Goal: Information Seeking & Learning: Learn about a topic

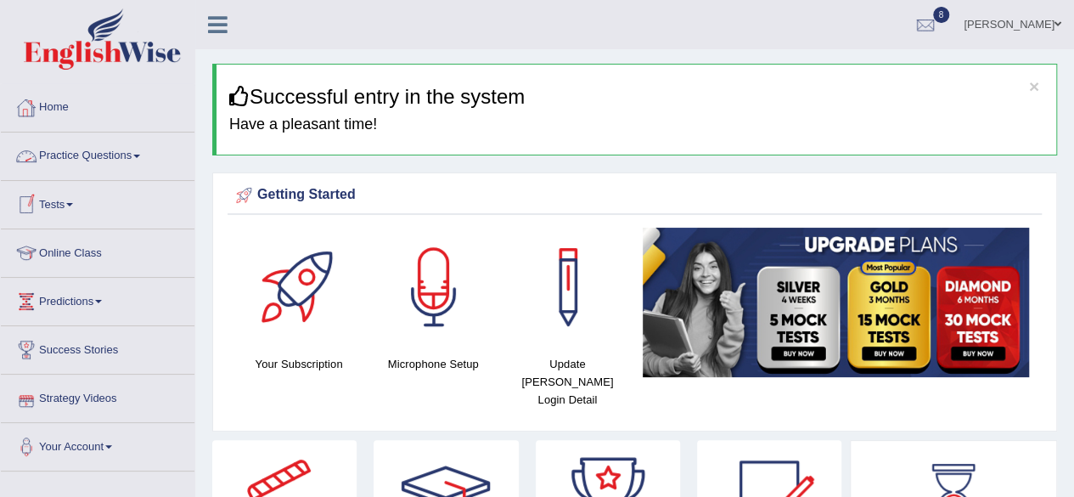
click at [135, 169] on link "Practice Questions" at bounding box center [98, 153] width 194 height 42
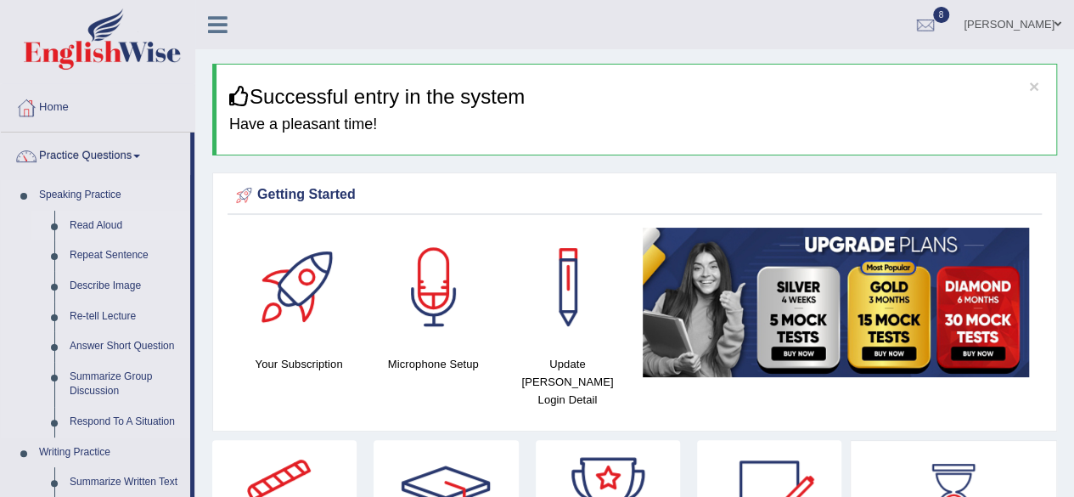
click at [100, 221] on link "Read Aloud" at bounding box center [126, 226] width 128 height 31
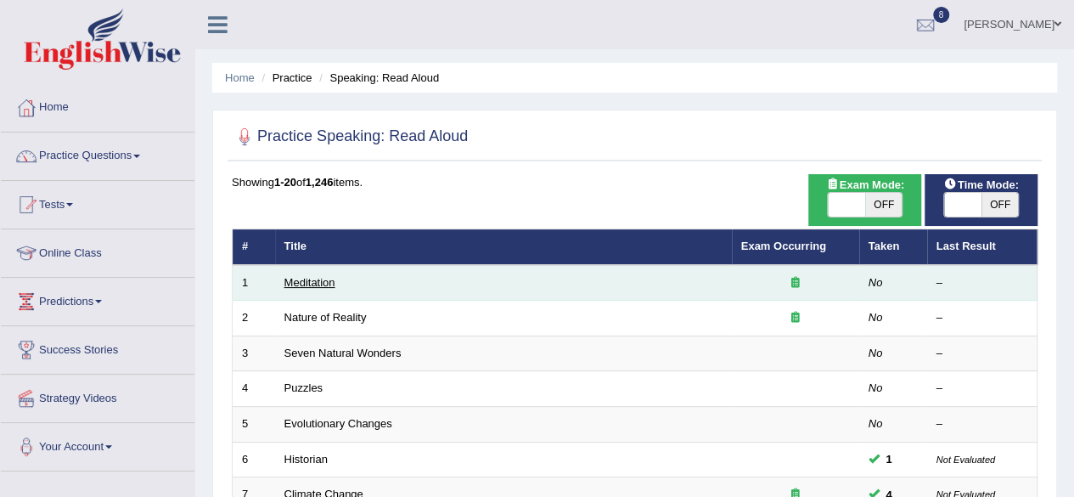
click at [297, 276] on link "Meditation" at bounding box center [309, 282] width 51 height 13
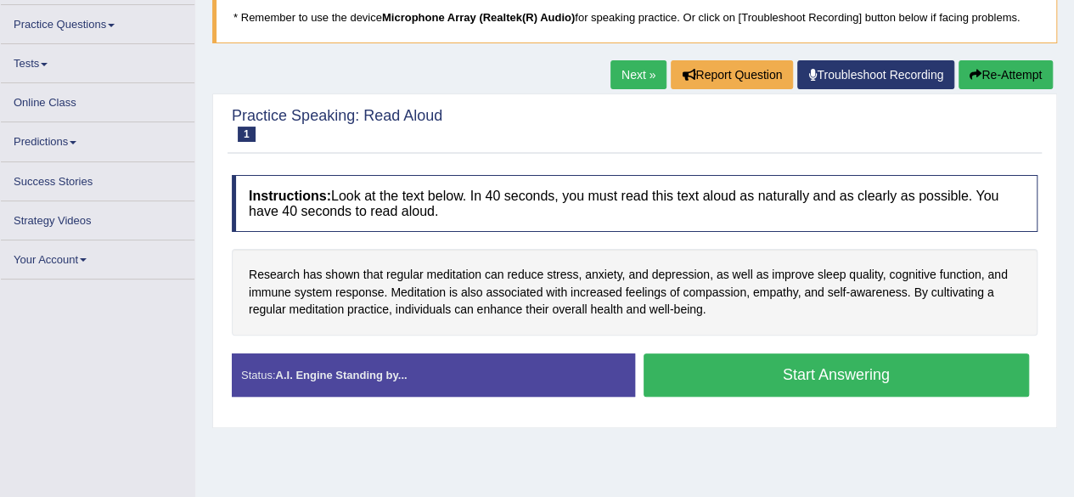
scroll to position [119, 0]
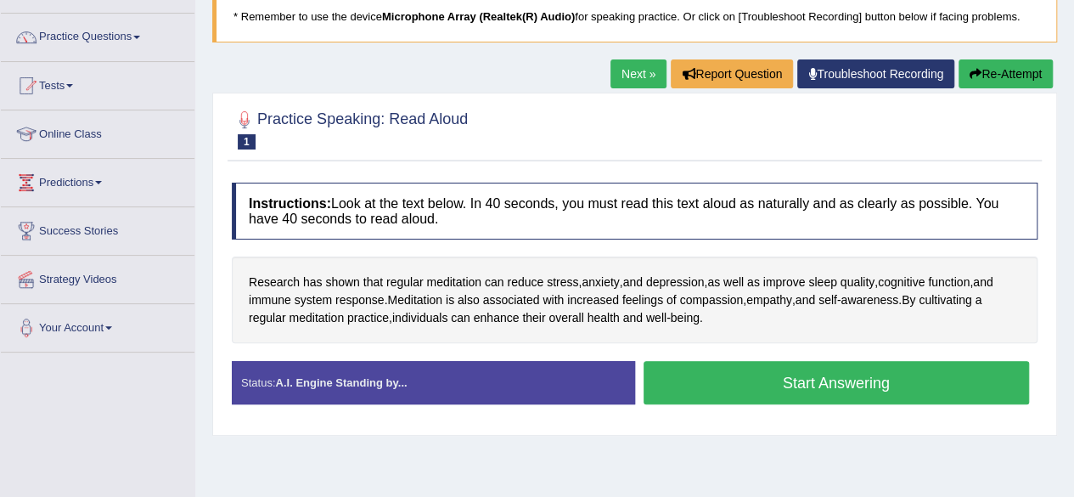
click at [720, 380] on button "Start Answering" at bounding box center [837, 382] width 386 height 43
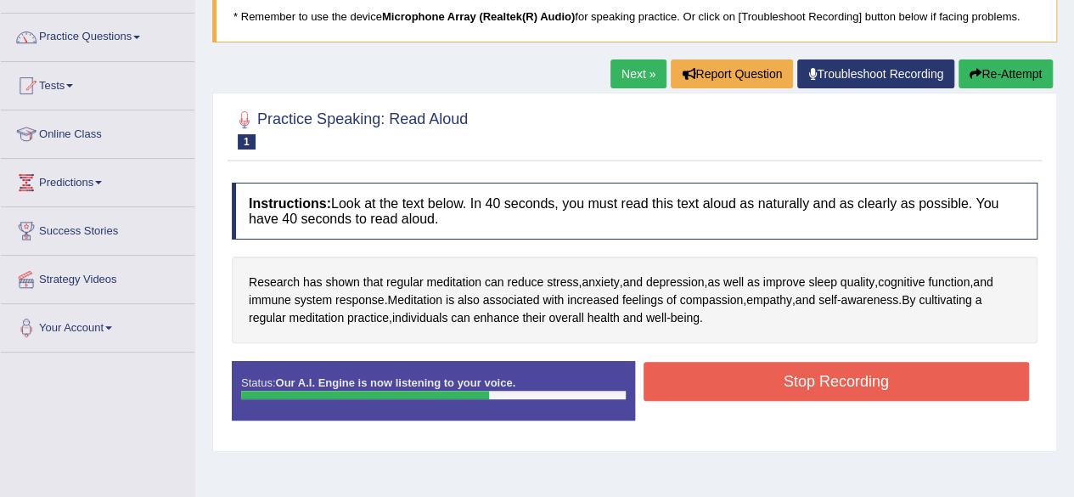
click at [720, 380] on button "Stop Recording" at bounding box center [837, 381] width 386 height 39
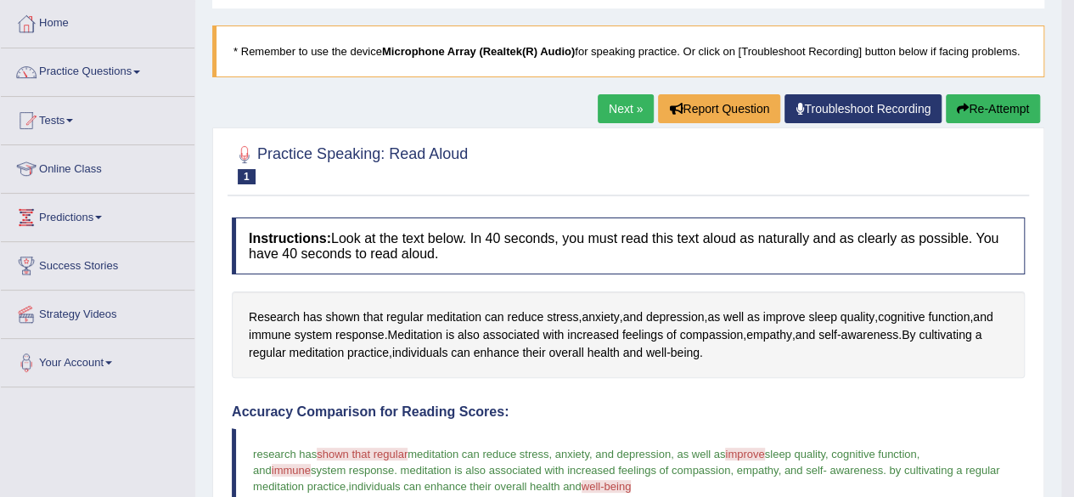
scroll to position [0, 0]
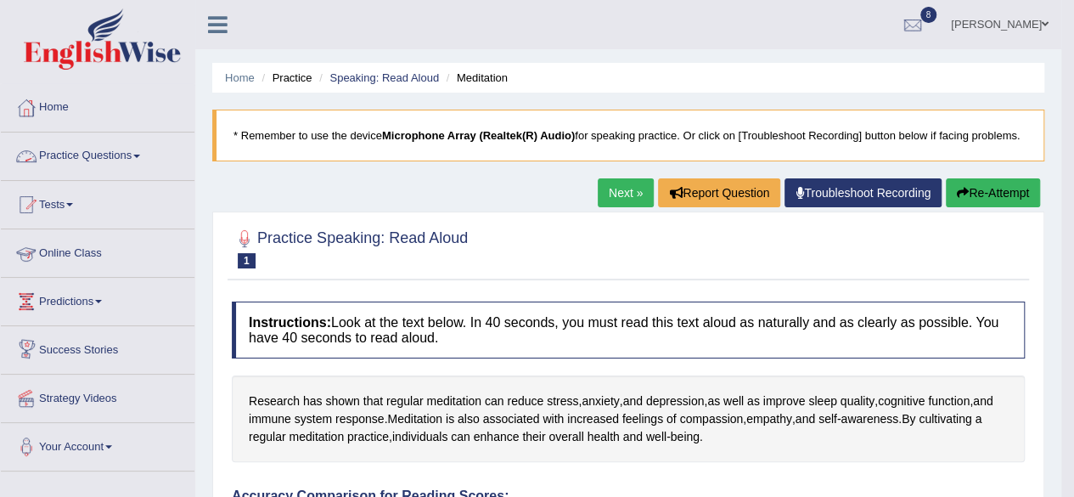
click at [117, 143] on link "Practice Questions" at bounding box center [98, 153] width 194 height 42
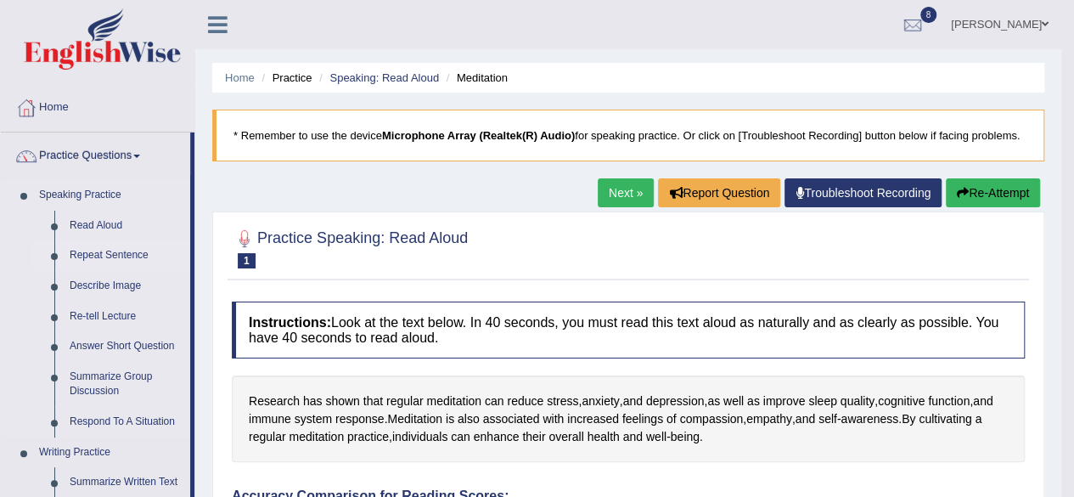
click at [114, 257] on link "Repeat Sentence" at bounding box center [126, 255] width 128 height 31
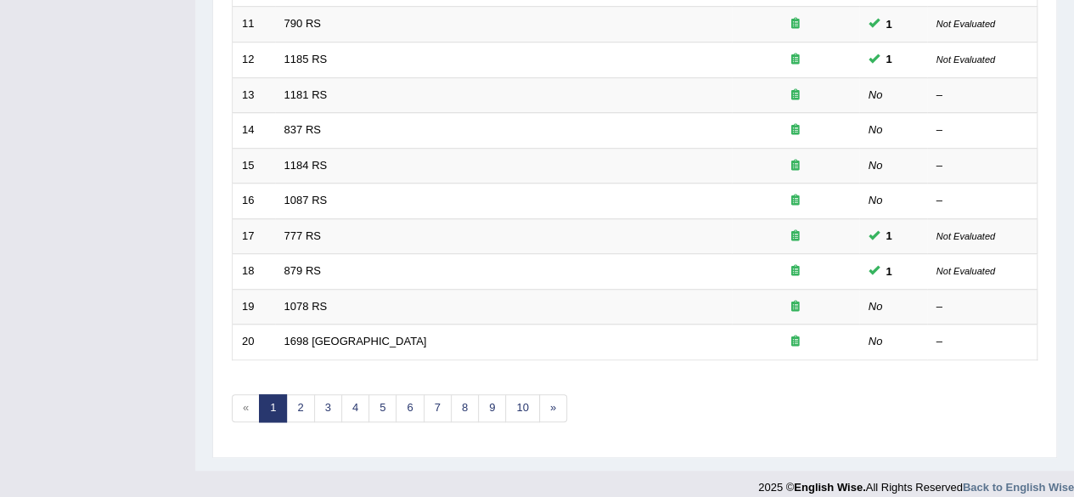
scroll to position [619, 0]
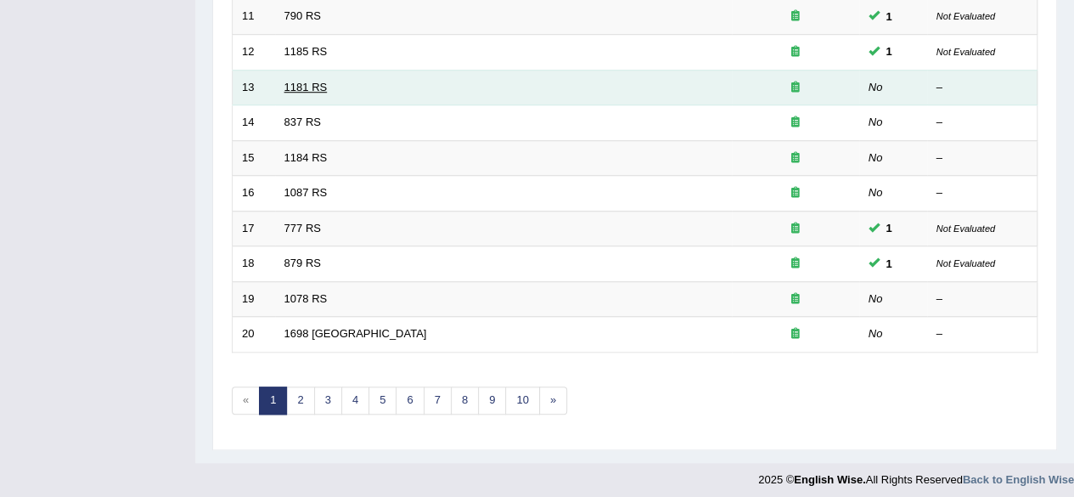
click at [300, 84] on link "1181 RS" at bounding box center [305, 87] width 43 height 13
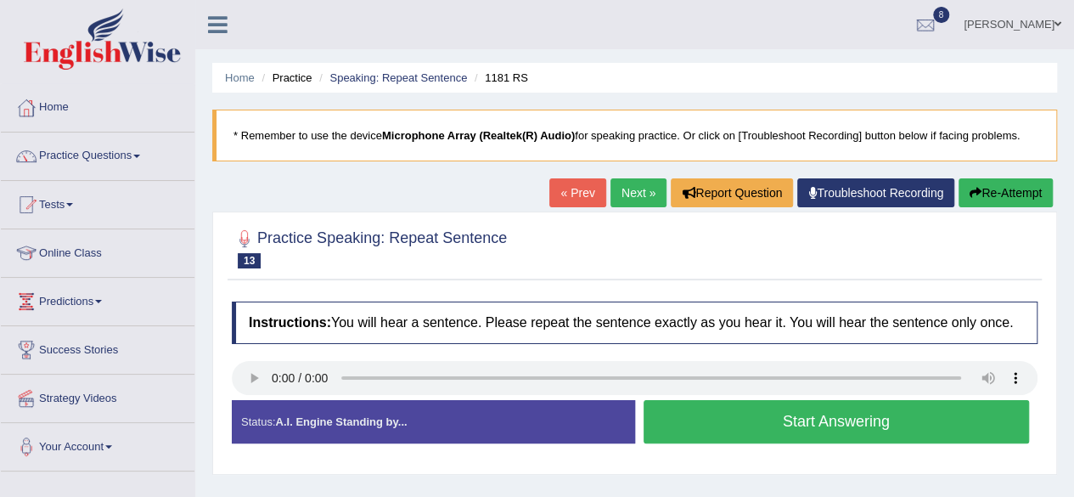
click at [737, 423] on button "Start Answering" at bounding box center [837, 421] width 386 height 43
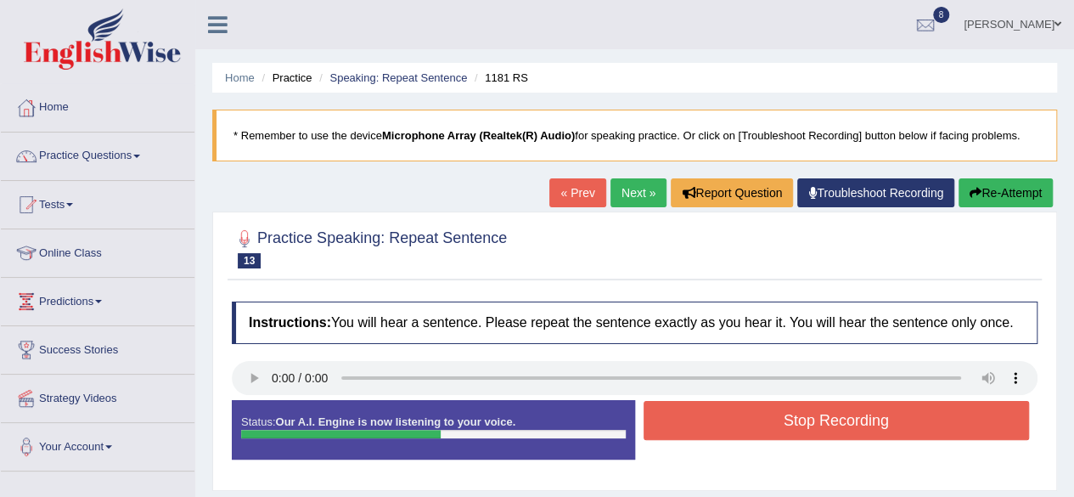
click at [737, 423] on button "Stop Recording" at bounding box center [837, 420] width 386 height 39
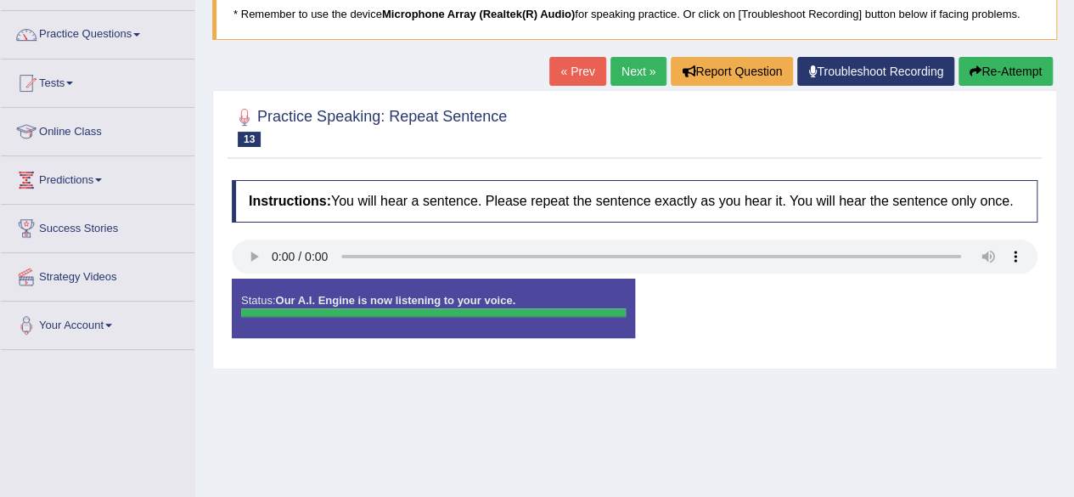
scroll to position [127, 0]
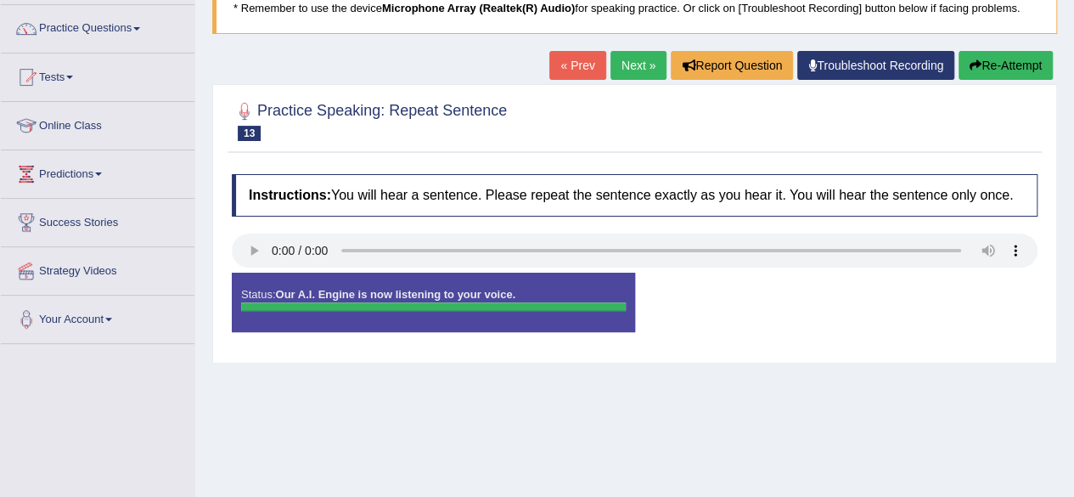
click at [747, 338] on div "Status: Our A.I. Engine is now listening to your voice. Start Answering Stop Re…" at bounding box center [635, 311] width 806 height 76
click at [990, 72] on button "Re-Attempt" at bounding box center [1006, 65] width 94 height 29
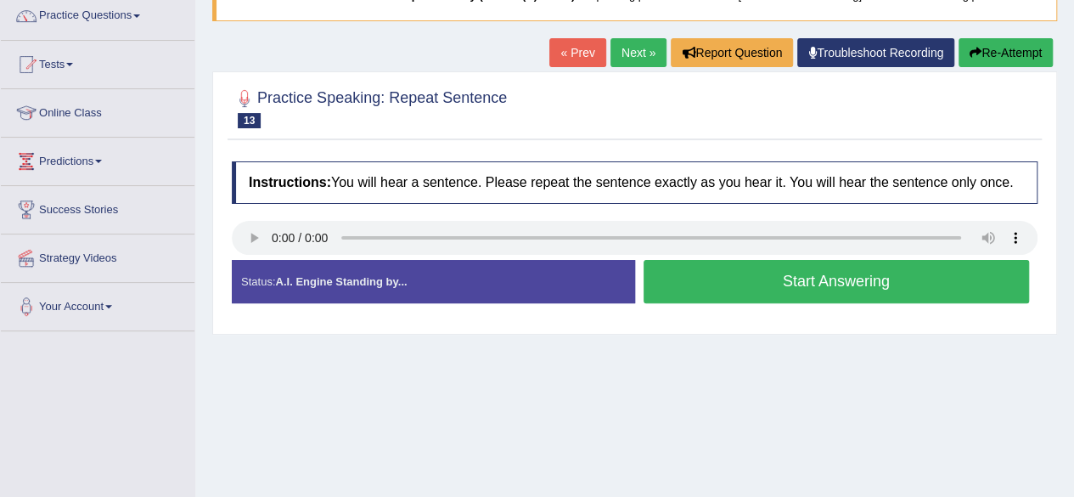
scroll to position [140, 0]
click at [720, 293] on button "Start Answering" at bounding box center [837, 281] width 386 height 43
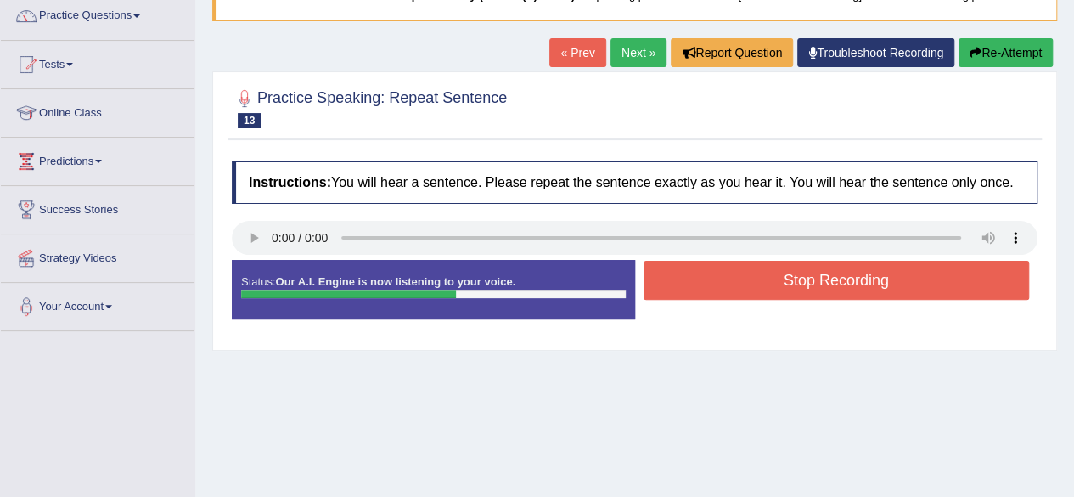
click at [745, 276] on button "Stop Recording" at bounding box center [837, 280] width 386 height 39
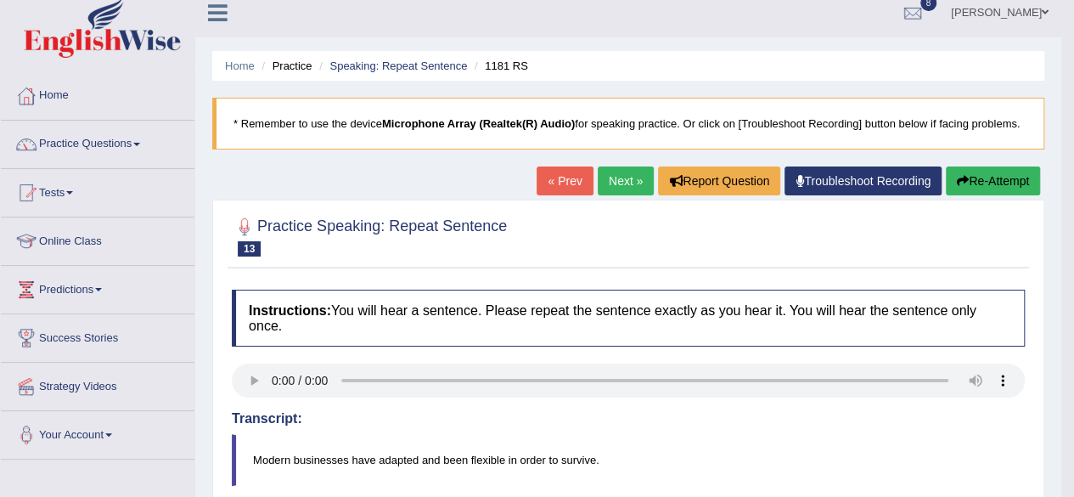
scroll to position [0, 0]
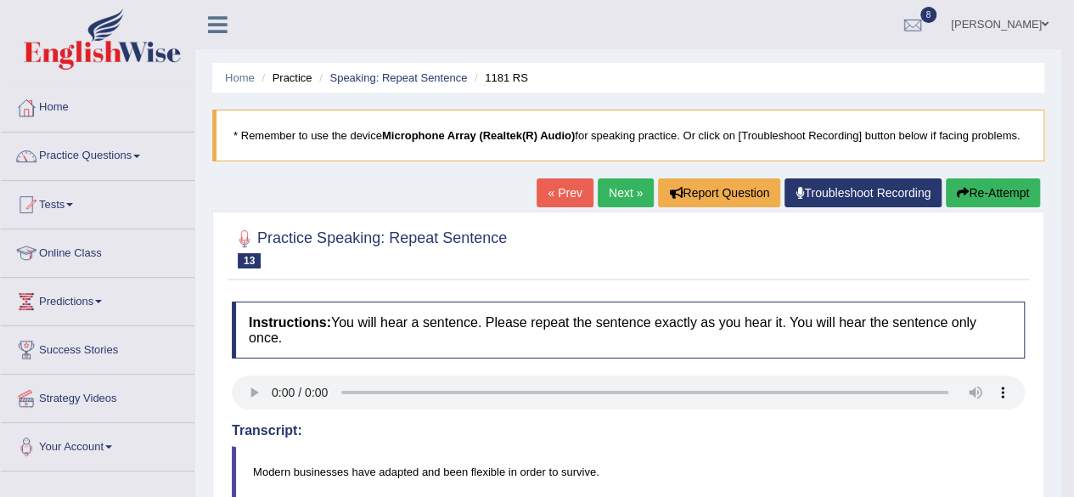
click at [613, 191] on link "Next »" at bounding box center [626, 192] width 56 height 29
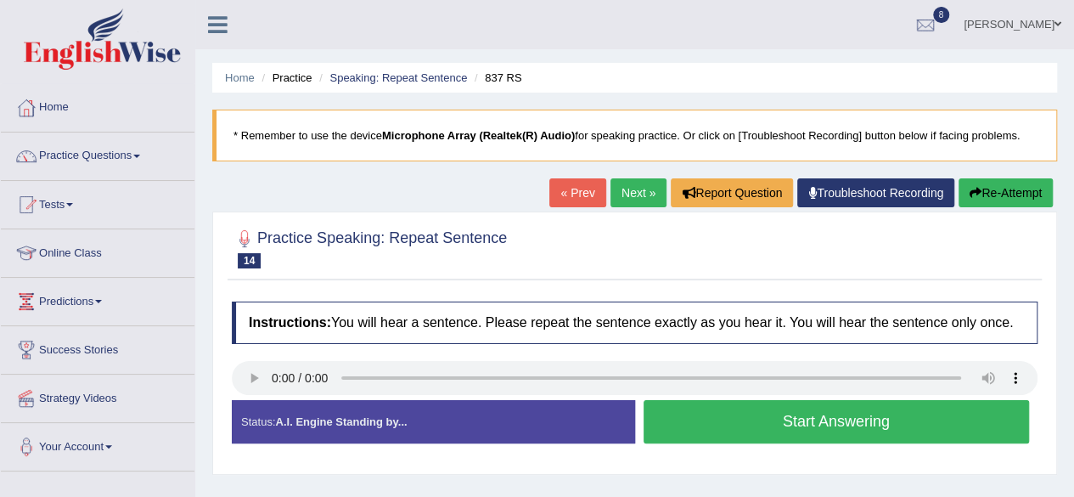
click at [717, 422] on button "Start Answering" at bounding box center [837, 421] width 386 height 43
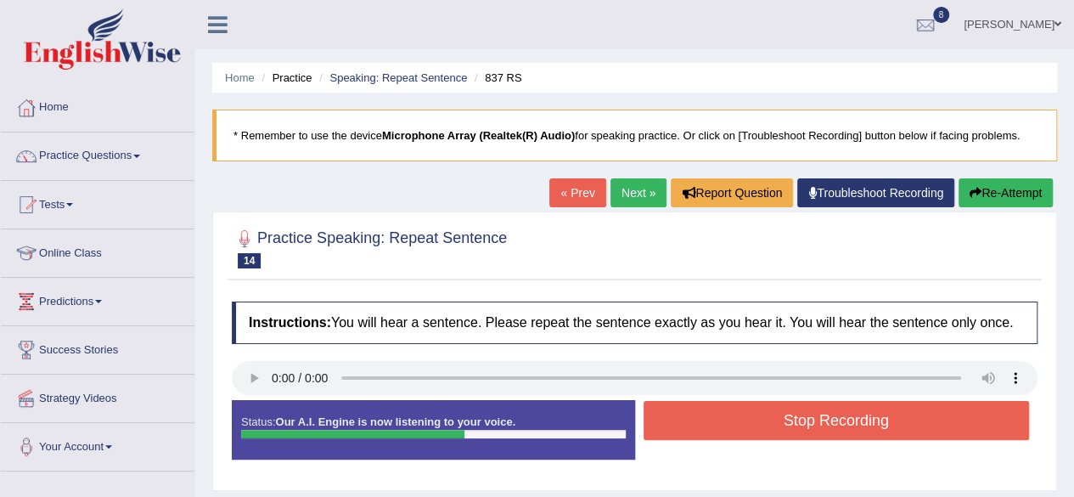
click at [717, 422] on button "Stop Recording" at bounding box center [837, 420] width 386 height 39
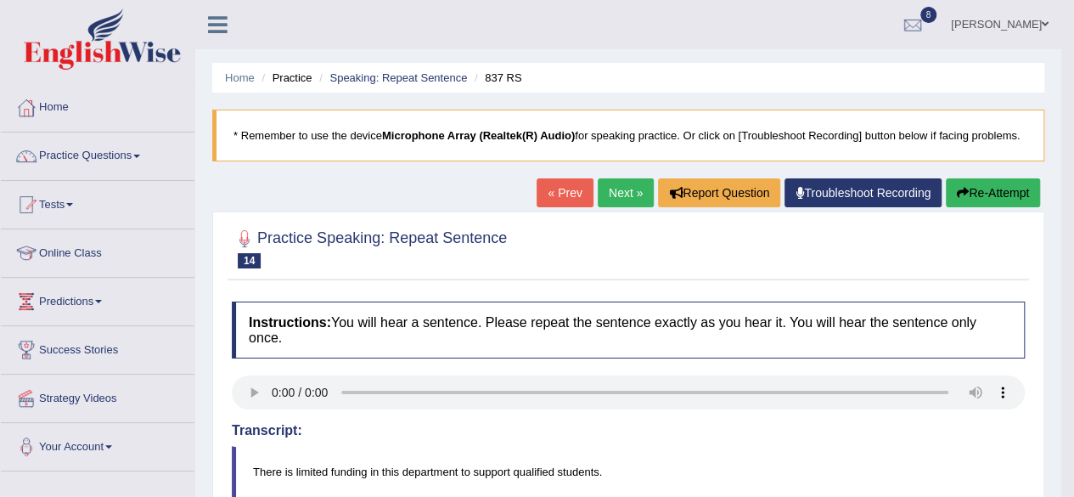
click at [614, 185] on link "Next »" at bounding box center [626, 192] width 56 height 29
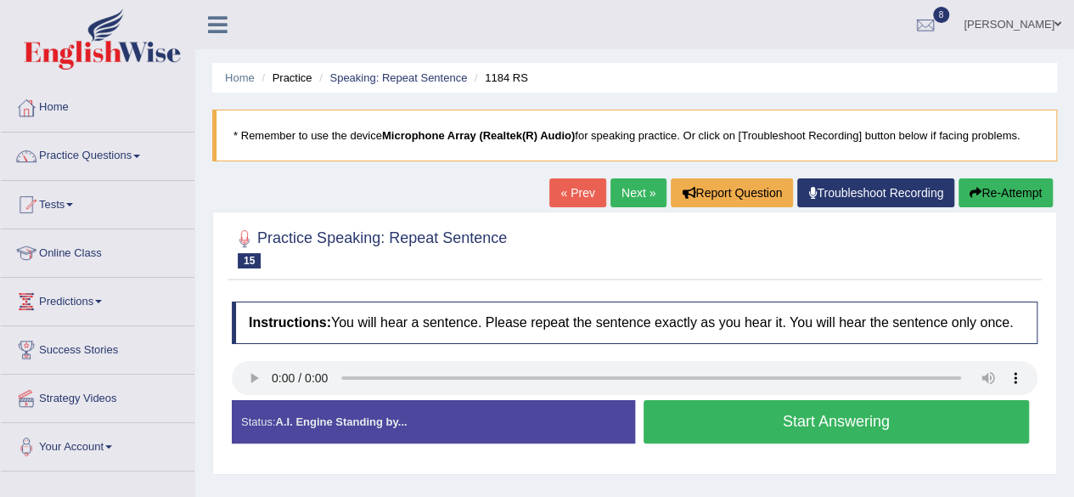
click at [698, 413] on button "Start Answering" at bounding box center [837, 421] width 386 height 43
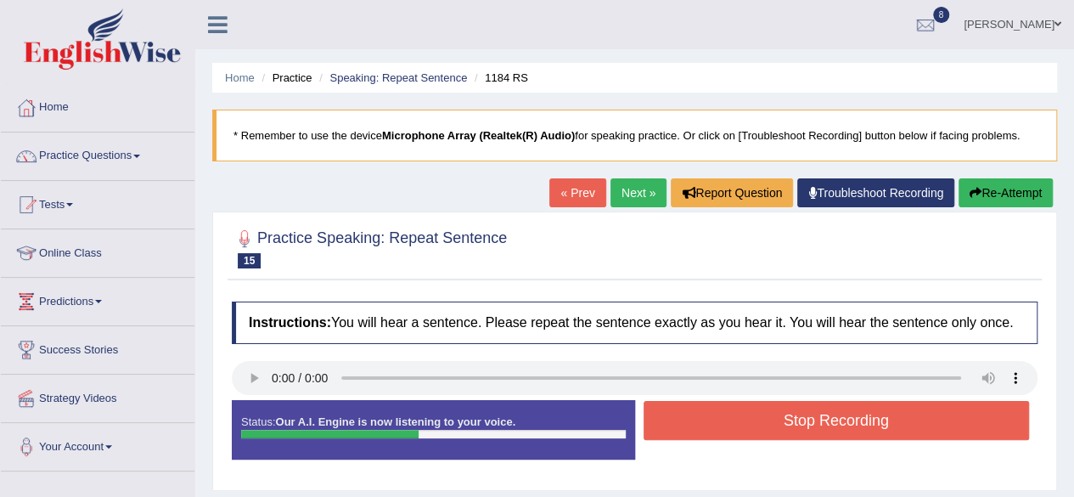
click at [698, 413] on button "Stop Recording" at bounding box center [837, 420] width 386 height 39
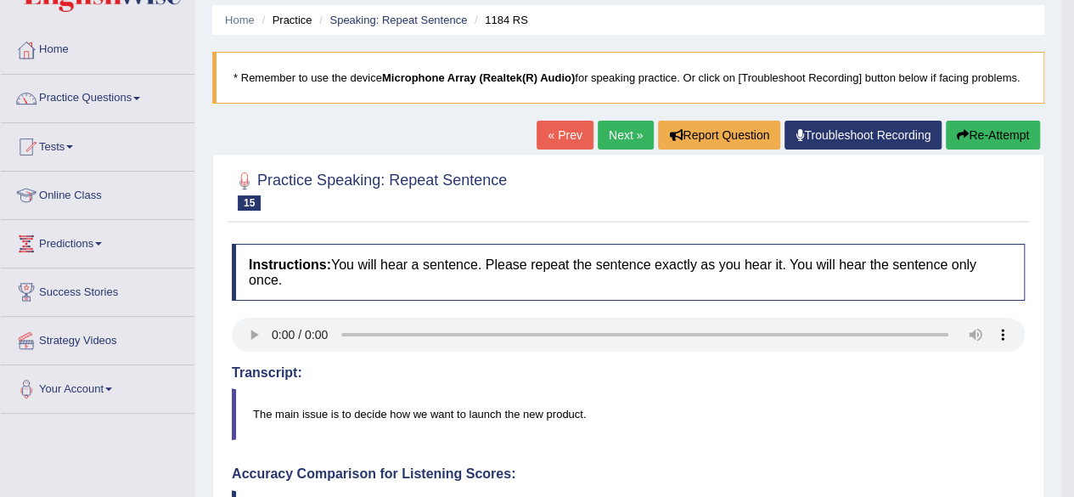
scroll to position [56, 0]
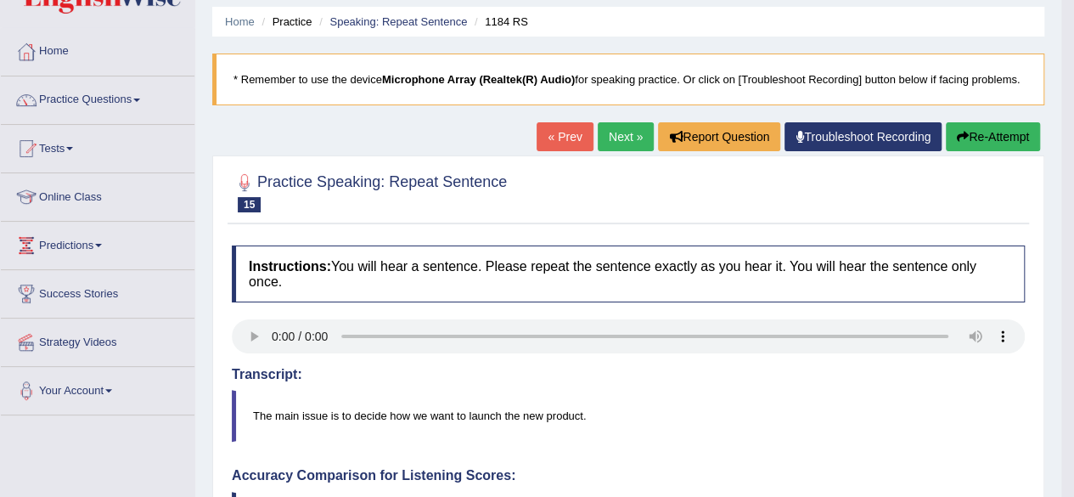
click at [612, 126] on link "Next »" at bounding box center [626, 136] width 56 height 29
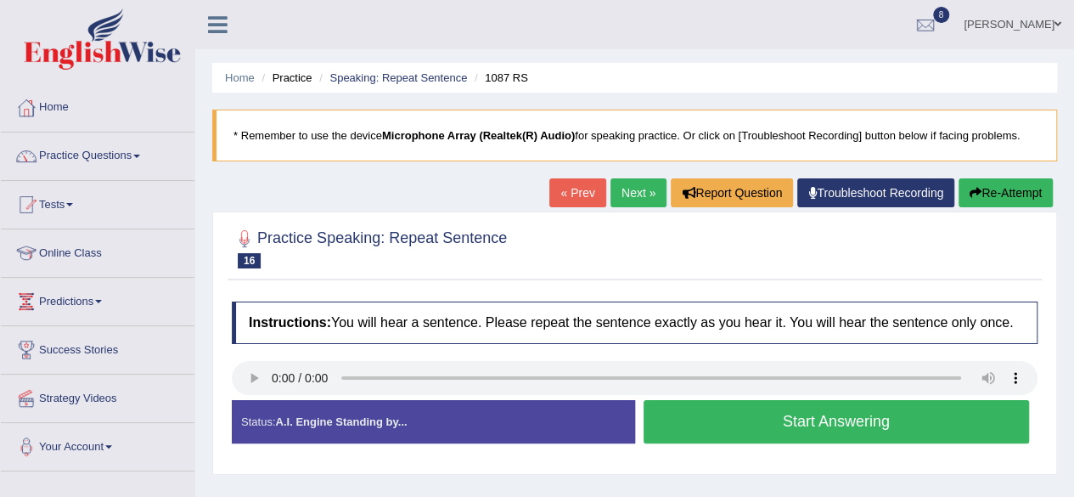
click at [762, 418] on button "Start Answering" at bounding box center [837, 421] width 386 height 43
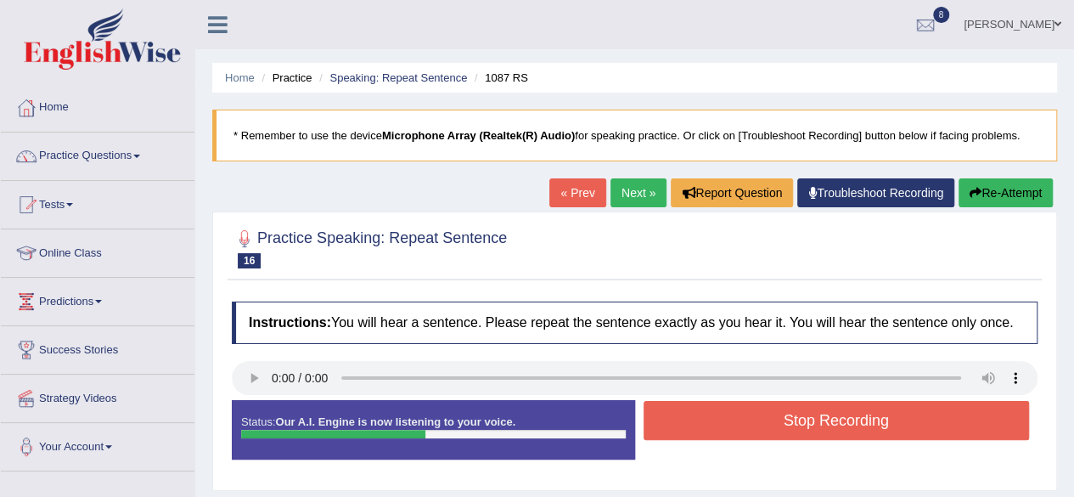
click at [762, 418] on button "Stop Recording" at bounding box center [837, 420] width 386 height 39
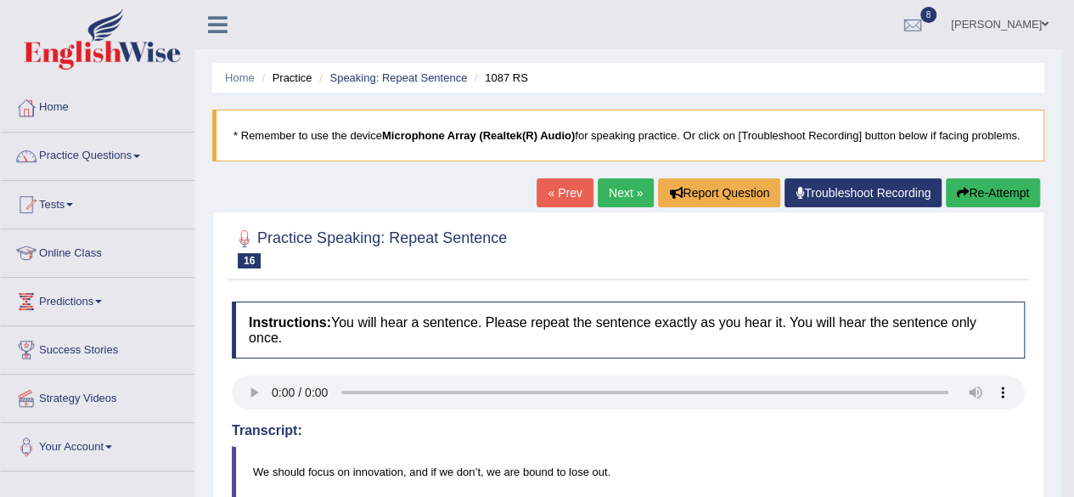
click at [613, 183] on link "Next »" at bounding box center [626, 192] width 56 height 29
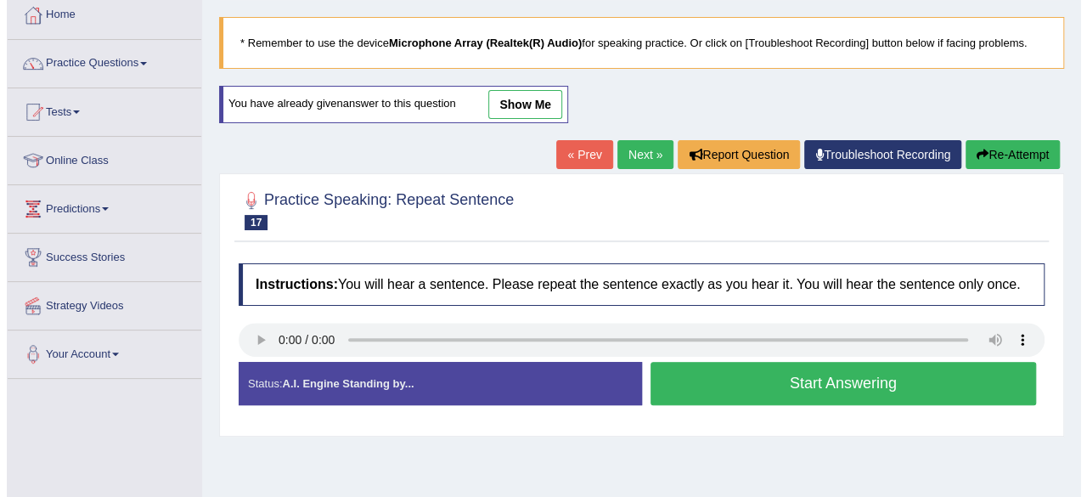
scroll to position [95, 0]
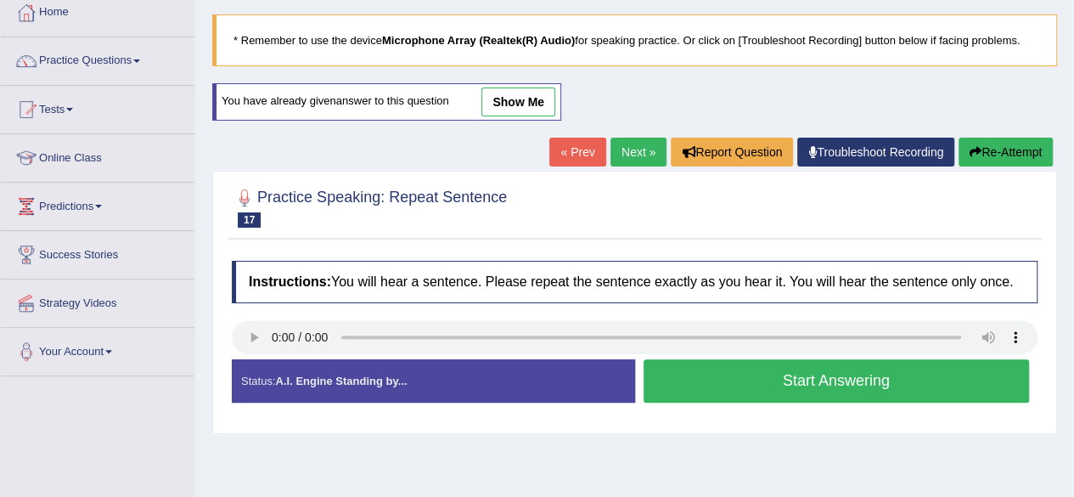
click at [753, 389] on button "Start Answering" at bounding box center [837, 380] width 386 height 43
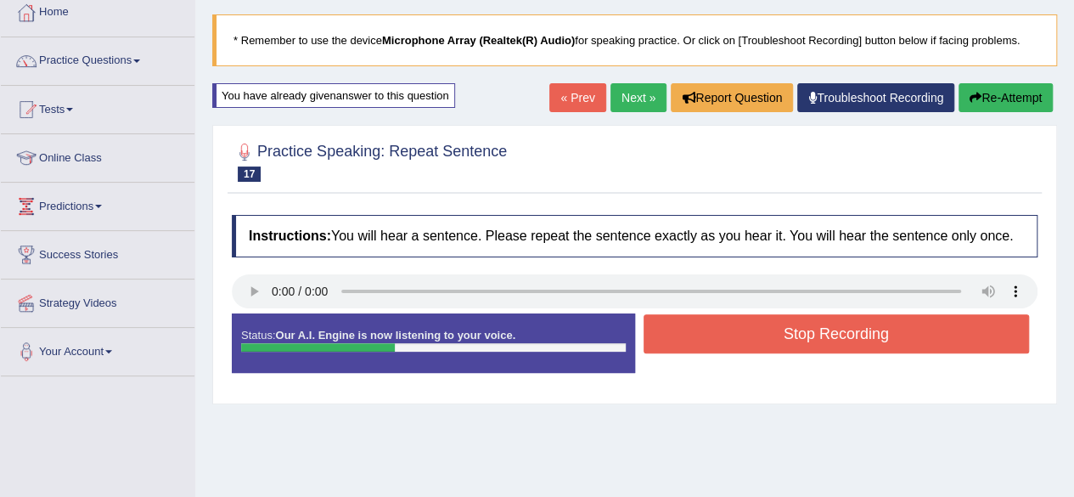
click at [744, 325] on button "Stop Recording" at bounding box center [837, 333] width 386 height 39
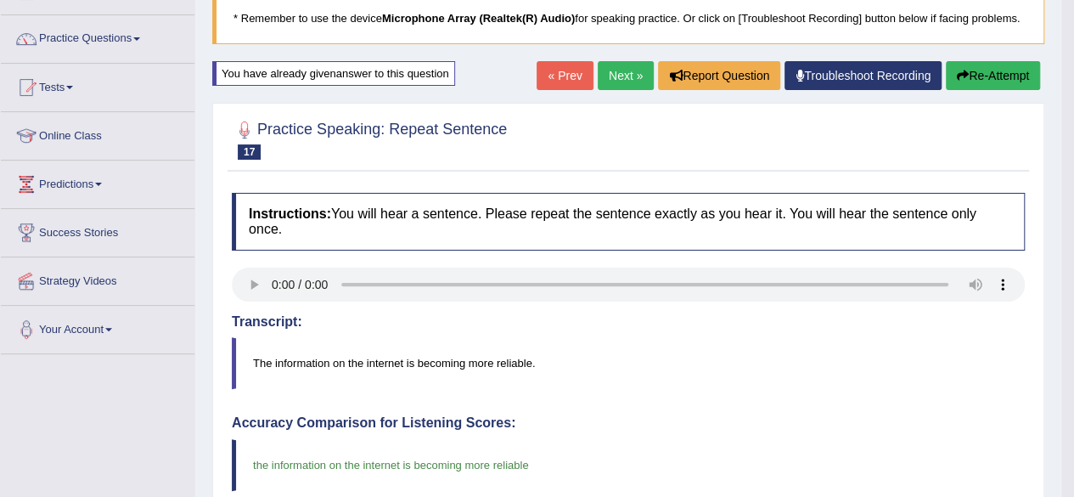
scroll to position [0, 0]
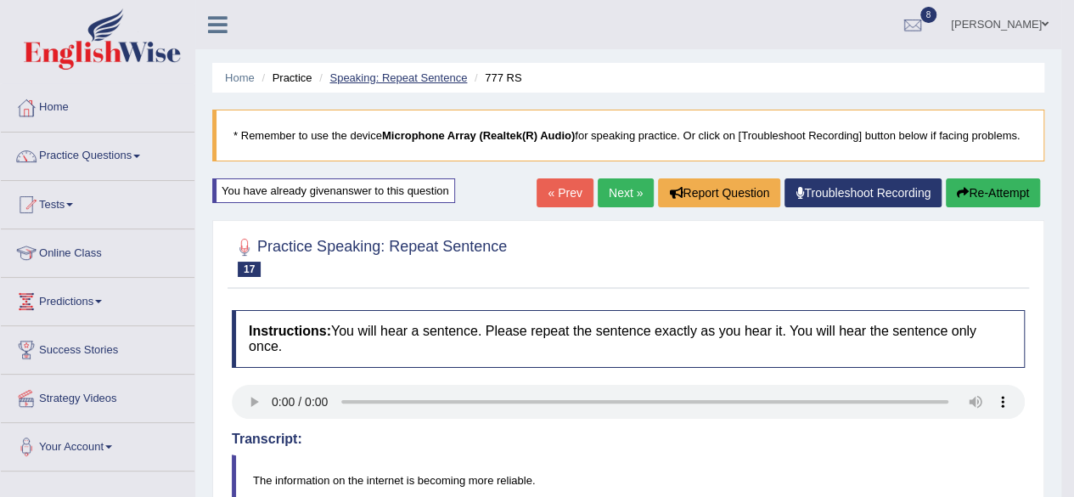
click at [424, 72] on link "Speaking: Repeat Sentence" at bounding box center [398, 77] width 138 height 13
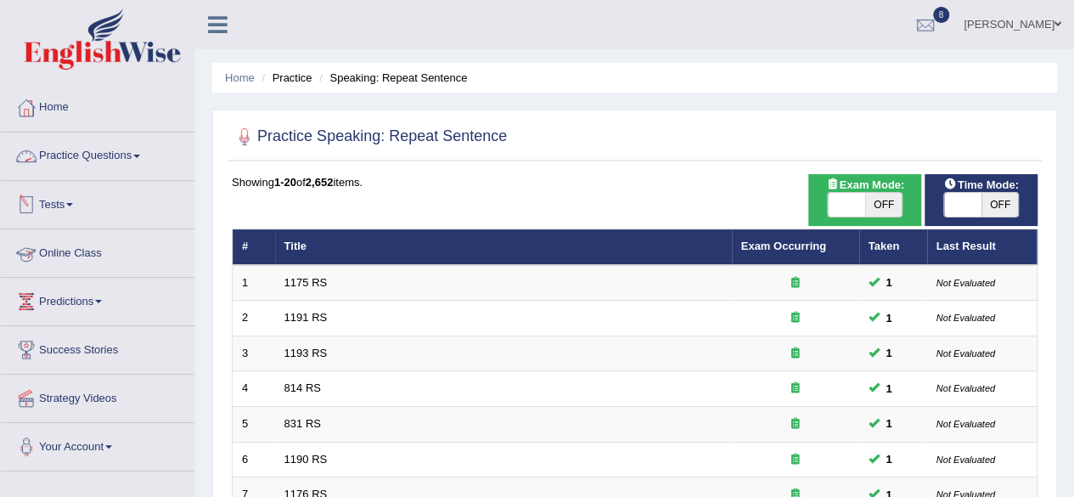
click at [115, 155] on link "Practice Questions" at bounding box center [98, 153] width 194 height 42
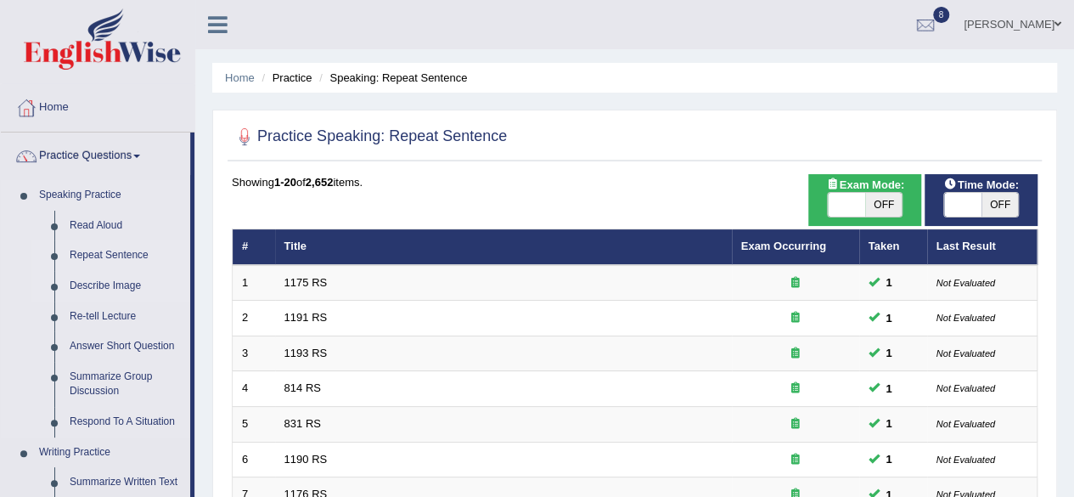
click at [102, 283] on link "Describe Image" at bounding box center [126, 286] width 128 height 31
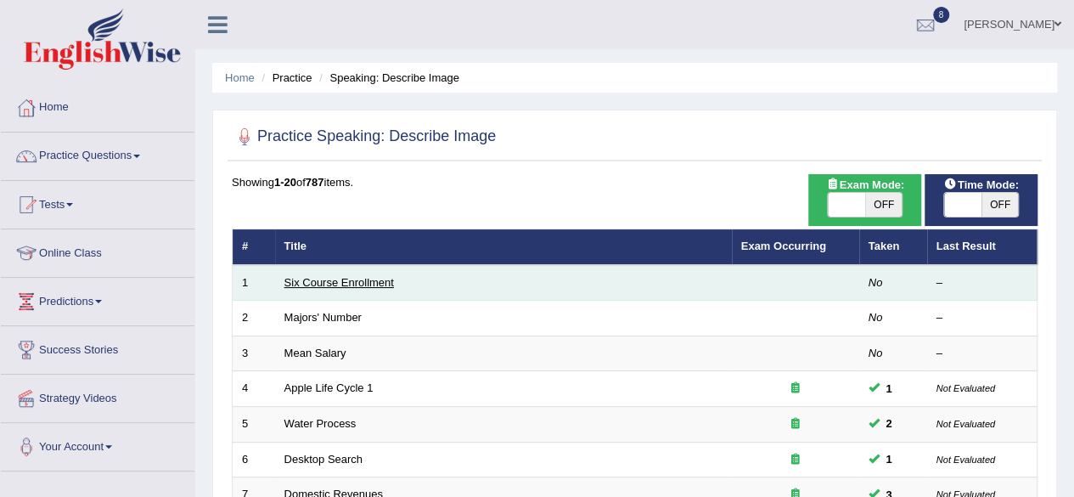
click at [307, 279] on link "Six Course Enrollment" at bounding box center [339, 282] width 110 height 13
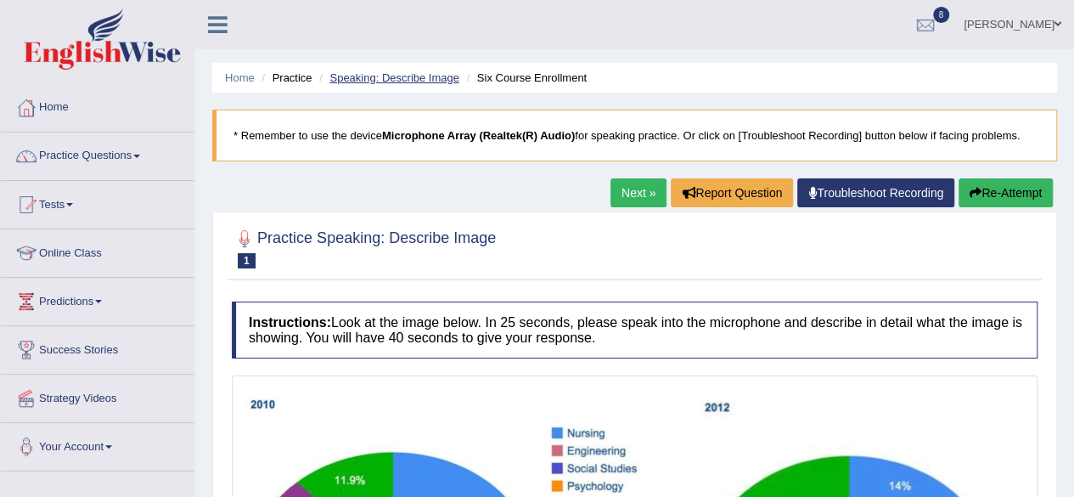
click at [429, 77] on link "Speaking: Describe Image" at bounding box center [393, 77] width 129 height 13
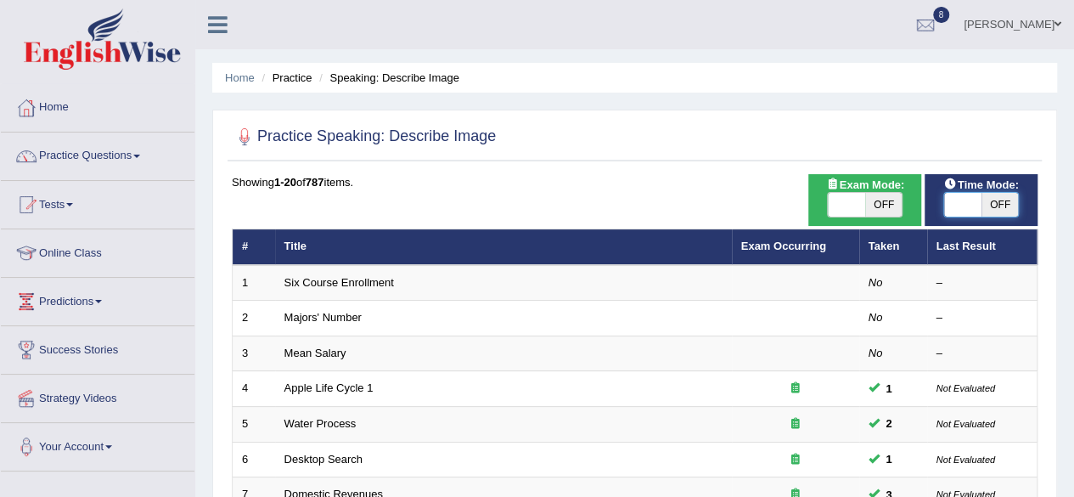
click at [978, 203] on span at bounding box center [962, 205] width 37 height 24
checkbox input "true"
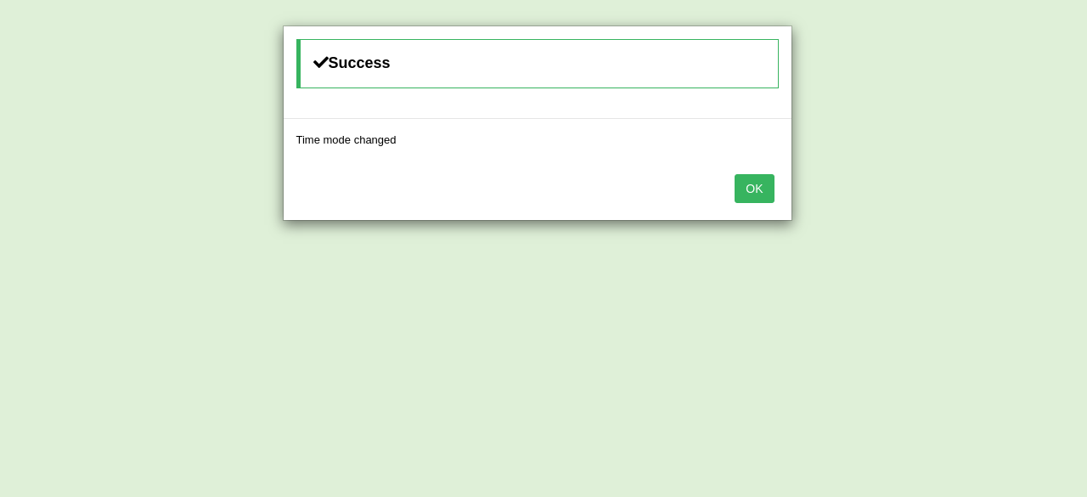
click at [760, 180] on button "OK" at bounding box center [753, 188] width 39 height 29
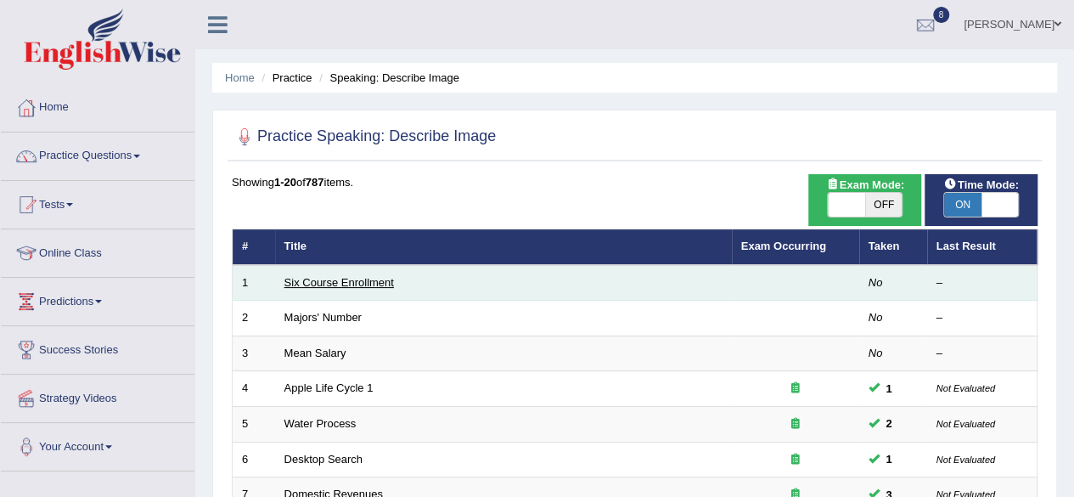
click at [312, 278] on link "Six Course Enrollment" at bounding box center [339, 282] width 110 height 13
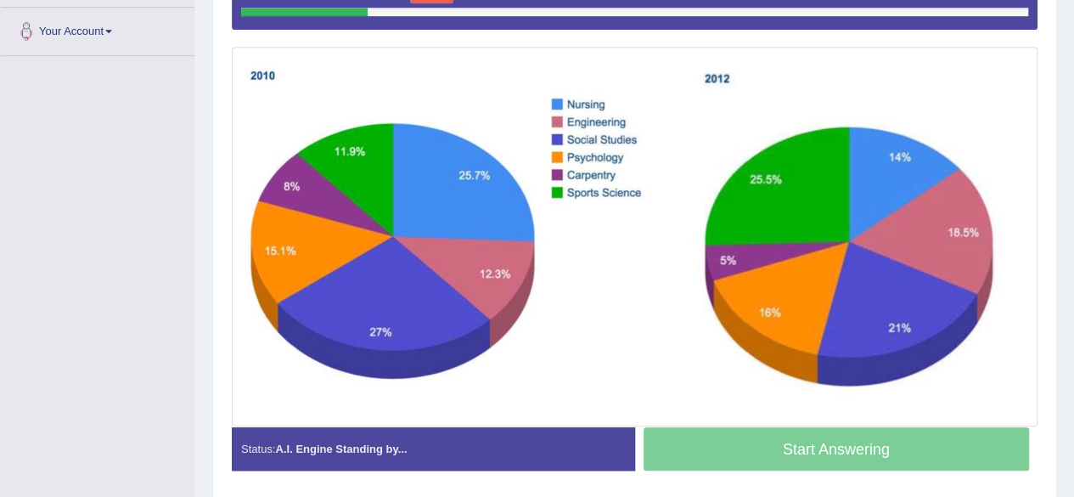
scroll to position [413, 0]
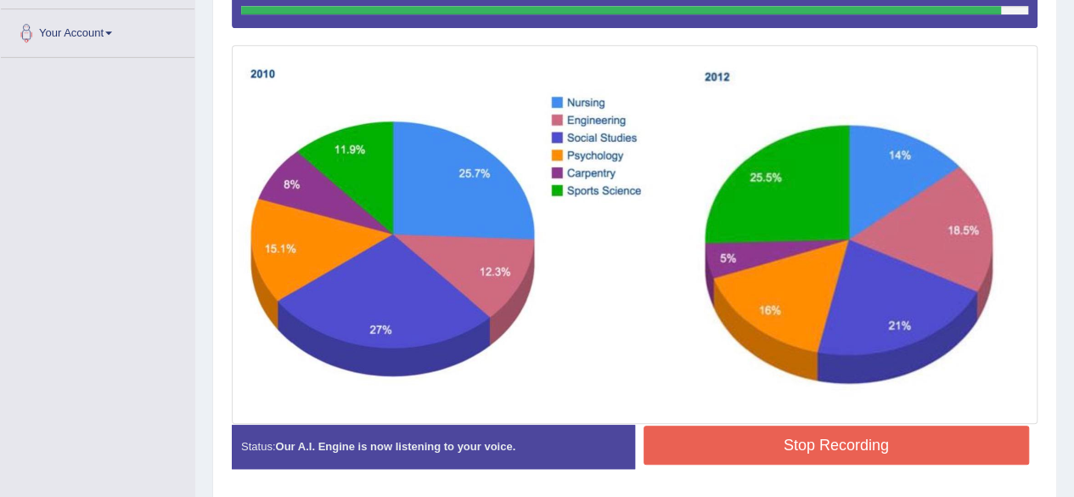
click at [694, 446] on button "Stop Recording" at bounding box center [837, 444] width 386 height 39
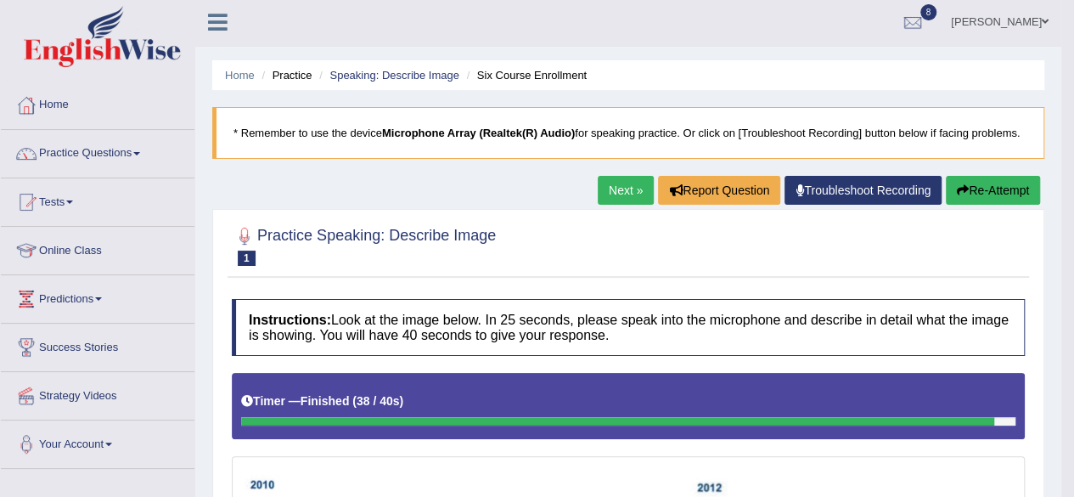
scroll to position [2, 0]
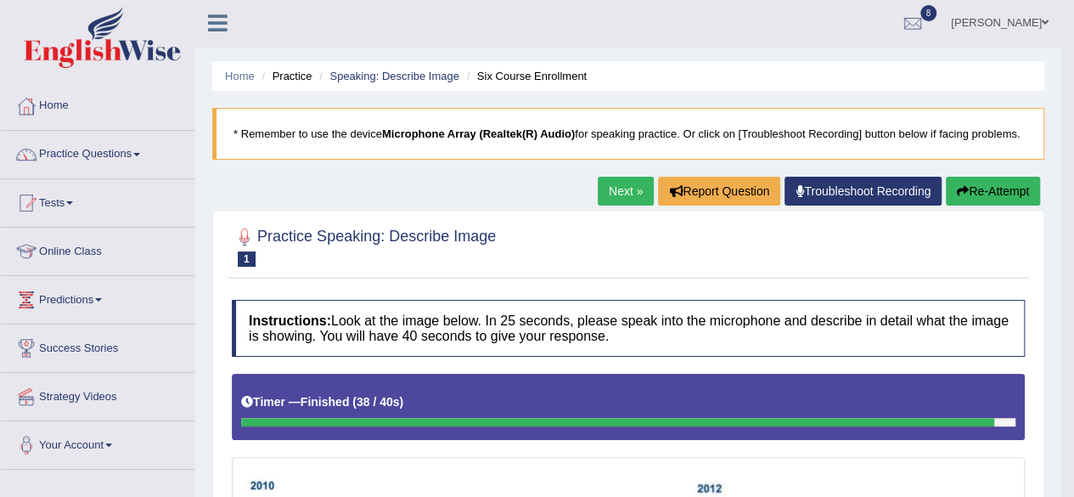
click at [970, 184] on button "Re-Attempt" at bounding box center [993, 191] width 94 height 29
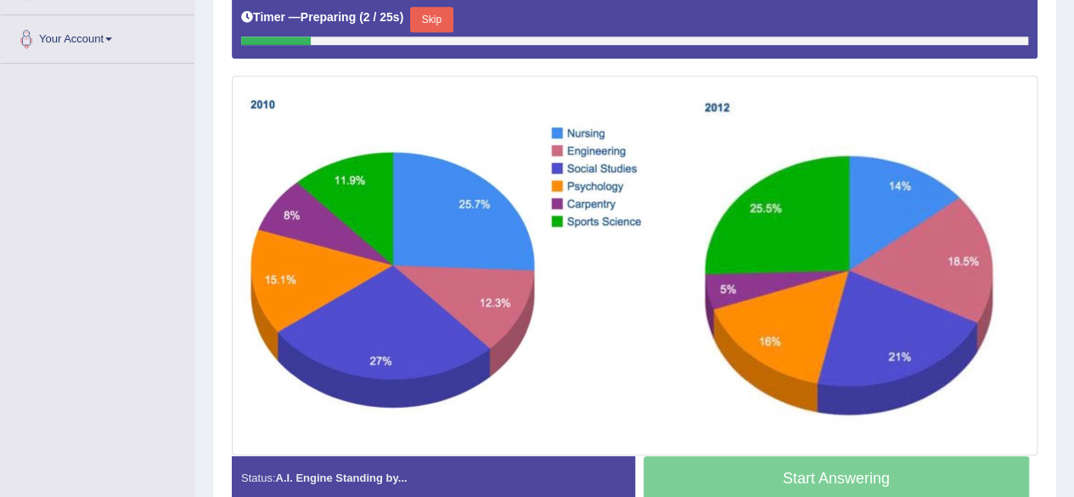
scroll to position [407, 0]
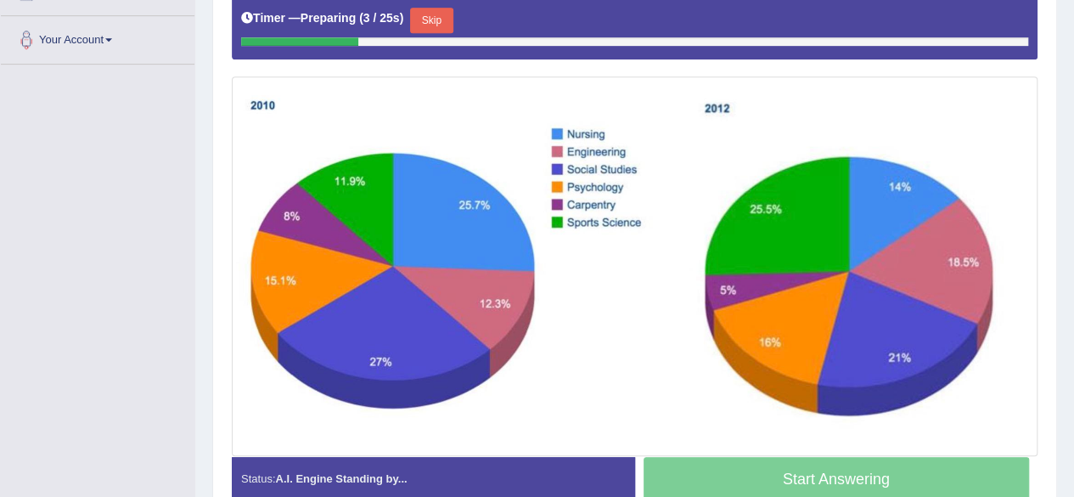
click at [440, 18] on button "Skip" at bounding box center [431, 20] width 42 height 25
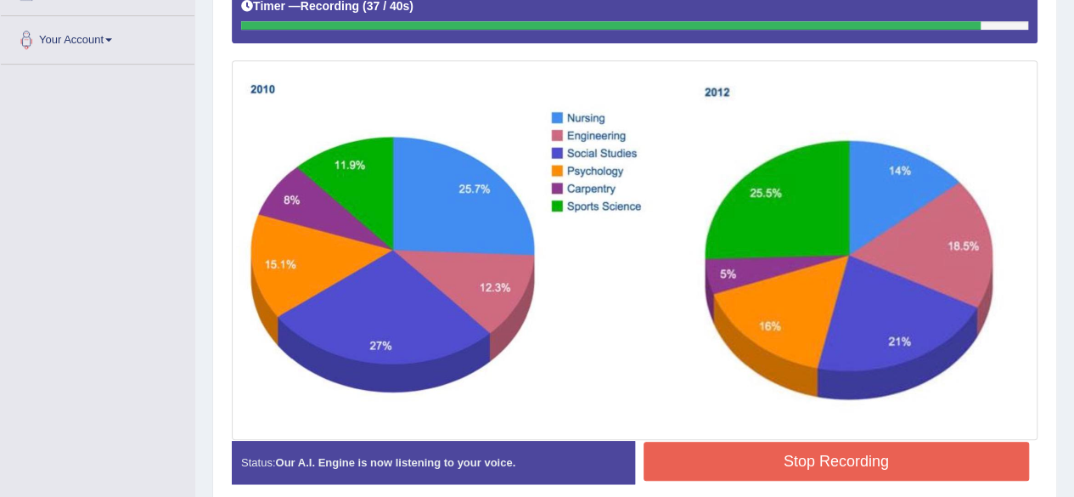
click at [730, 465] on button "Stop Recording" at bounding box center [837, 460] width 386 height 39
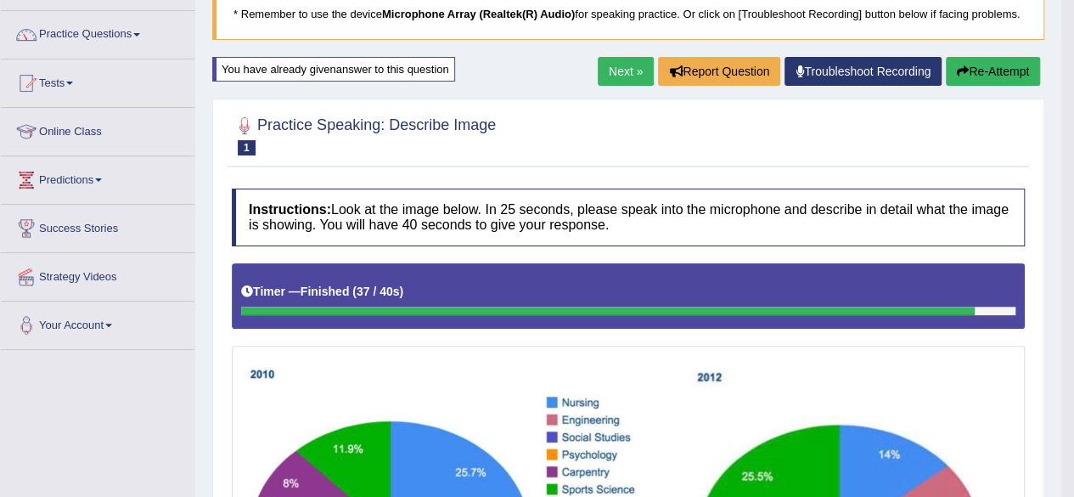
scroll to position [121, 0]
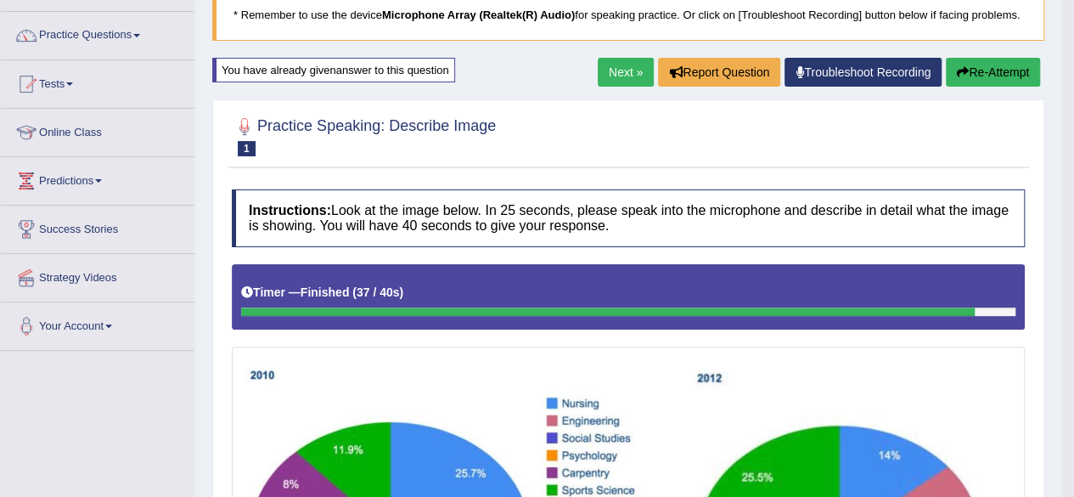
click at [987, 81] on button "Re-Attempt" at bounding box center [993, 72] width 94 height 29
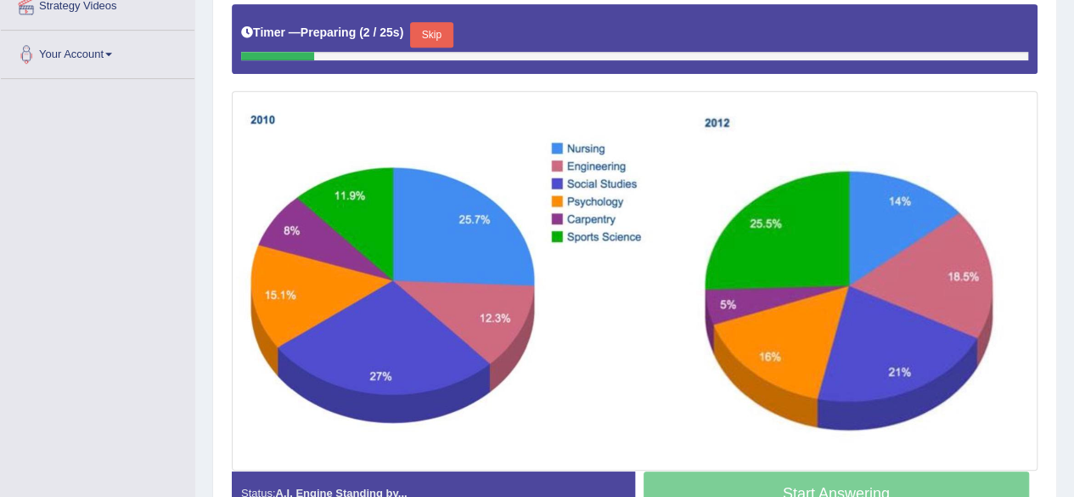
scroll to position [391, 0]
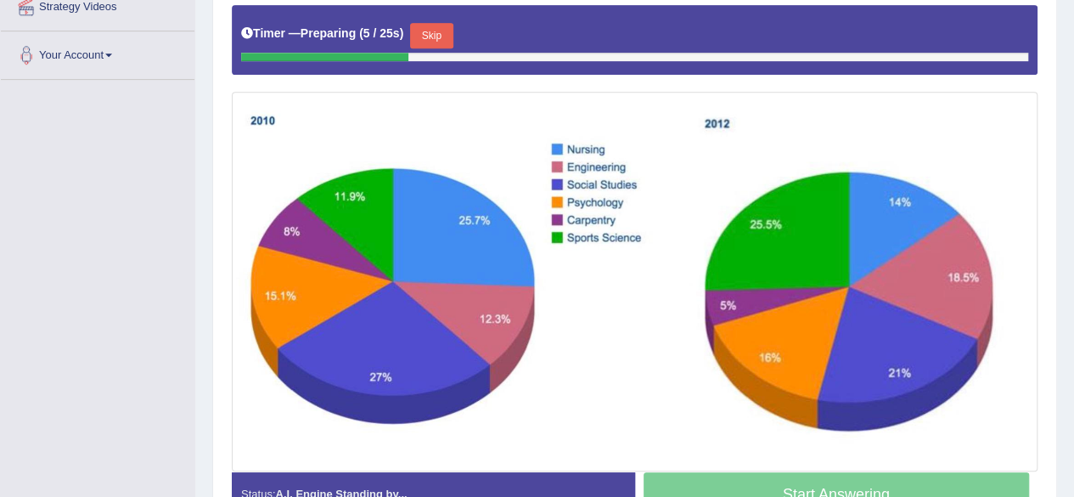
click at [441, 28] on button "Skip" at bounding box center [431, 35] width 42 height 25
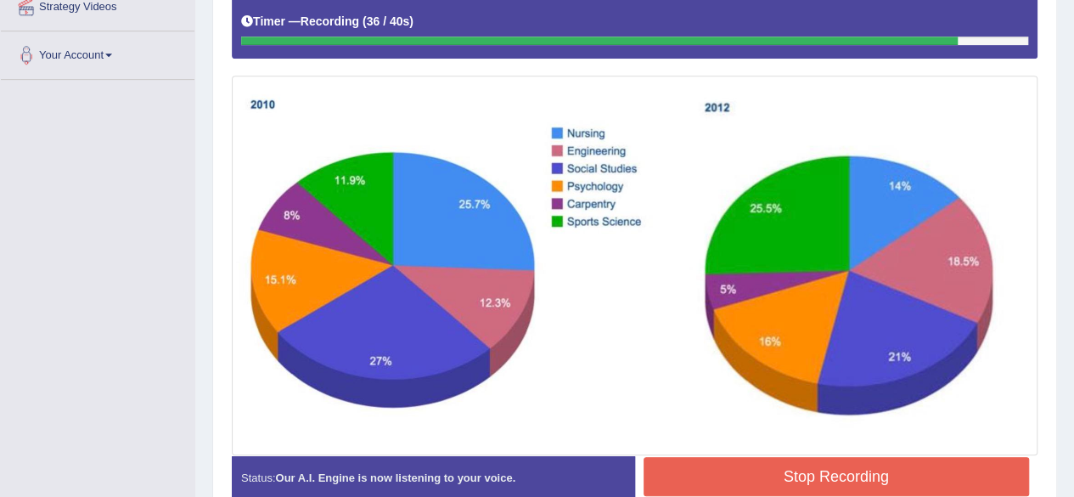
click at [684, 466] on button "Stop Recording" at bounding box center [837, 476] width 386 height 39
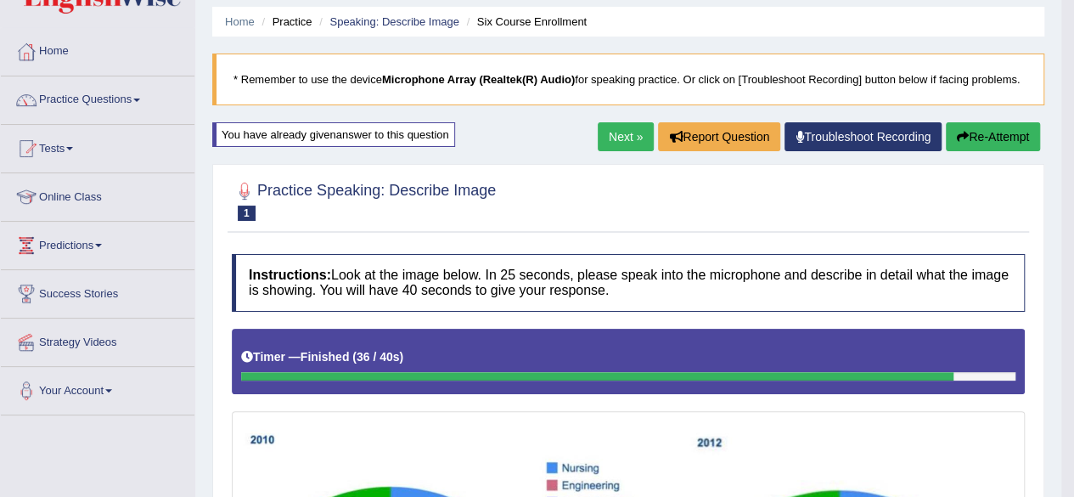
scroll to position [0, 0]
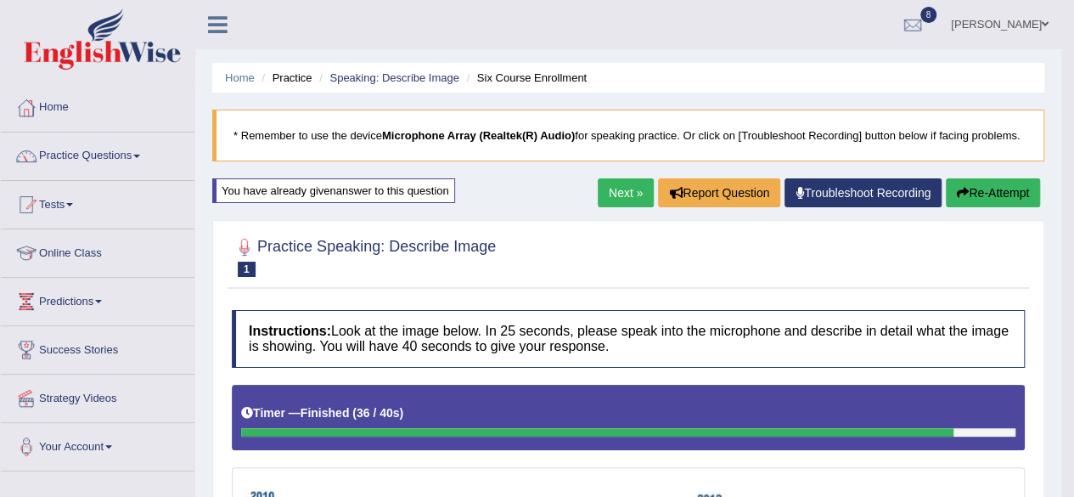
click at [1010, 179] on button "Re-Attempt" at bounding box center [993, 192] width 94 height 29
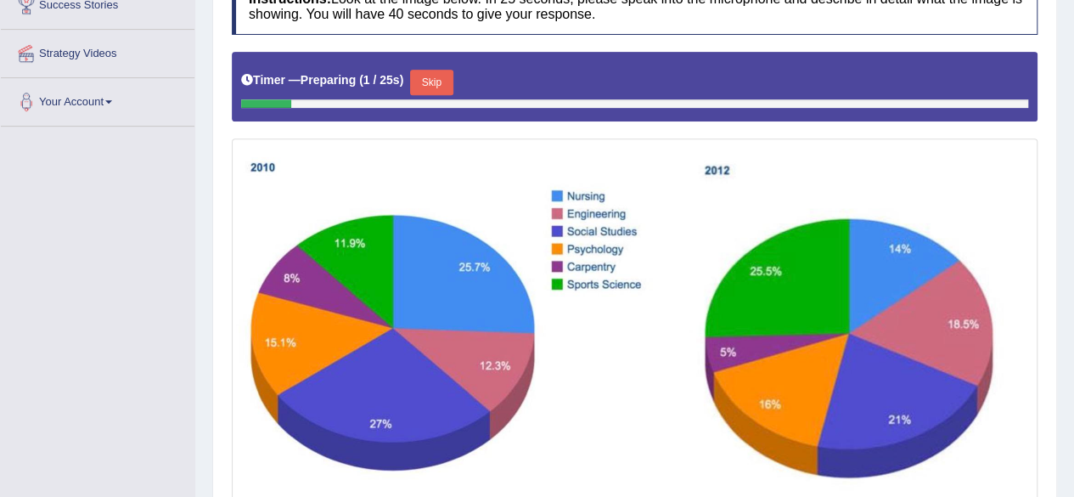
scroll to position [346, 0]
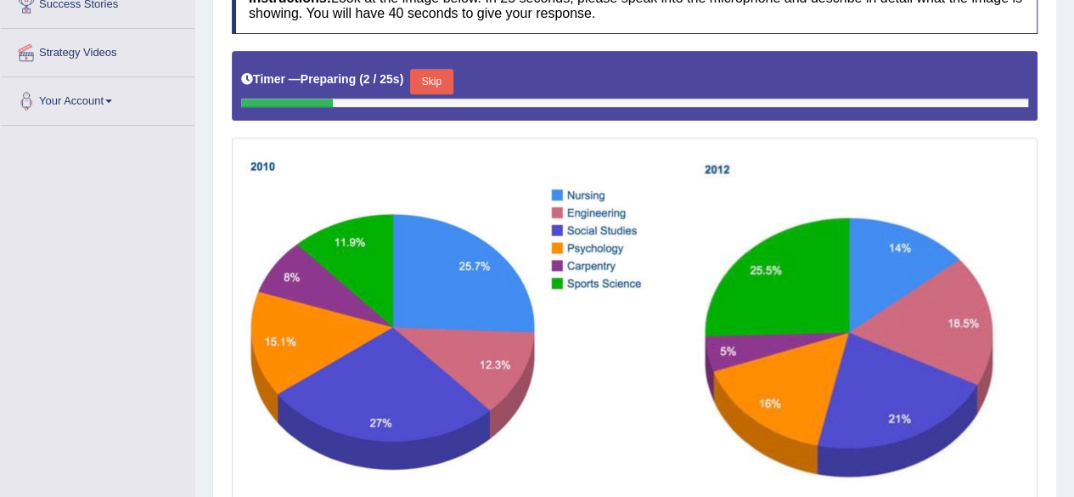
click at [441, 69] on button "Skip" at bounding box center [431, 81] width 42 height 25
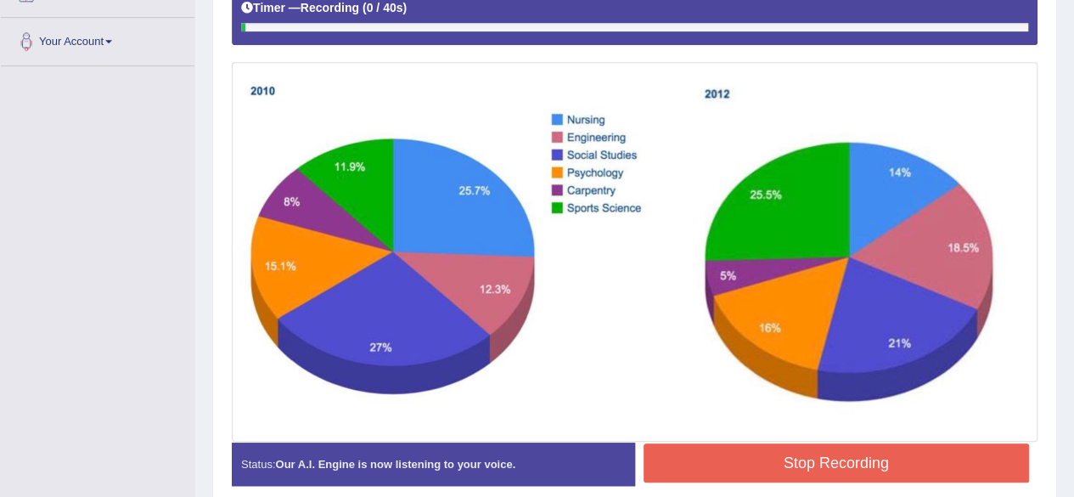
scroll to position [406, 0]
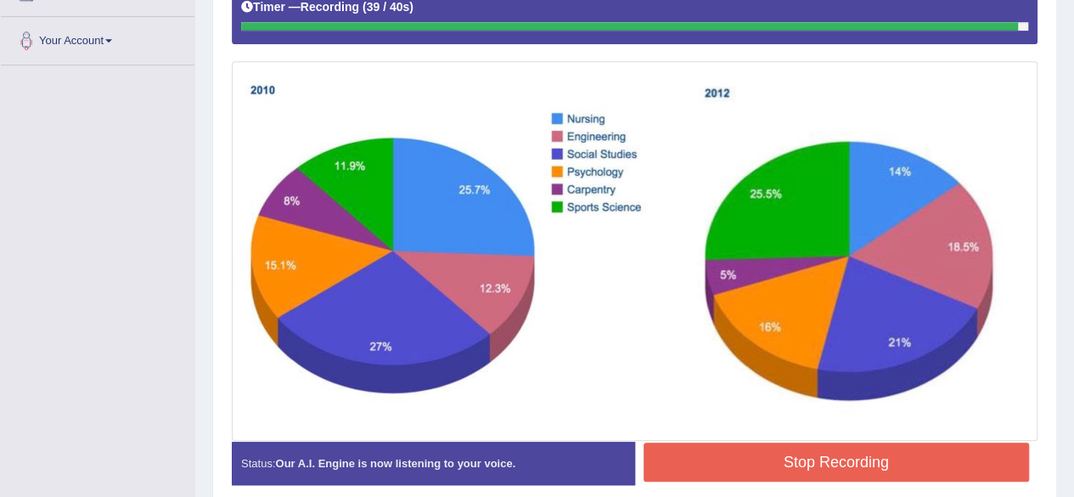
click at [684, 460] on button "Stop Recording" at bounding box center [837, 461] width 386 height 39
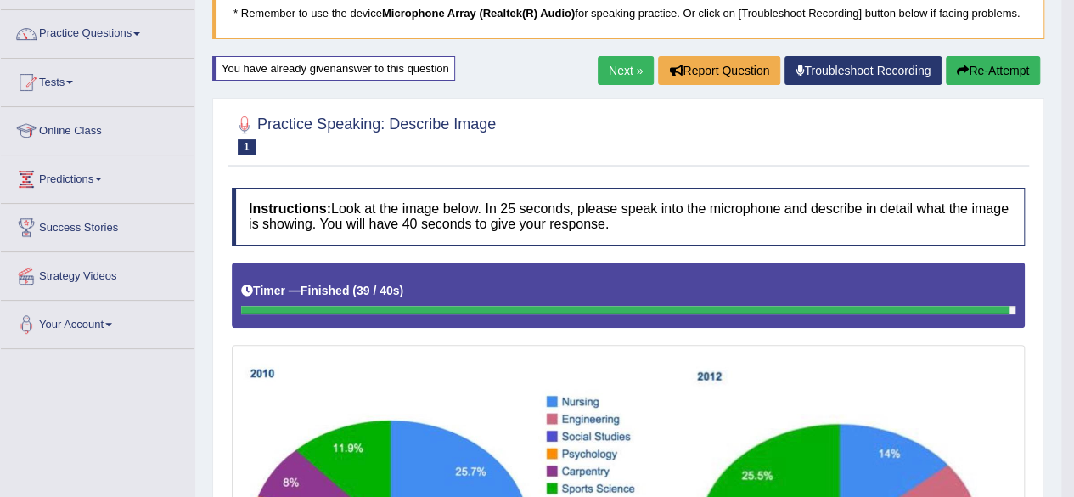
scroll to position [119, 0]
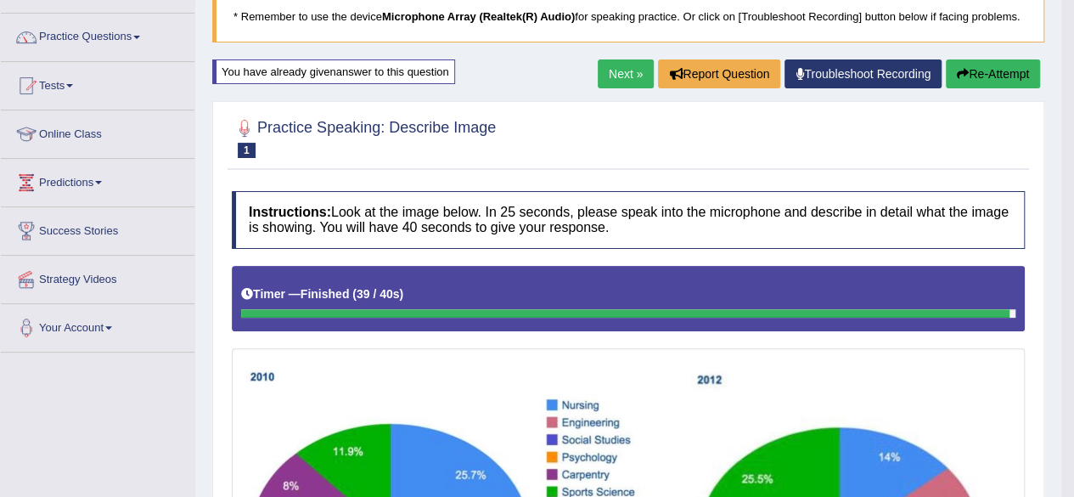
click at [990, 65] on button "Re-Attempt" at bounding box center [993, 73] width 94 height 29
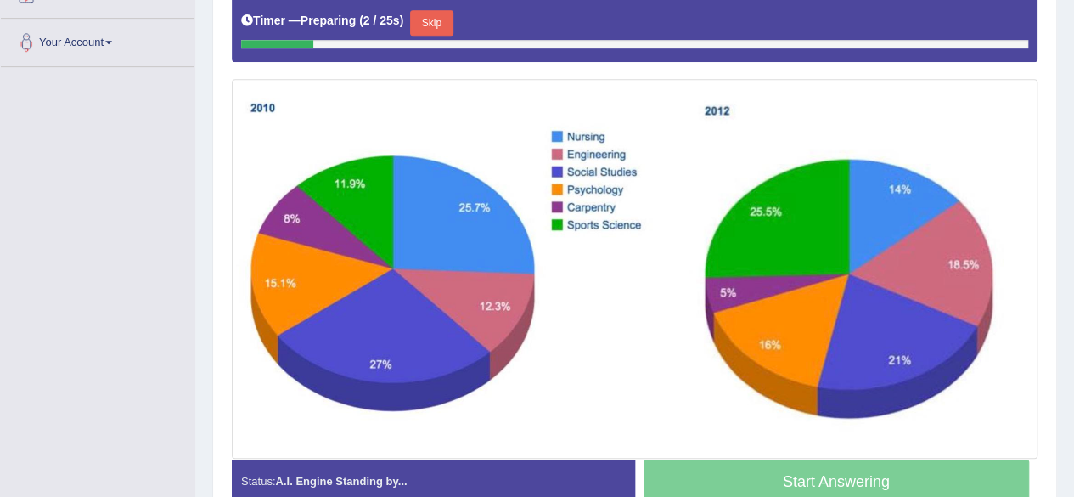
scroll to position [397, 0]
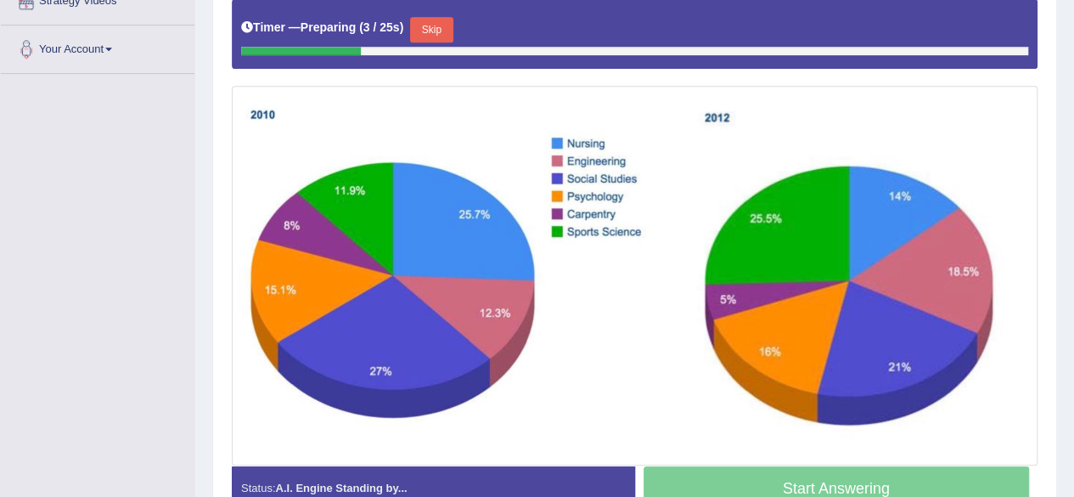
click at [450, 23] on button "Skip" at bounding box center [431, 29] width 42 height 25
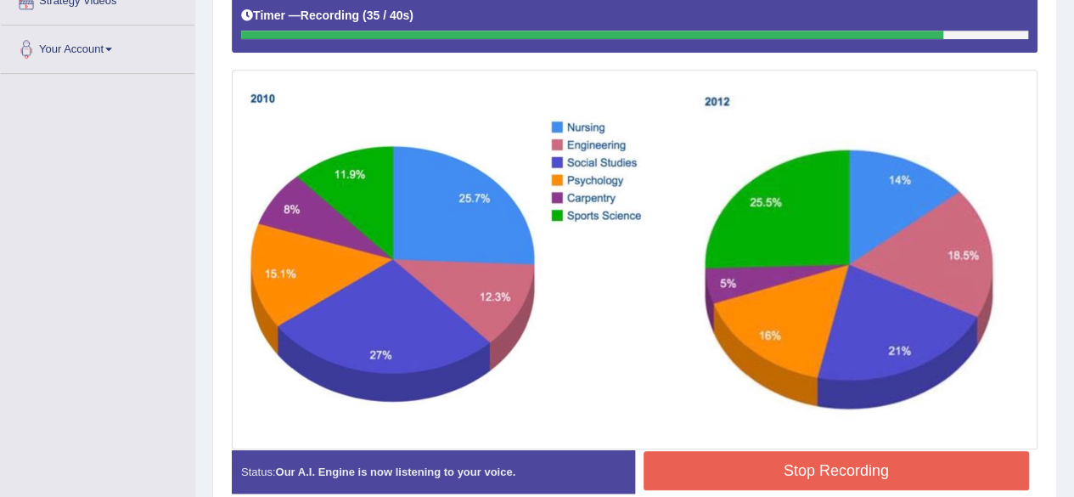
click at [693, 464] on button "Stop Recording" at bounding box center [837, 470] width 386 height 39
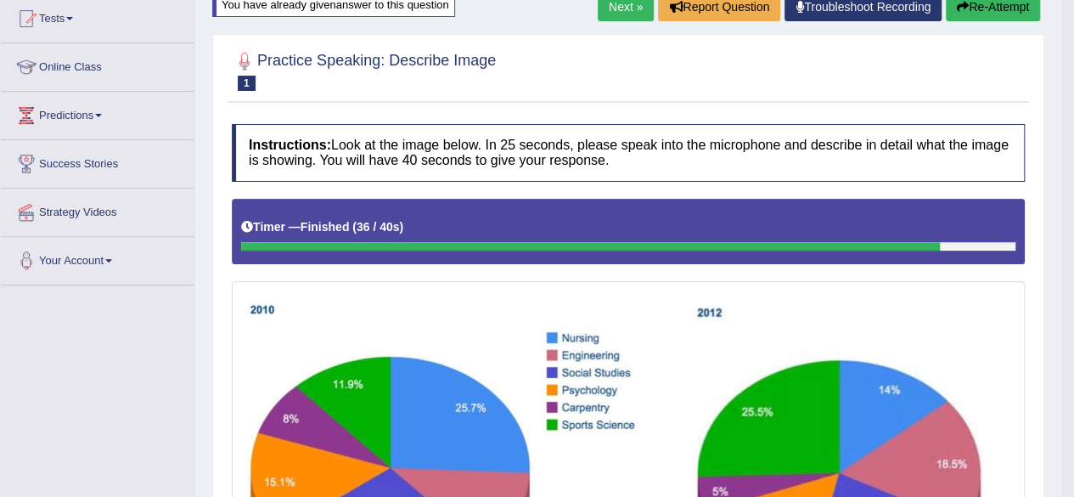
scroll to position [169, 0]
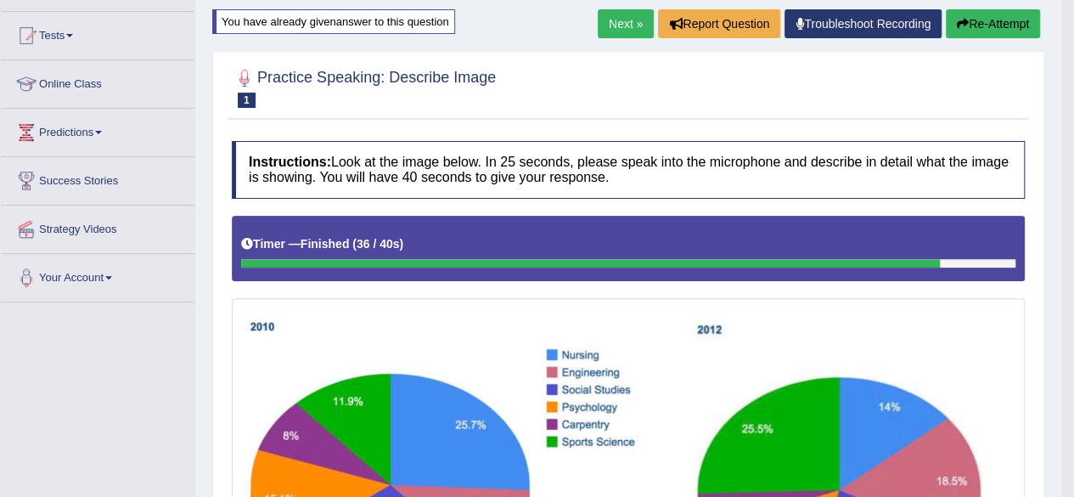
click at [620, 20] on link "Next »" at bounding box center [626, 23] width 56 height 29
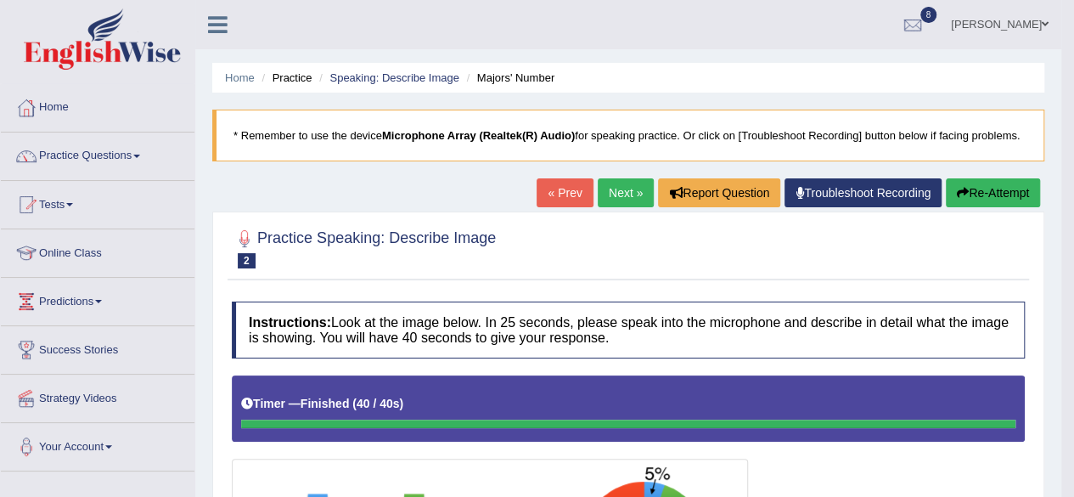
click at [975, 191] on button "Re-Attempt" at bounding box center [993, 192] width 94 height 29
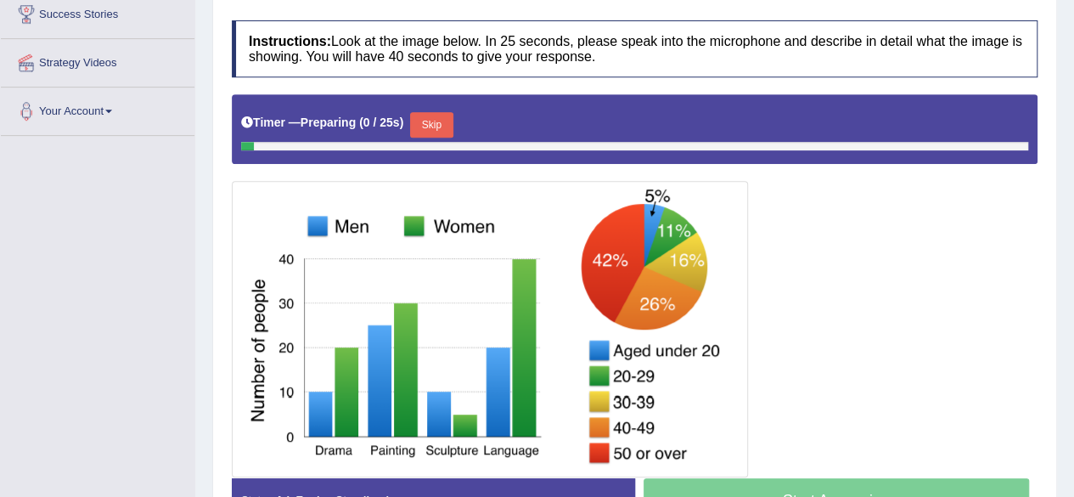
scroll to position [424, 0]
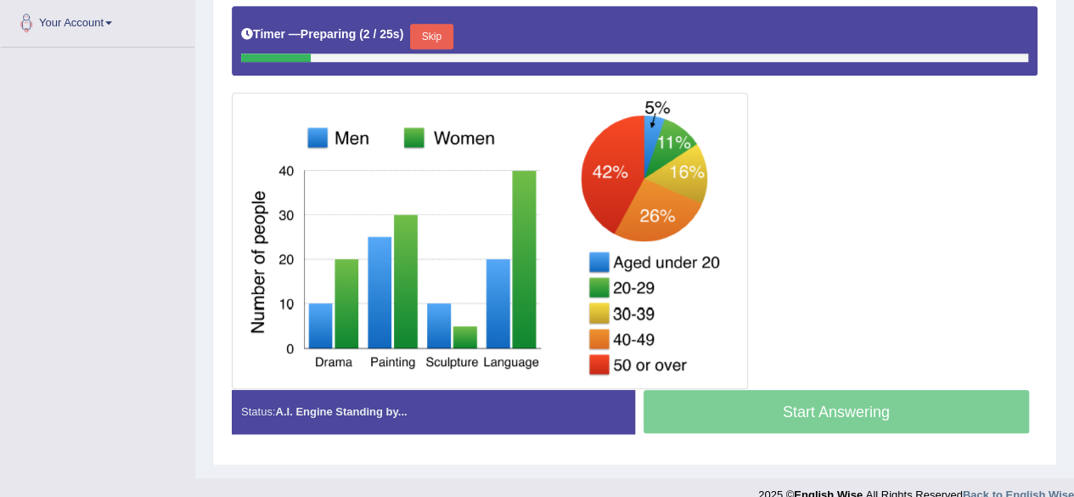
click at [447, 41] on button "Skip" at bounding box center [431, 36] width 42 height 25
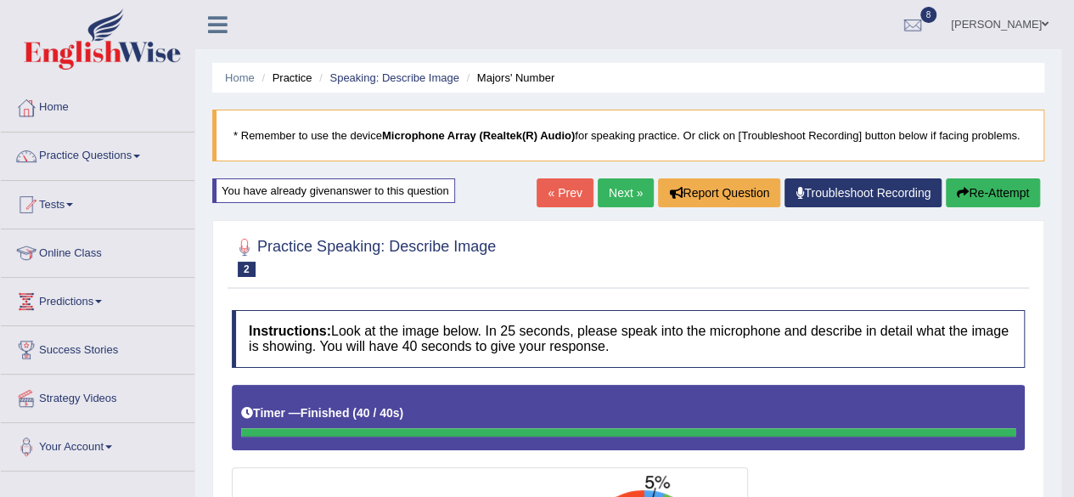
scroll to position [1, 0]
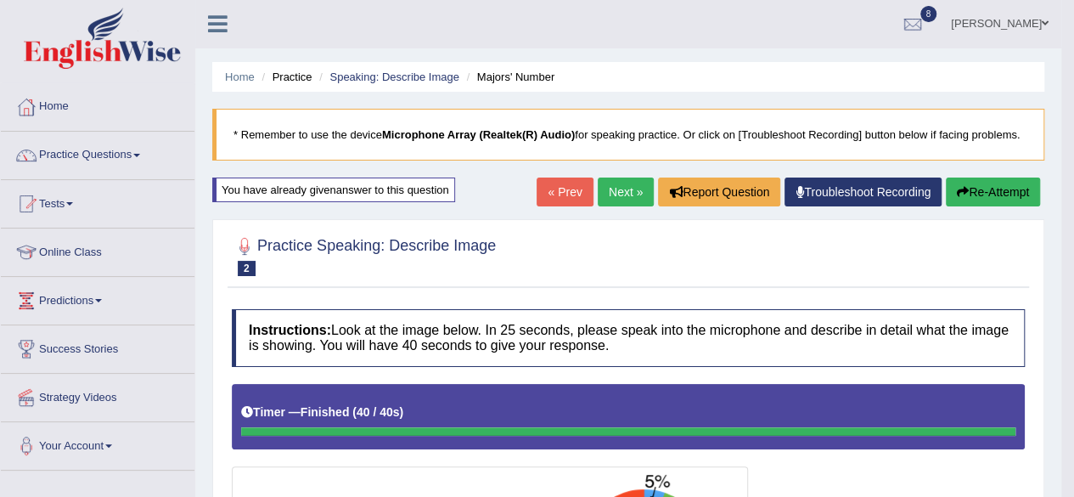
click at [621, 186] on link "Next »" at bounding box center [626, 191] width 56 height 29
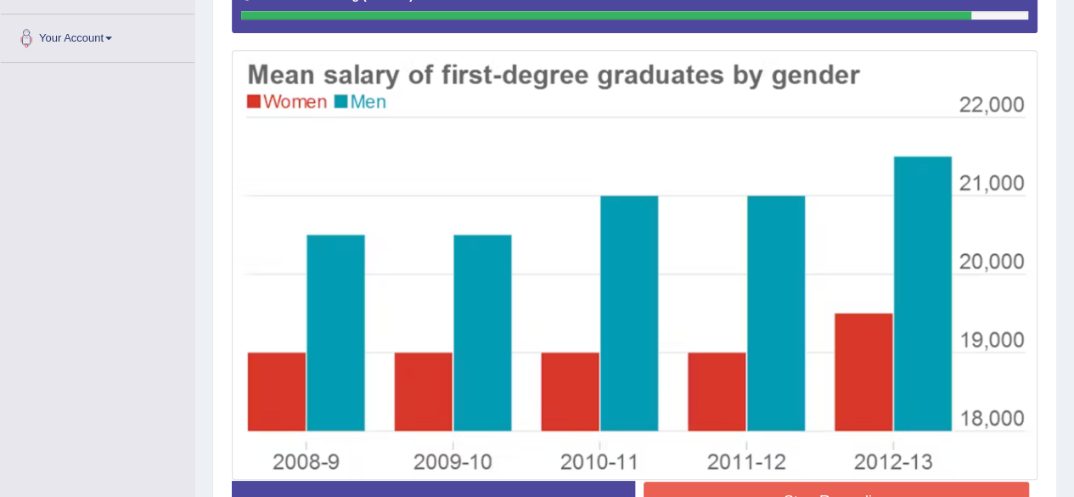
scroll to position [487, 0]
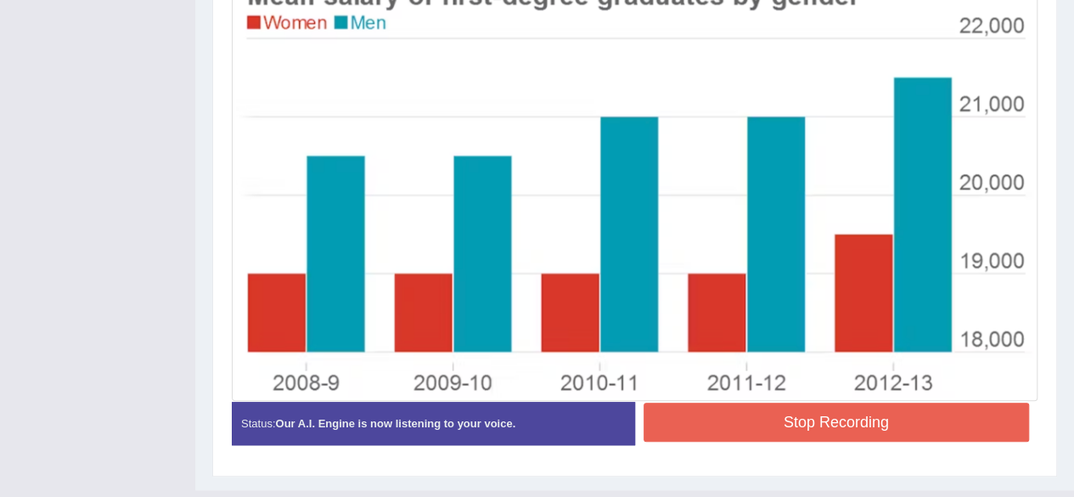
click at [756, 414] on button "Stop Recording" at bounding box center [837, 421] width 386 height 39
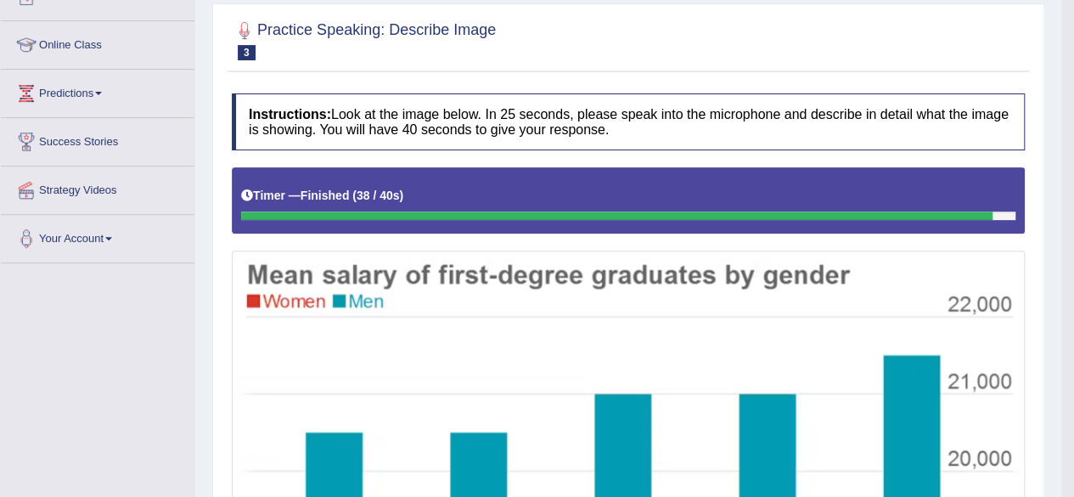
scroll to position [159, 0]
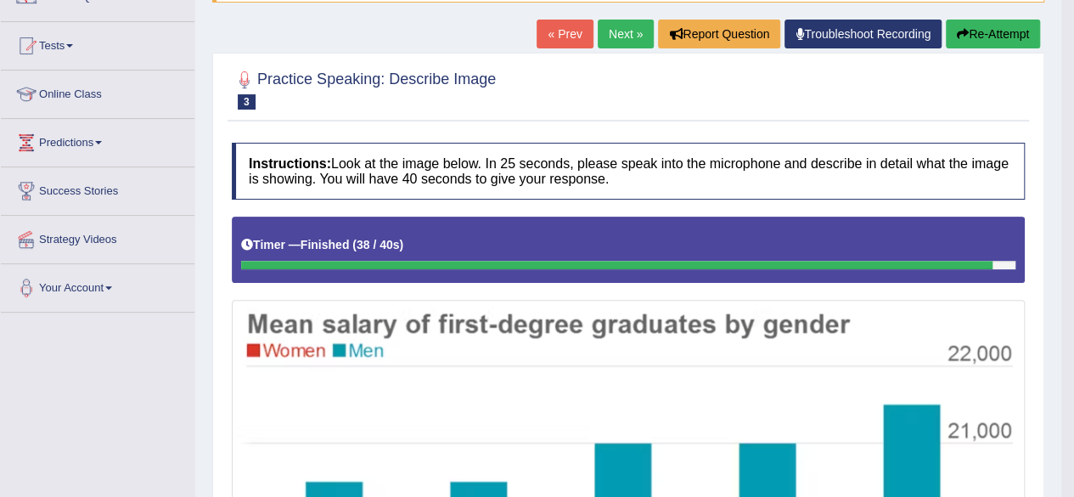
click at [979, 29] on button "Re-Attempt" at bounding box center [993, 34] width 94 height 29
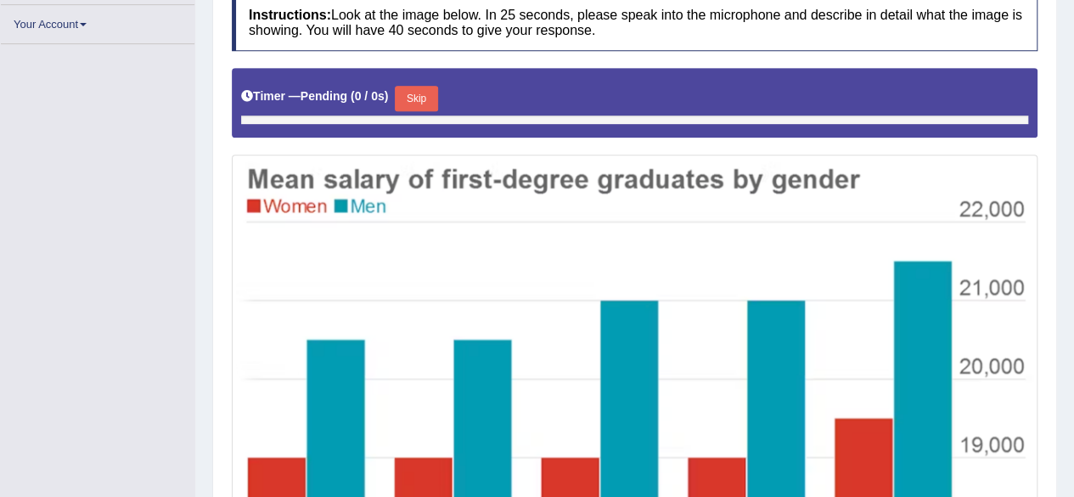
scroll to position [409, 0]
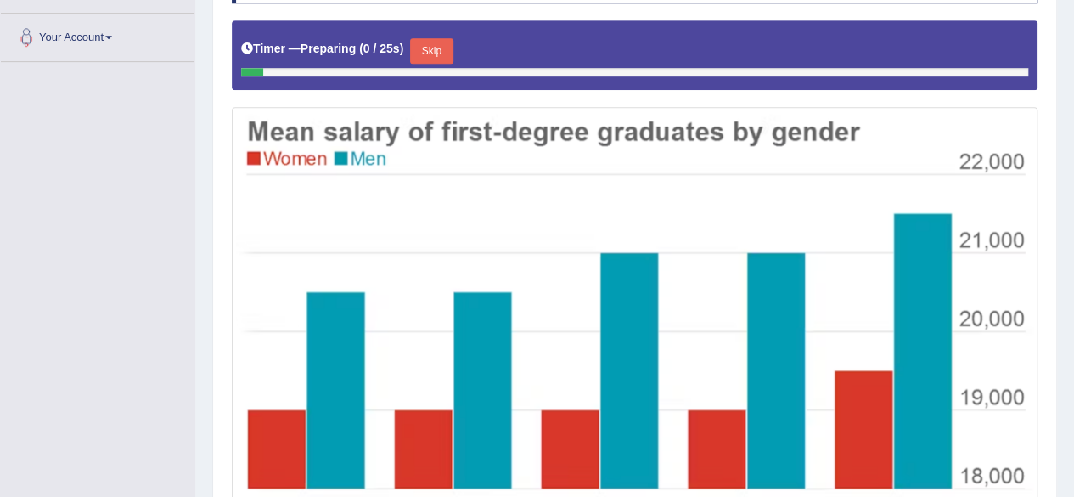
click at [444, 47] on button "Skip" at bounding box center [431, 50] width 42 height 25
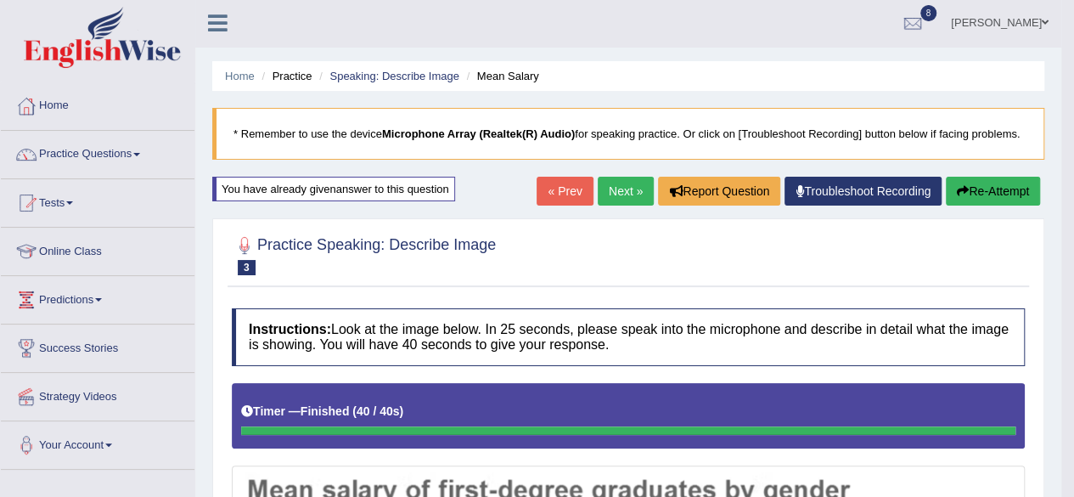
scroll to position [0, 0]
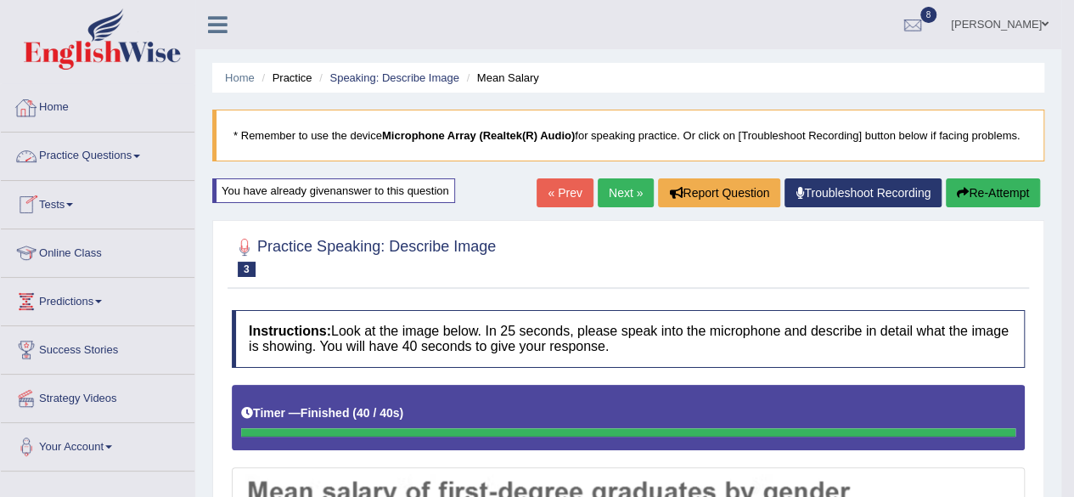
click at [94, 149] on link "Practice Questions" at bounding box center [98, 153] width 194 height 42
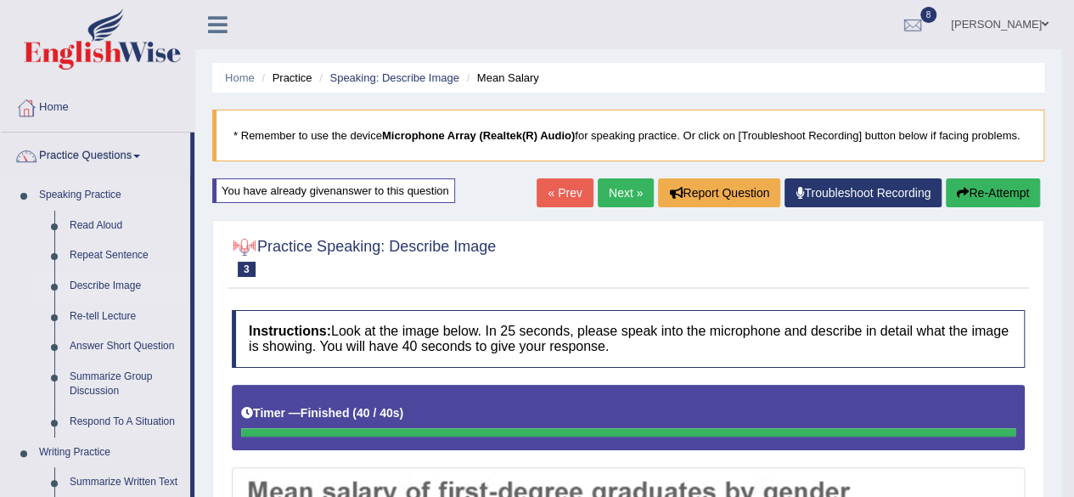
click at [103, 284] on link "Describe Image" at bounding box center [126, 286] width 128 height 31
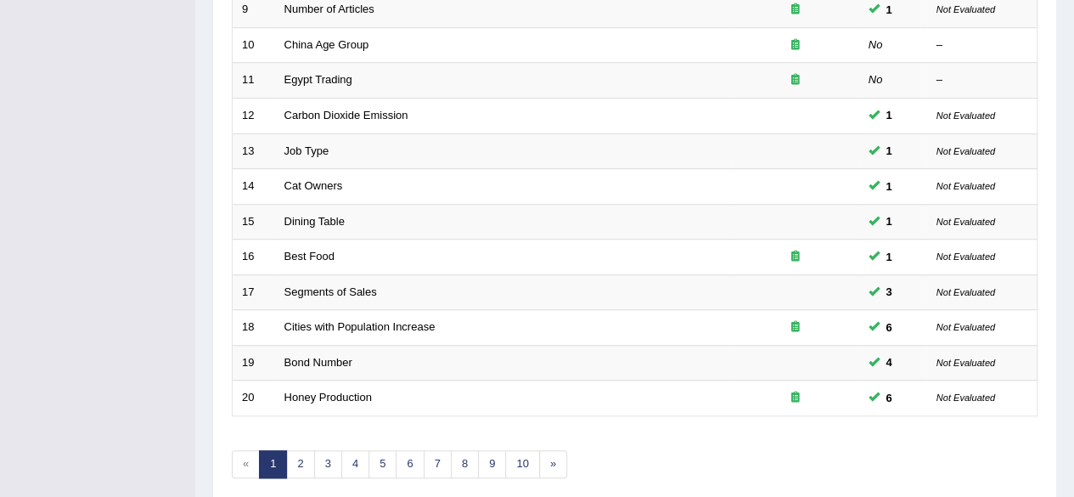
scroll to position [619, 0]
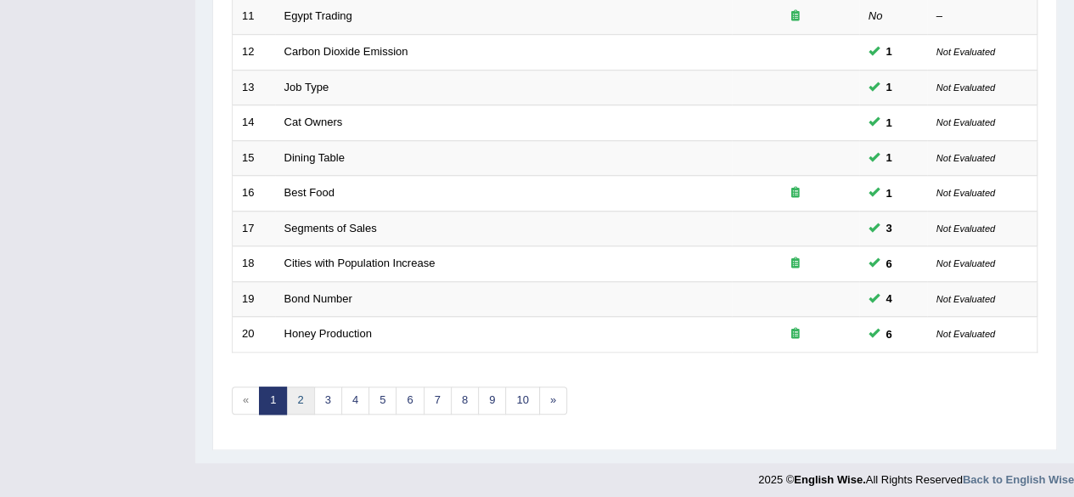
click at [299, 399] on link "2" at bounding box center [300, 400] width 28 height 28
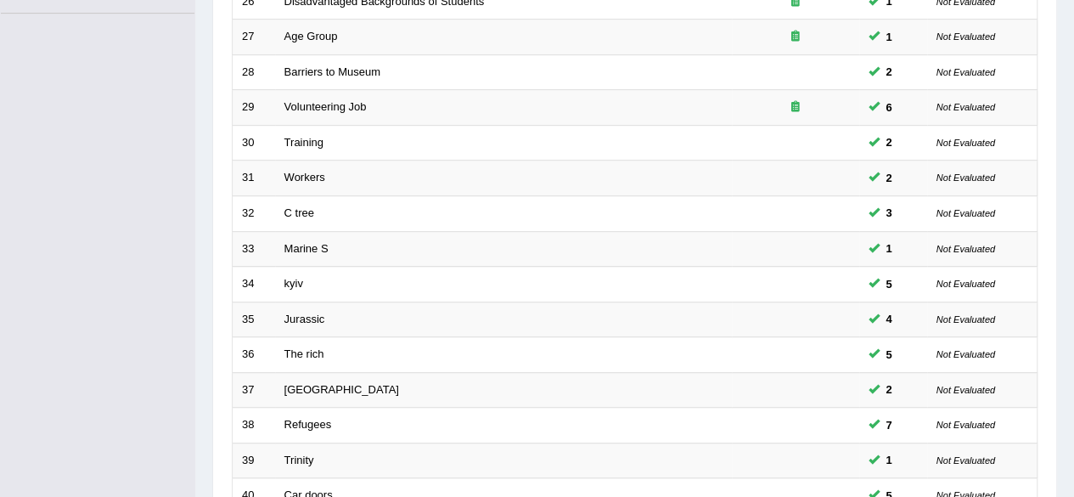
scroll to position [619, 0]
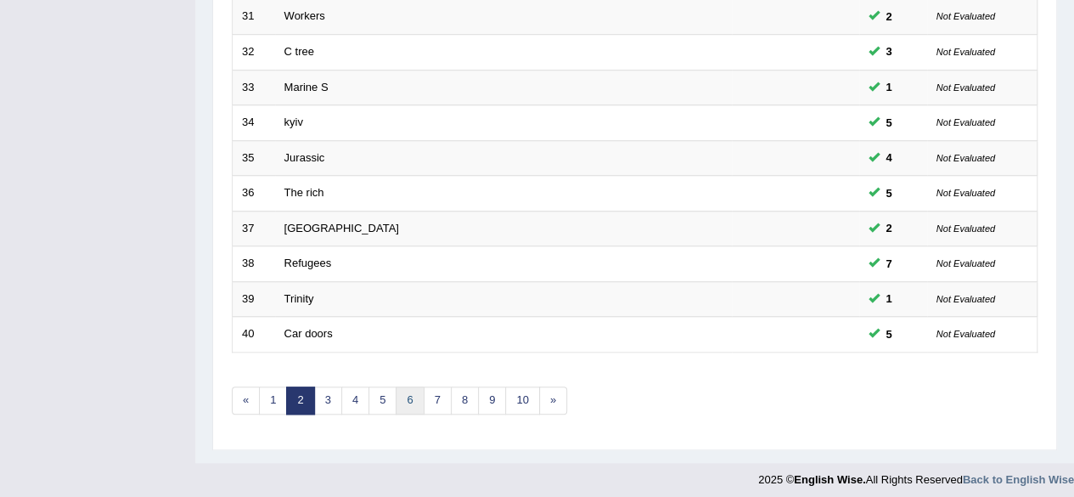
click at [413, 388] on link "6" at bounding box center [410, 400] width 28 height 28
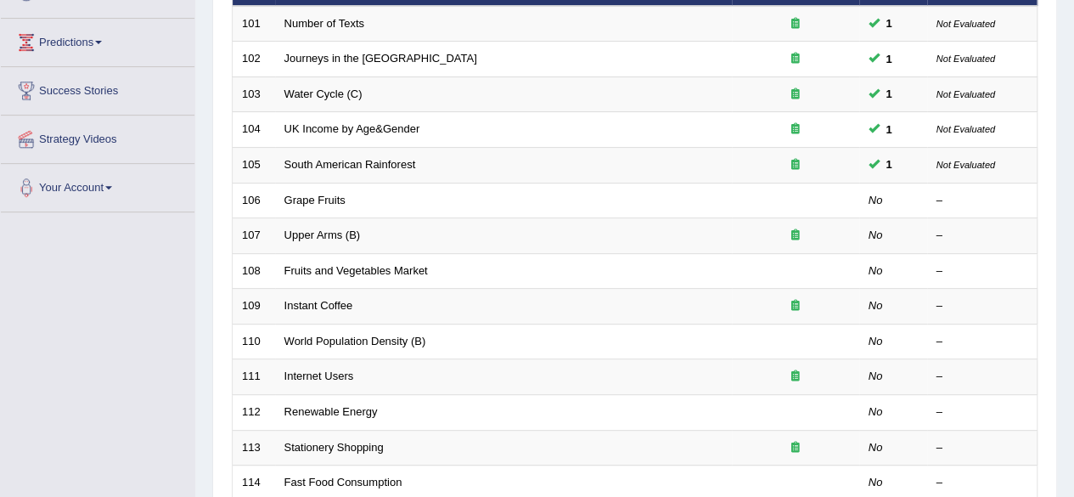
scroll to position [265, 0]
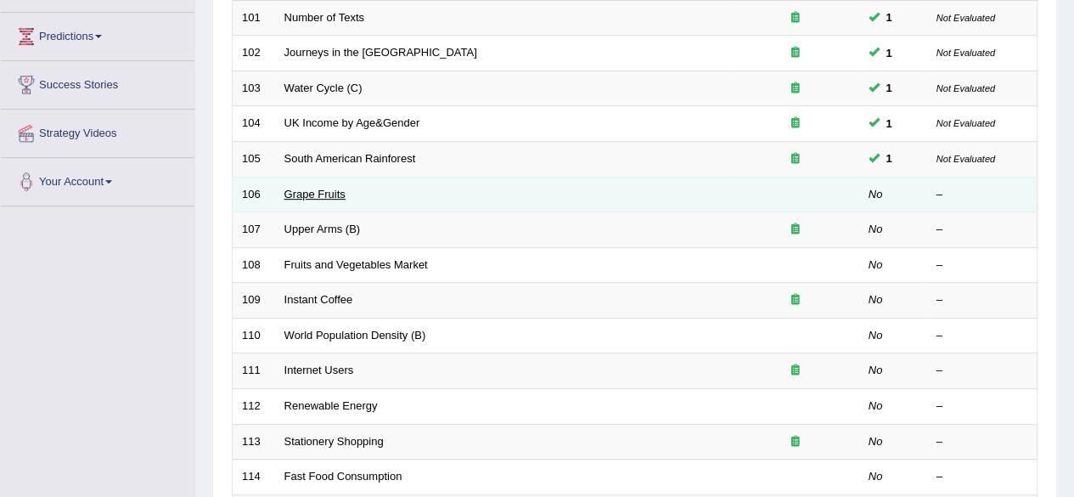
click at [311, 188] on link "Grape Fruits" at bounding box center [314, 194] width 61 height 13
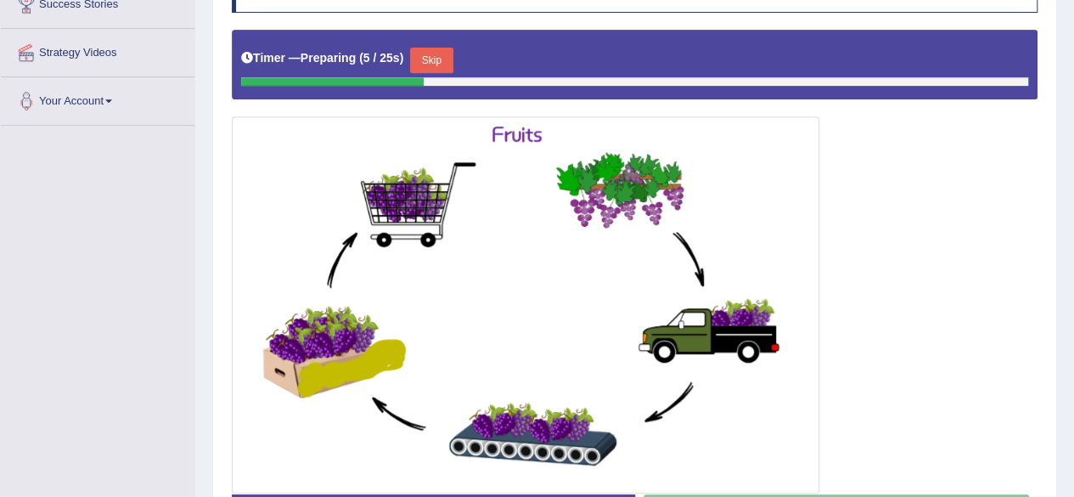
scroll to position [338, 0]
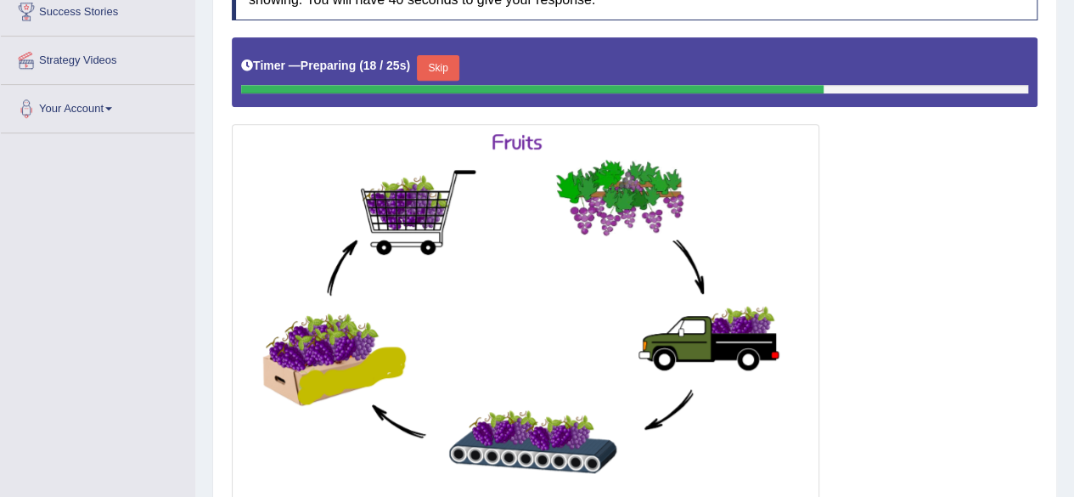
click at [528, 312] on img at bounding box center [525, 312] width 579 height 368
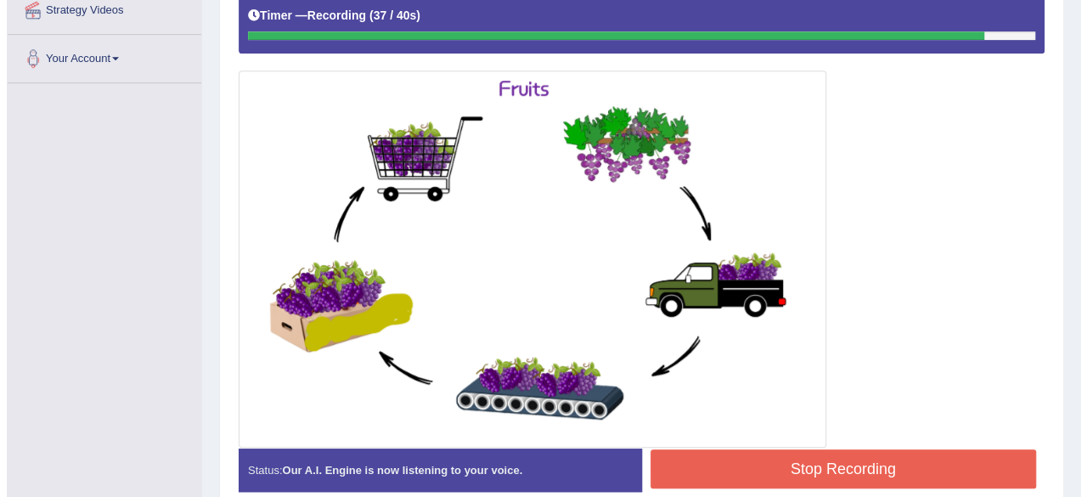
scroll to position [397, 0]
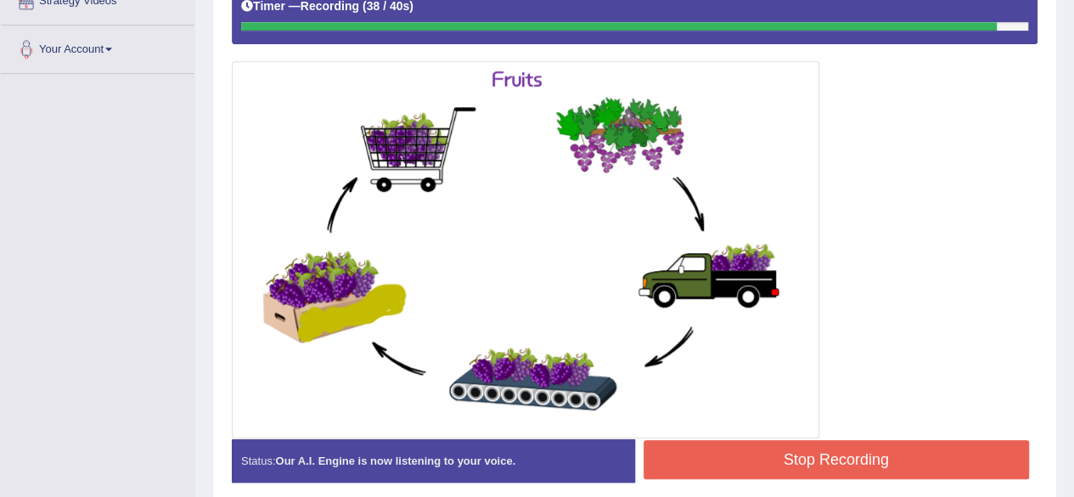
click at [725, 446] on button "Stop Recording" at bounding box center [837, 459] width 386 height 39
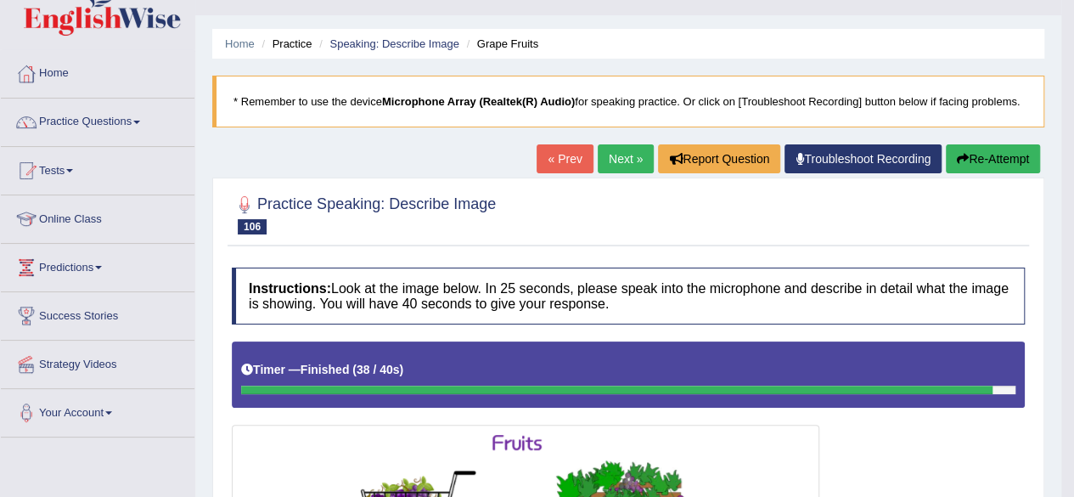
scroll to position [33, 0]
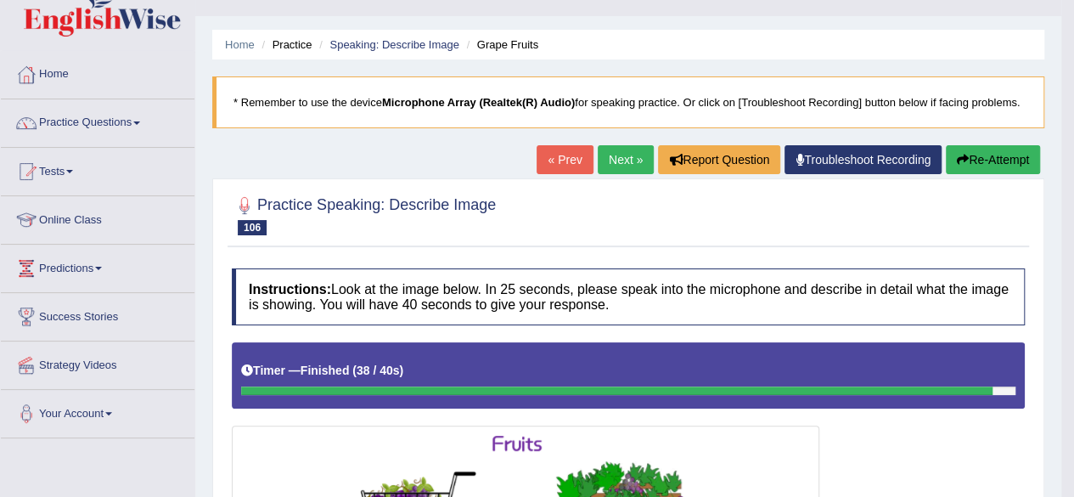
click at [628, 147] on link "Next »" at bounding box center [626, 159] width 56 height 29
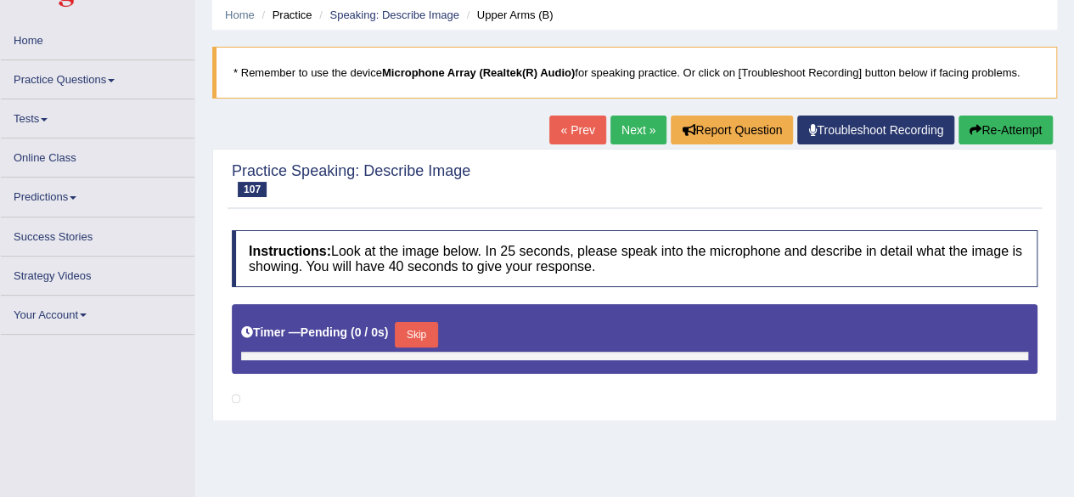
scroll to position [60, 0]
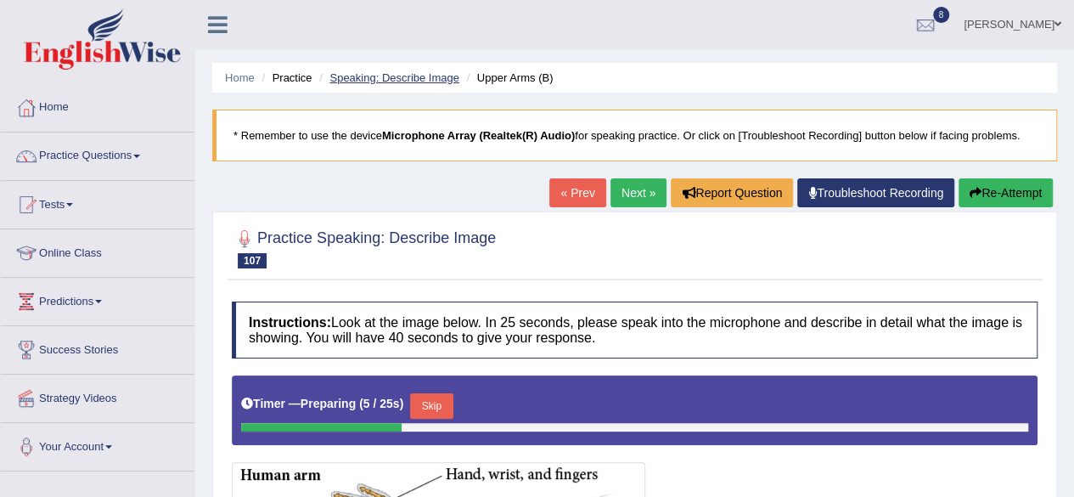
click at [421, 76] on link "Speaking: Describe Image" at bounding box center [393, 77] width 129 height 13
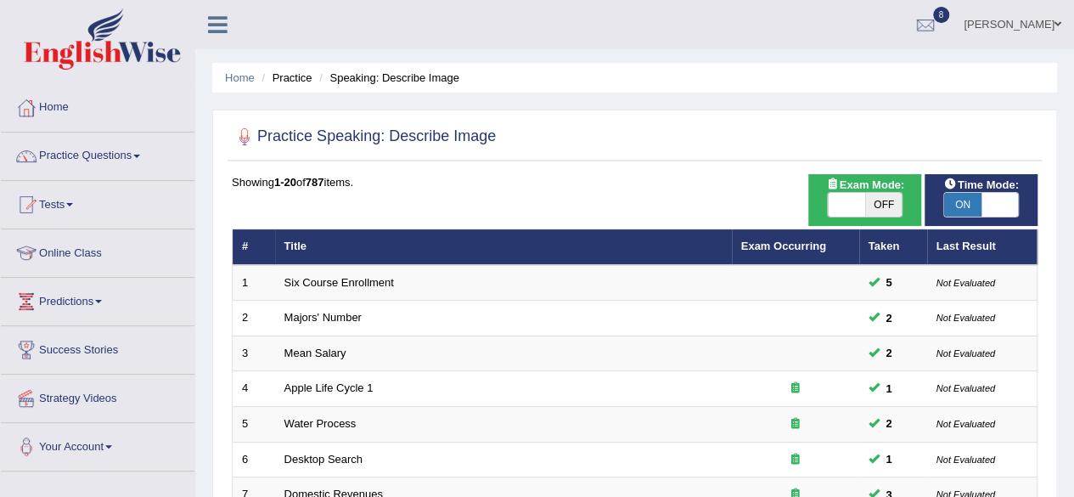
scroll to position [619, 0]
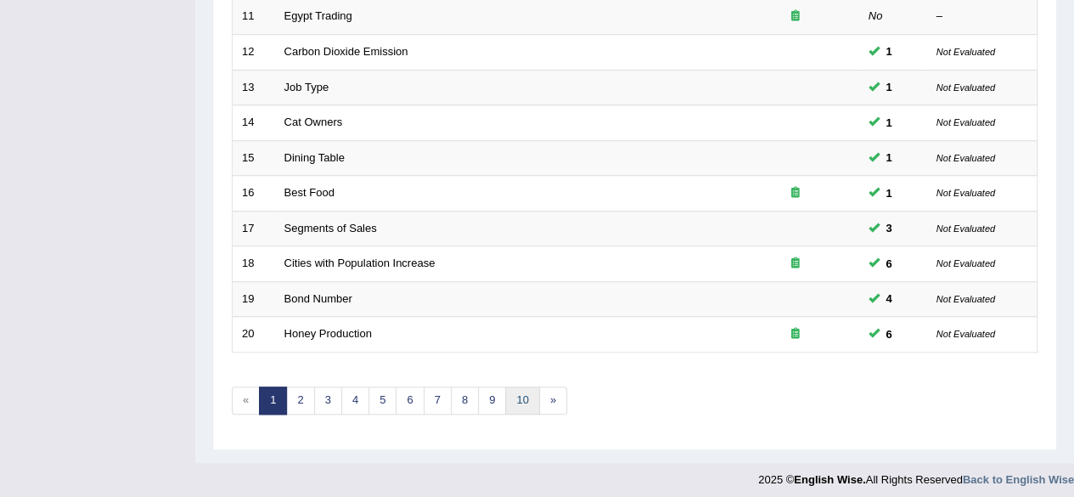
click at [517, 394] on link "10" at bounding box center [522, 400] width 34 height 28
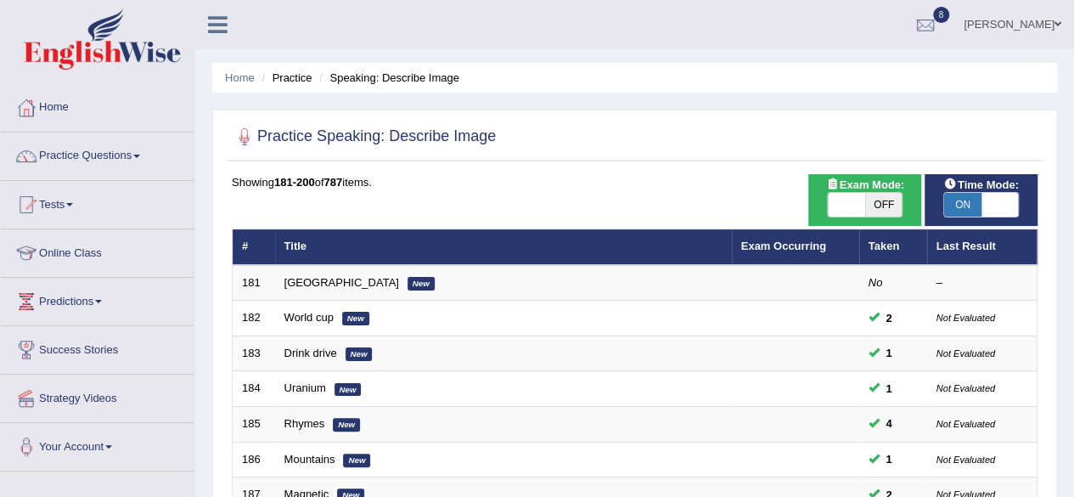
scroll to position [619, 0]
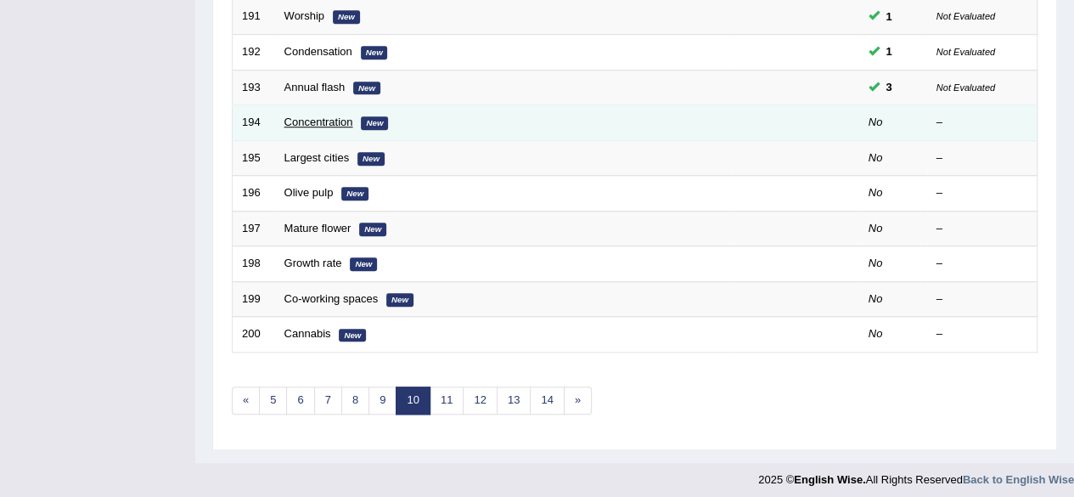
click at [316, 119] on link "Concentration" at bounding box center [318, 121] width 69 height 13
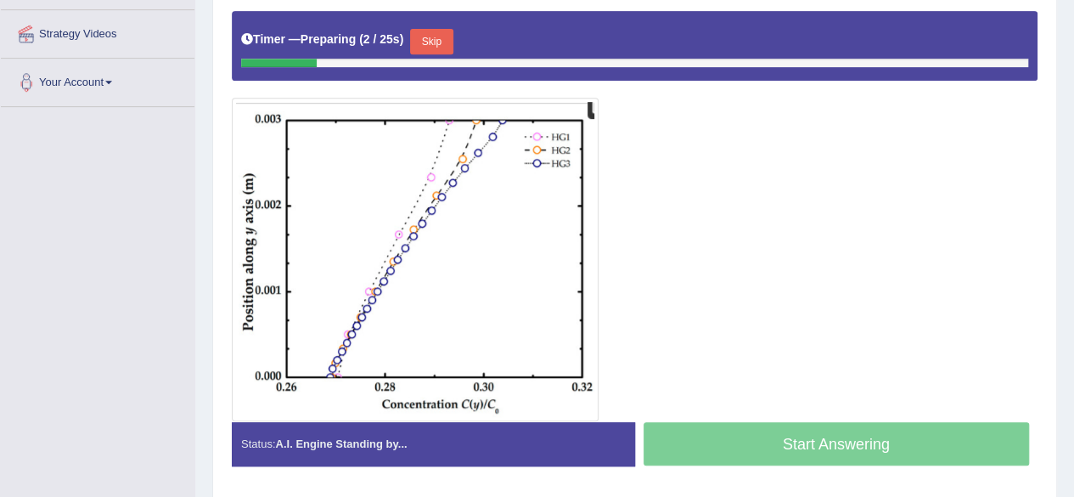
scroll to position [356, 0]
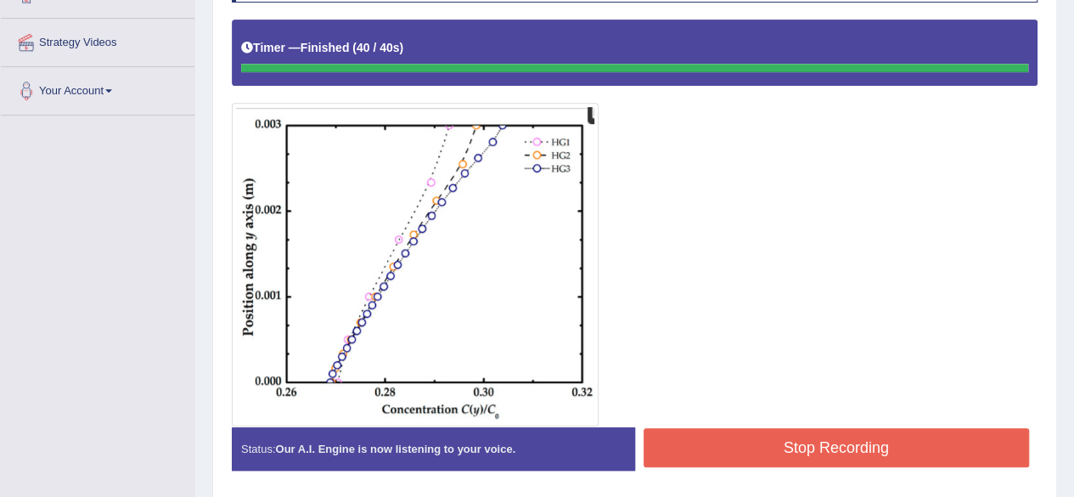
click at [698, 432] on div "Instructions: Look at the image below. In 25 seconds, please speak into the mic…" at bounding box center [635, 214] width 814 height 555
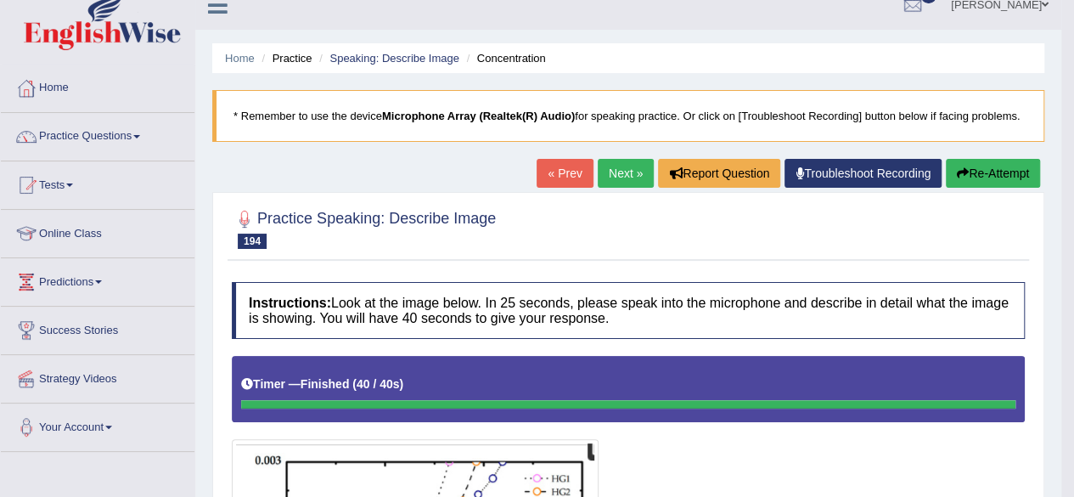
scroll to position [19, 0]
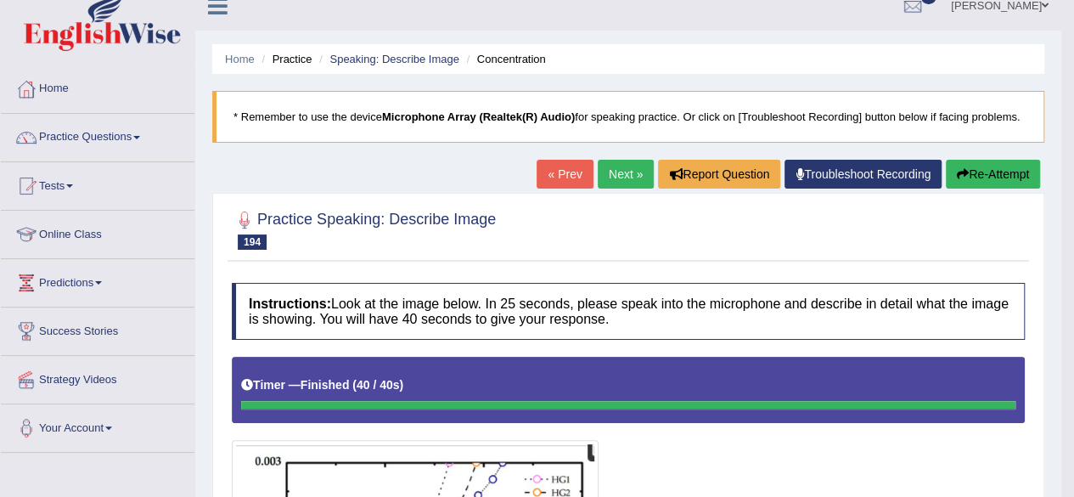
click at [618, 171] on link "Next »" at bounding box center [626, 174] width 56 height 29
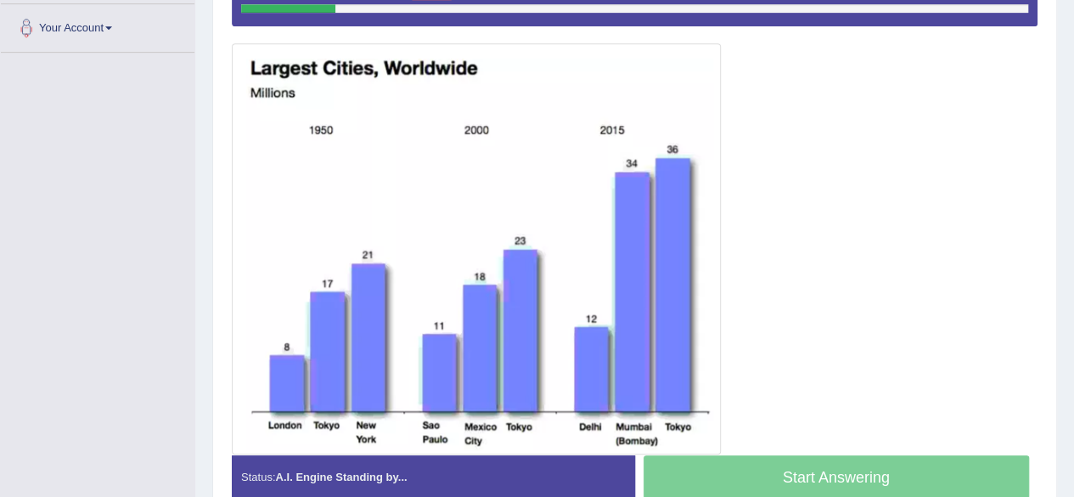
scroll to position [415, 0]
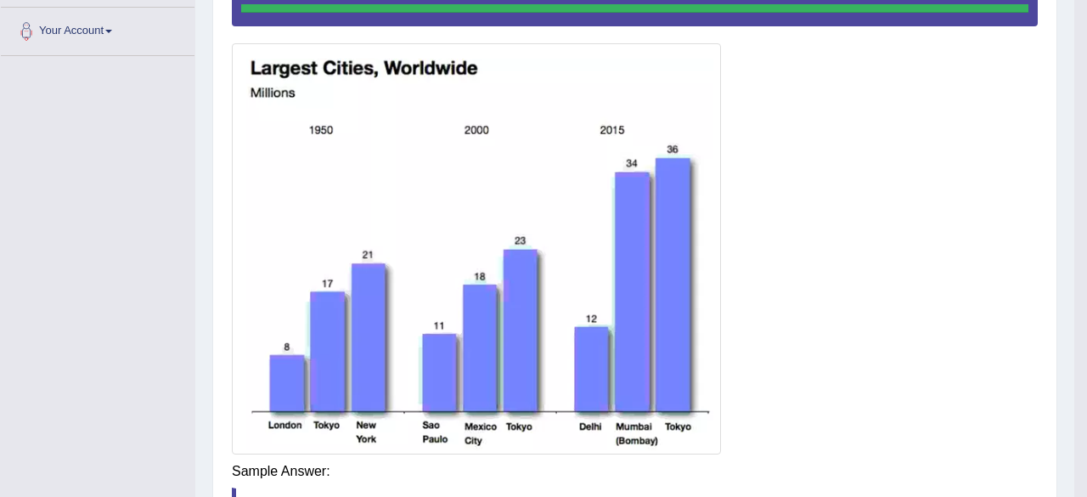
click at [728, 476] on div "Instructions: Look at the image below. In 25 seconds, please speak into the mic…" at bounding box center [635, 266] width 814 height 777
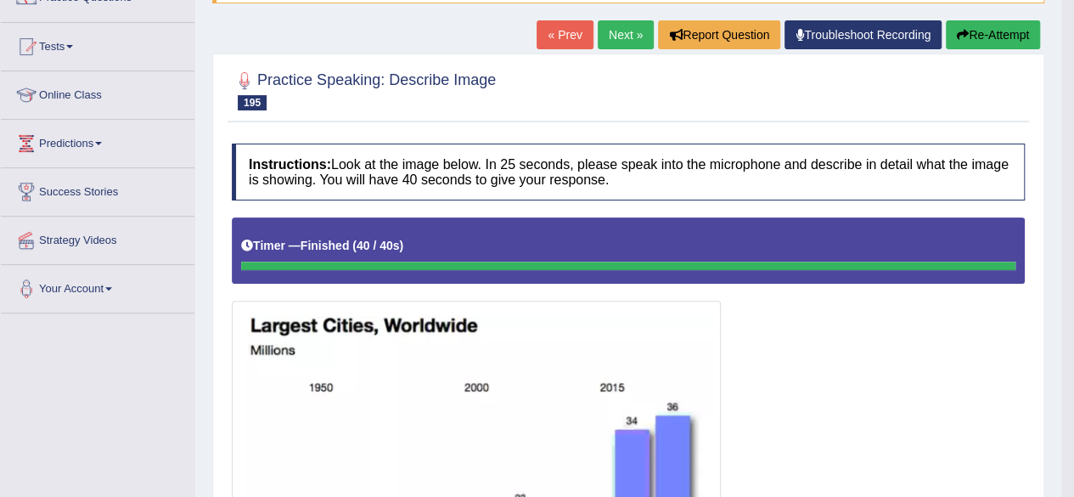
scroll to position [0, 0]
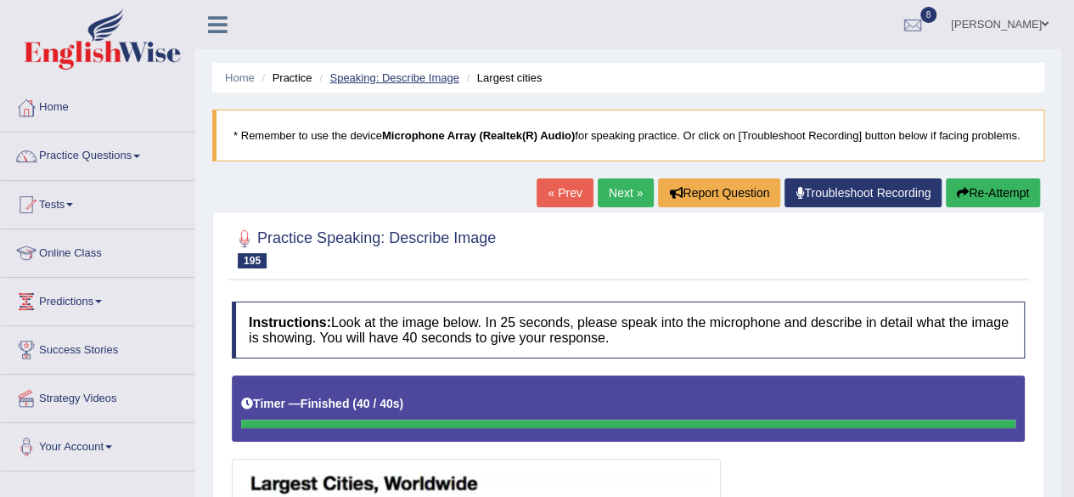
click at [427, 72] on link "Speaking: Describe Image" at bounding box center [393, 77] width 129 height 13
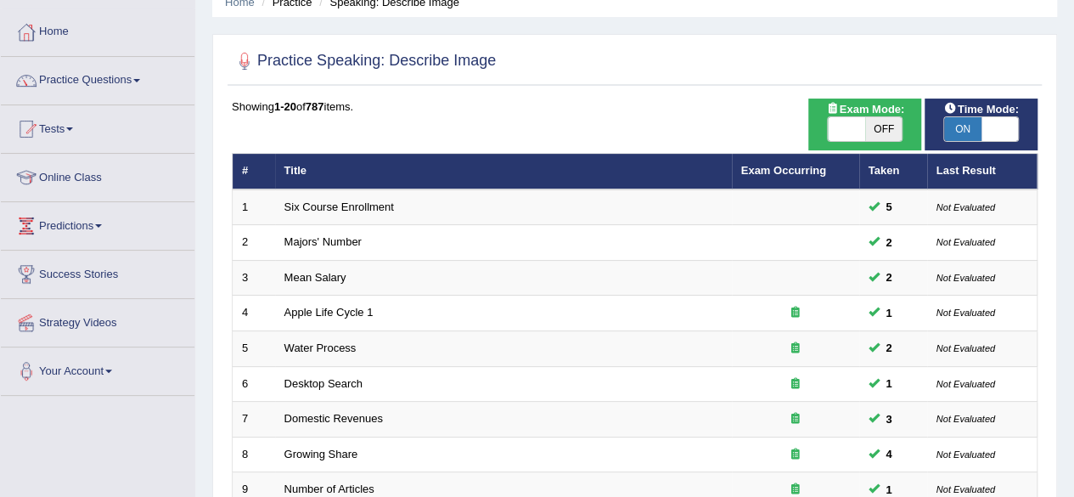
scroll to position [76, 0]
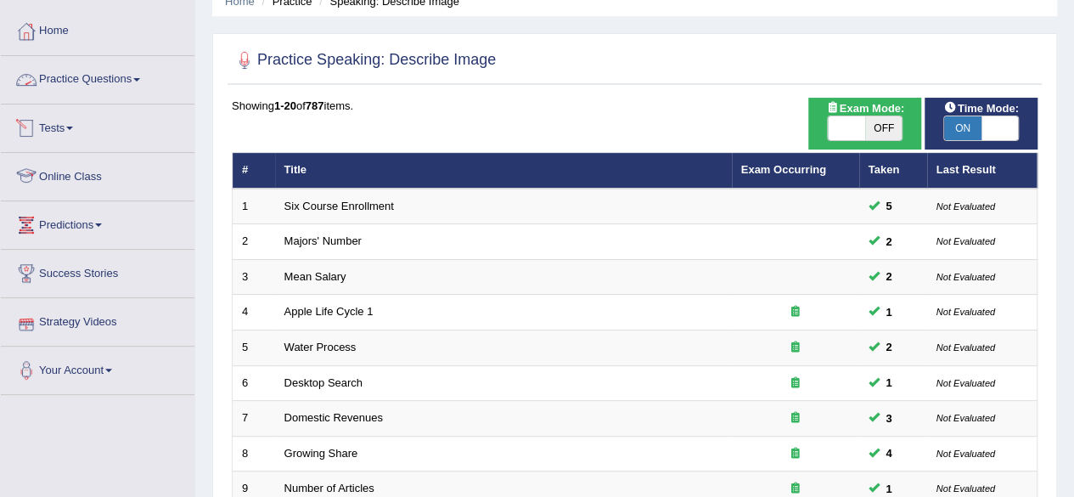
click at [127, 64] on link "Practice Questions" at bounding box center [98, 77] width 194 height 42
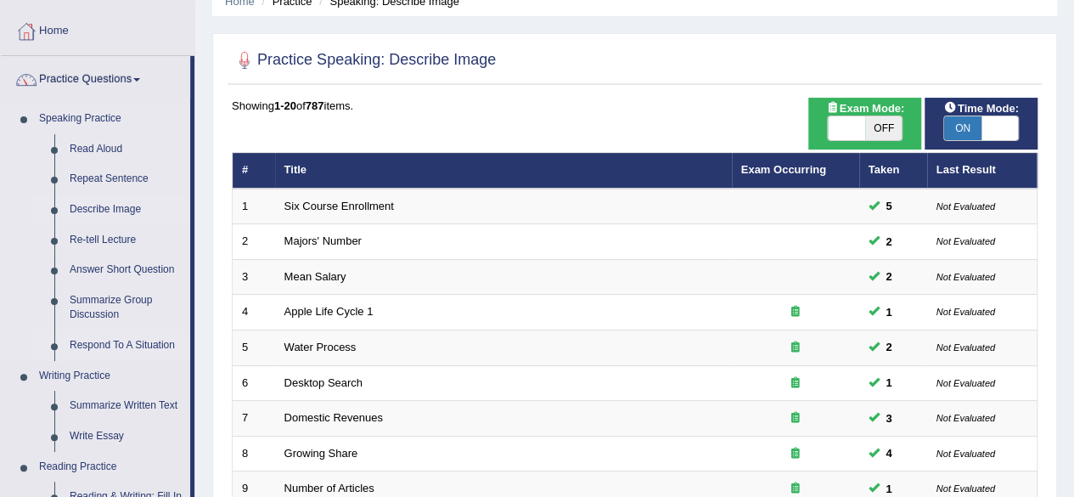
click at [85, 344] on link "Respond To A Situation" at bounding box center [126, 345] width 128 height 31
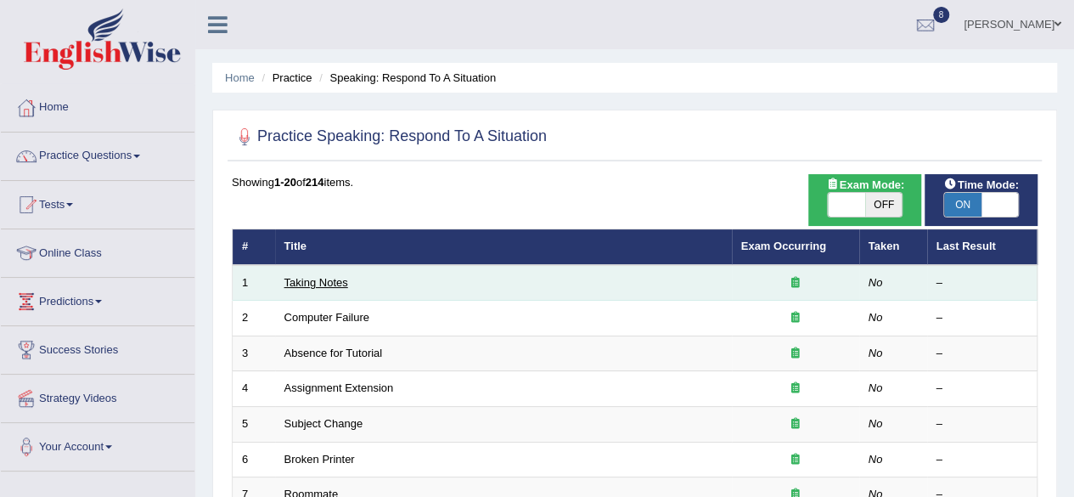
click at [307, 279] on link "Taking Notes" at bounding box center [316, 282] width 64 height 13
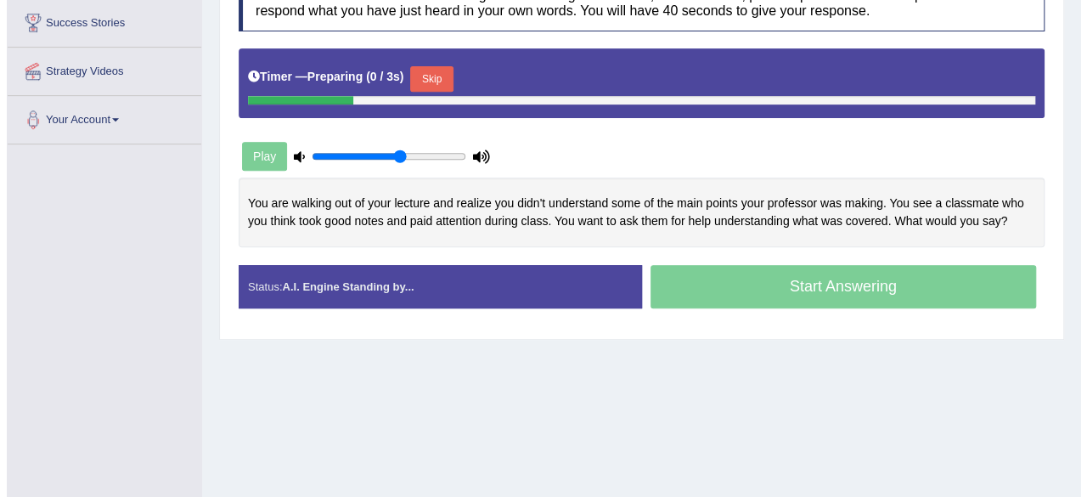
scroll to position [365, 0]
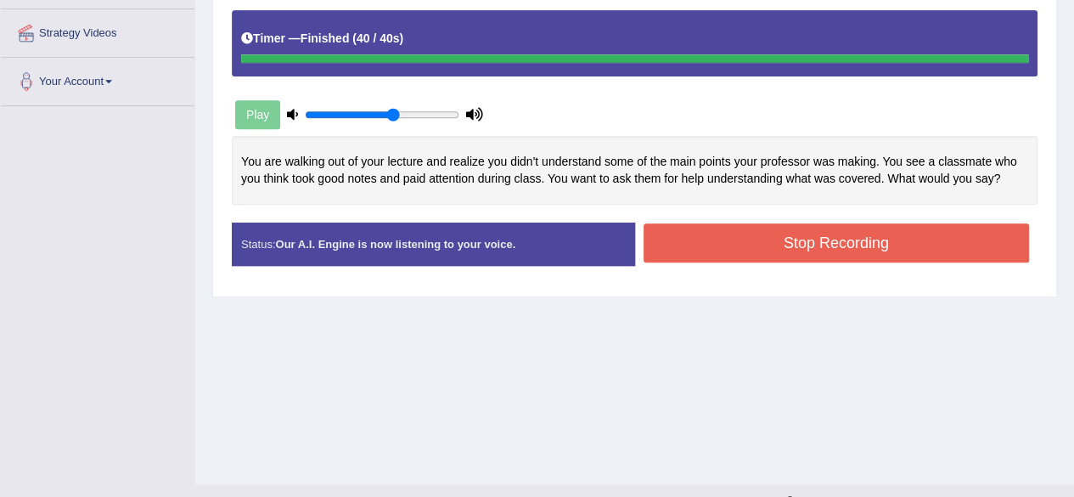
click at [759, 240] on button "Stop Recording" at bounding box center [837, 242] width 386 height 39
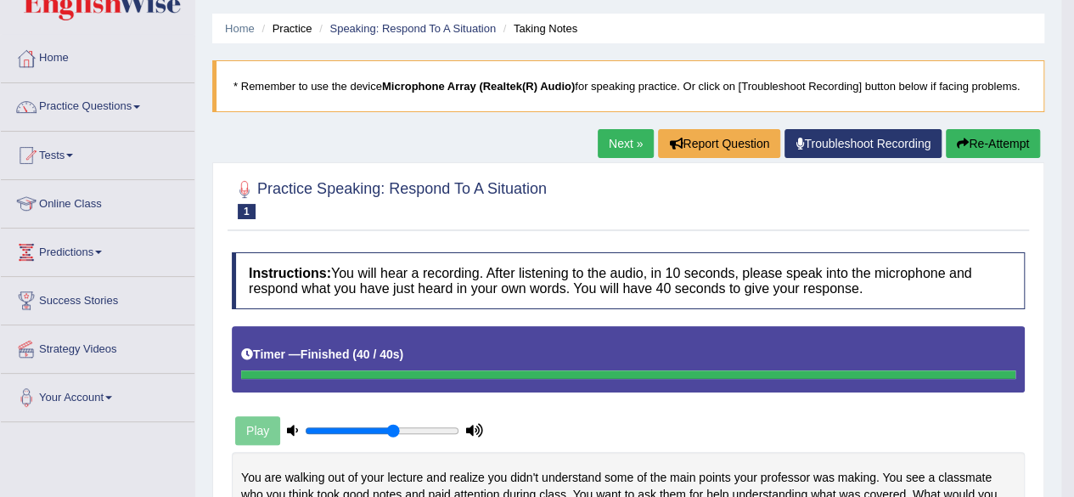
scroll to position [48, 0]
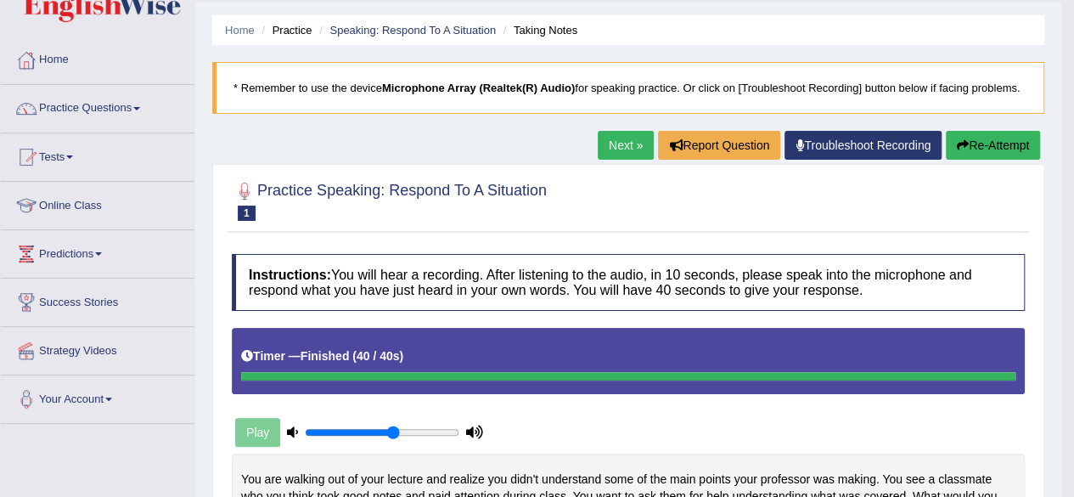
click at [619, 138] on link "Next »" at bounding box center [626, 145] width 56 height 29
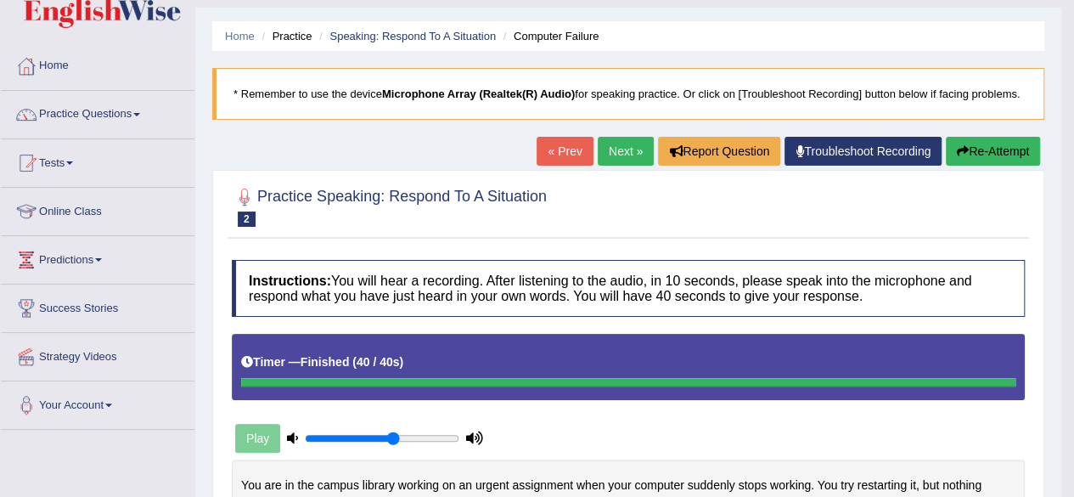
scroll to position [41, 0]
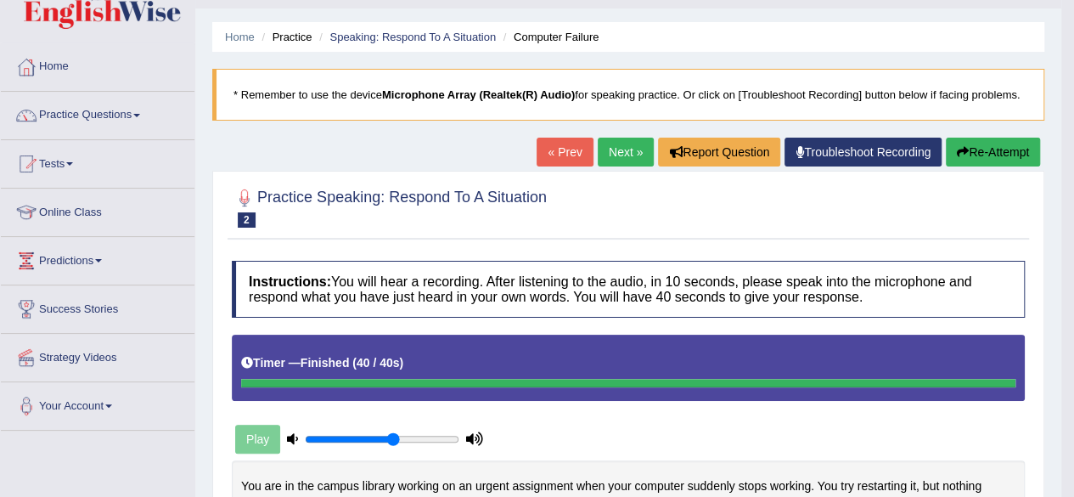
click at [621, 155] on link "Next »" at bounding box center [626, 152] width 56 height 29
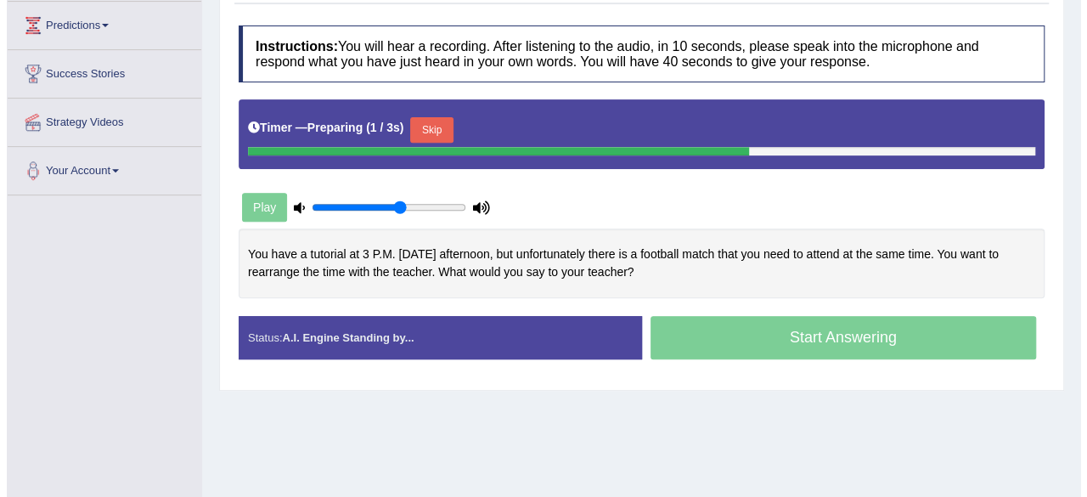
scroll to position [278, 0]
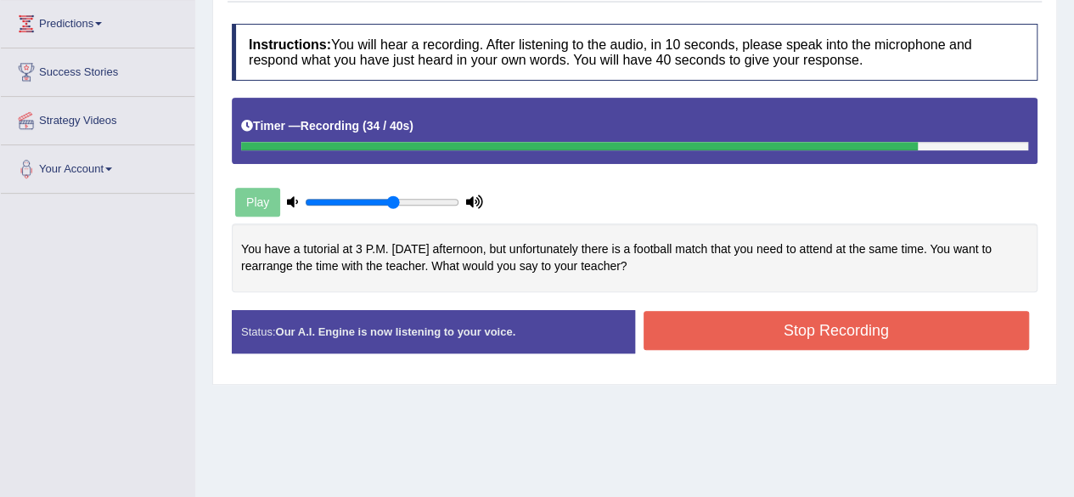
click at [708, 335] on button "Stop Recording" at bounding box center [837, 330] width 386 height 39
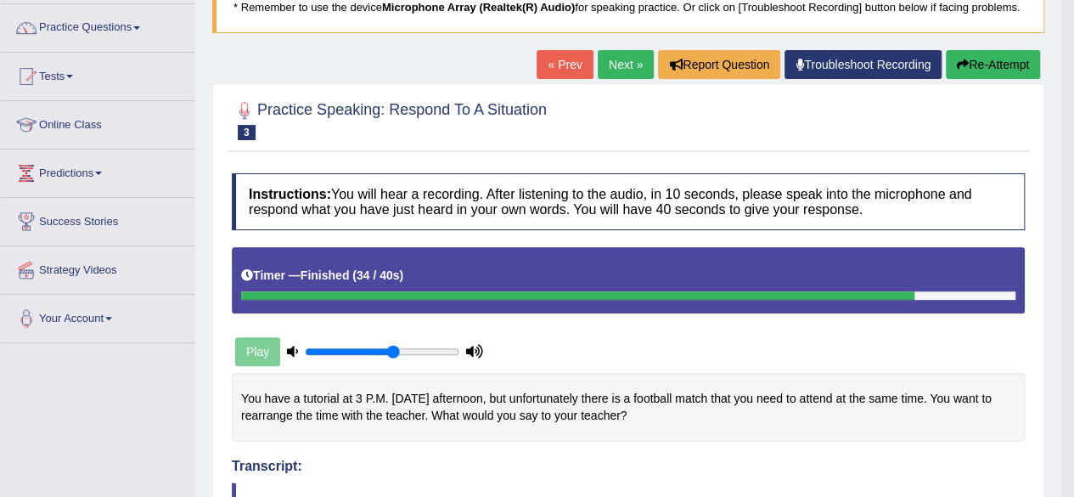
scroll to position [127, 0]
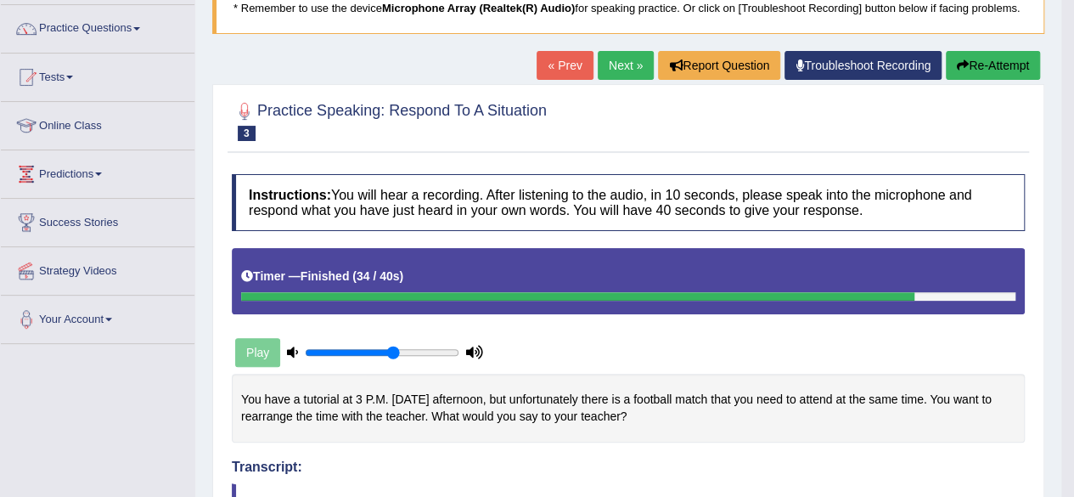
click at [625, 54] on link "Next »" at bounding box center [626, 65] width 56 height 29
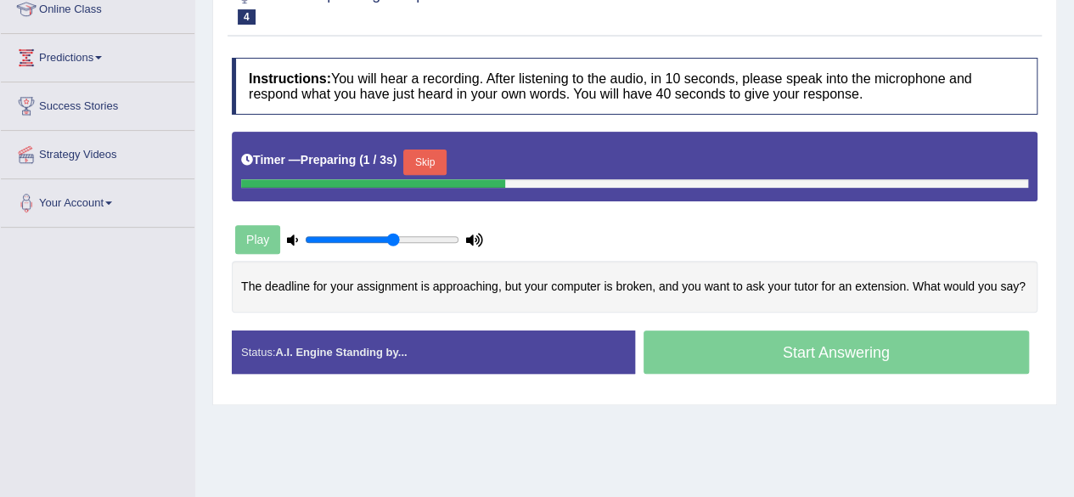
scroll to position [245, 0]
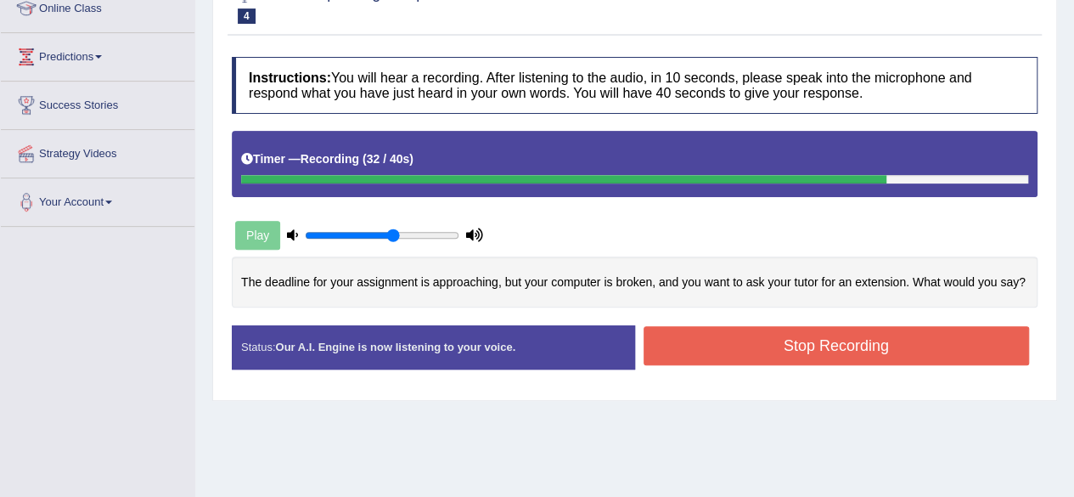
click at [712, 342] on button "Stop Recording" at bounding box center [837, 345] width 386 height 39
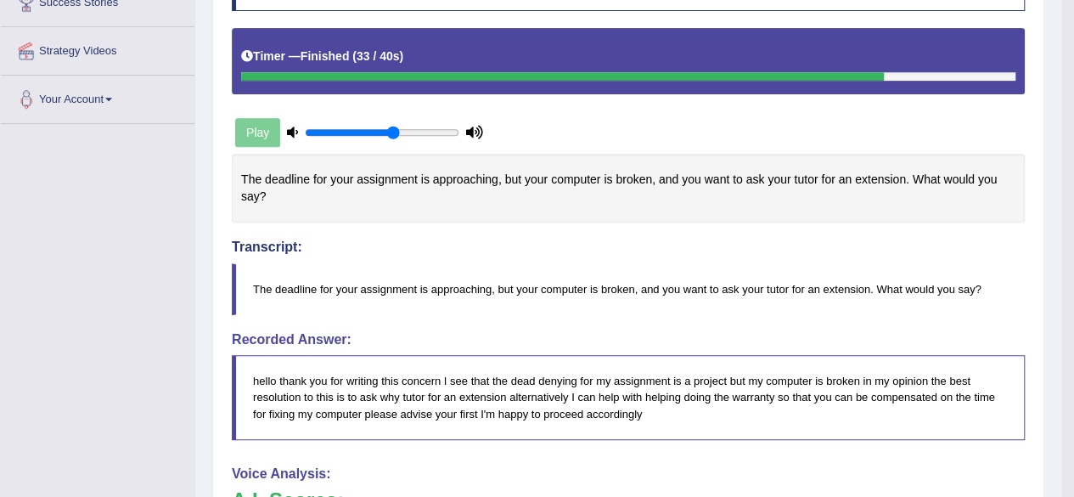
scroll to position [0, 0]
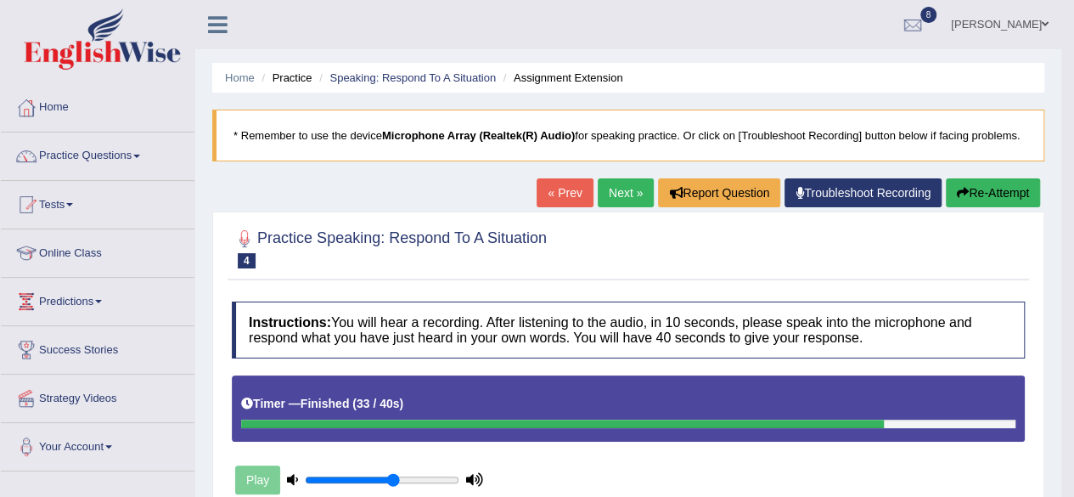
click at [610, 188] on link "Next »" at bounding box center [626, 192] width 56 height 29
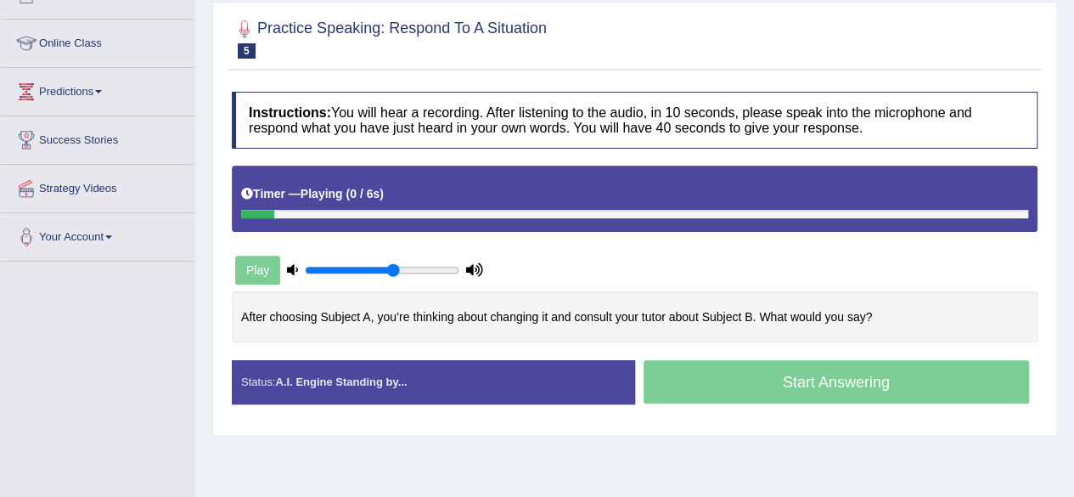
scroll to position [212, 0]
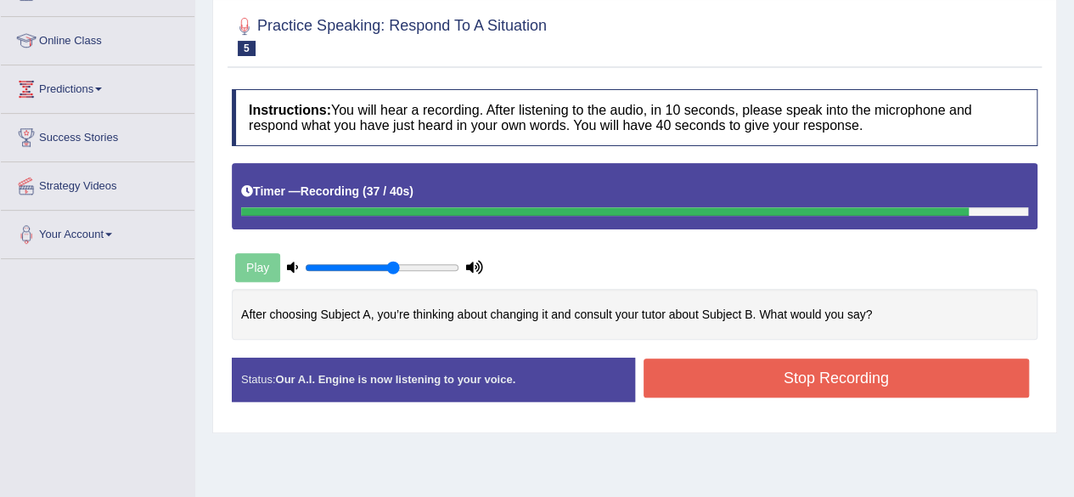
click at [710, 372] on button "Stop Recording" at bounding box center [837, 377] width 386 height 39
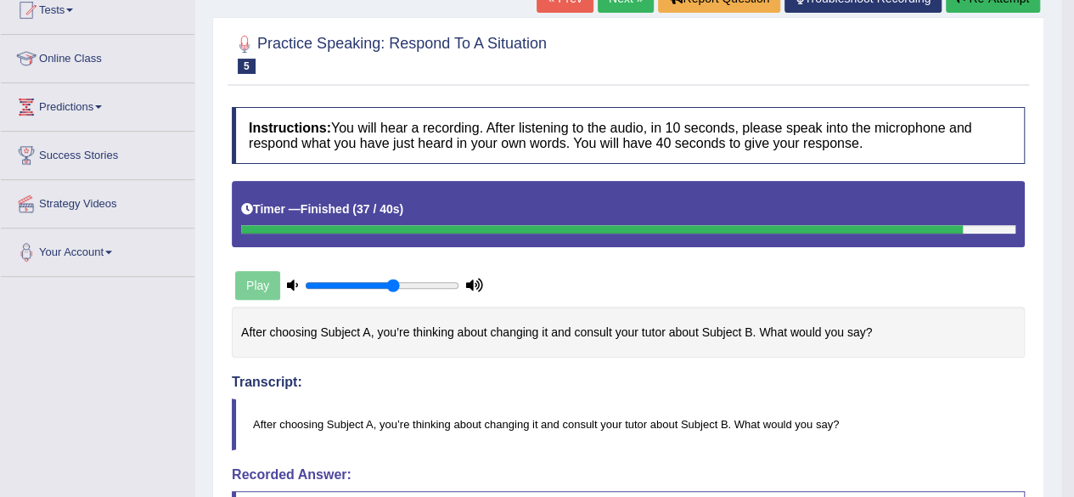
scroll to position [192, 0]
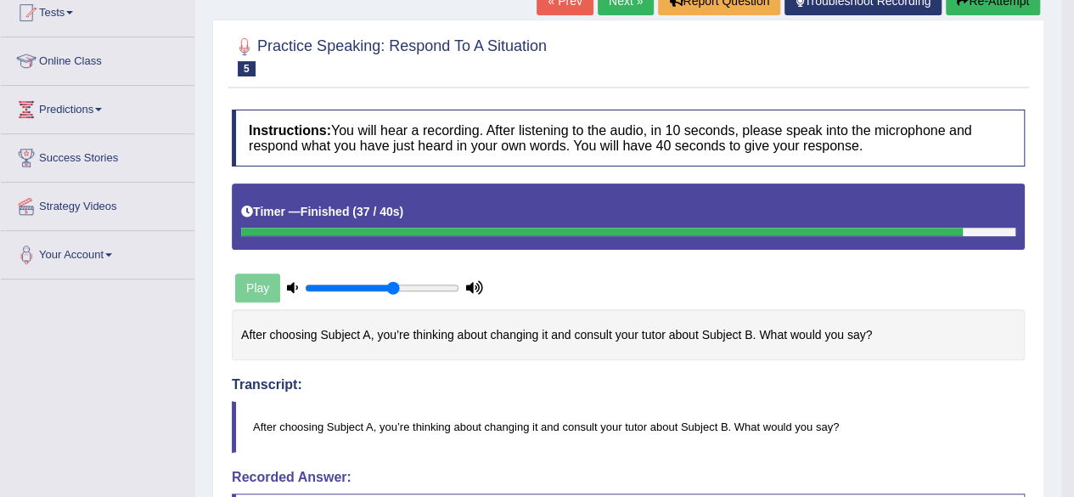
click at [998, 9] on button "Re-Attempt" at bounding box center [993, 0] width 94 height 29
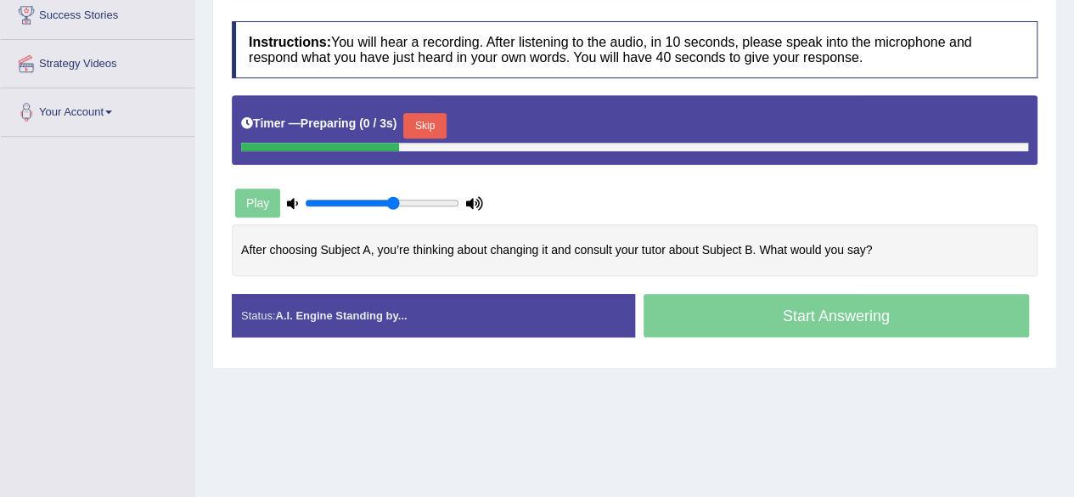
scroll to position [336, 0]
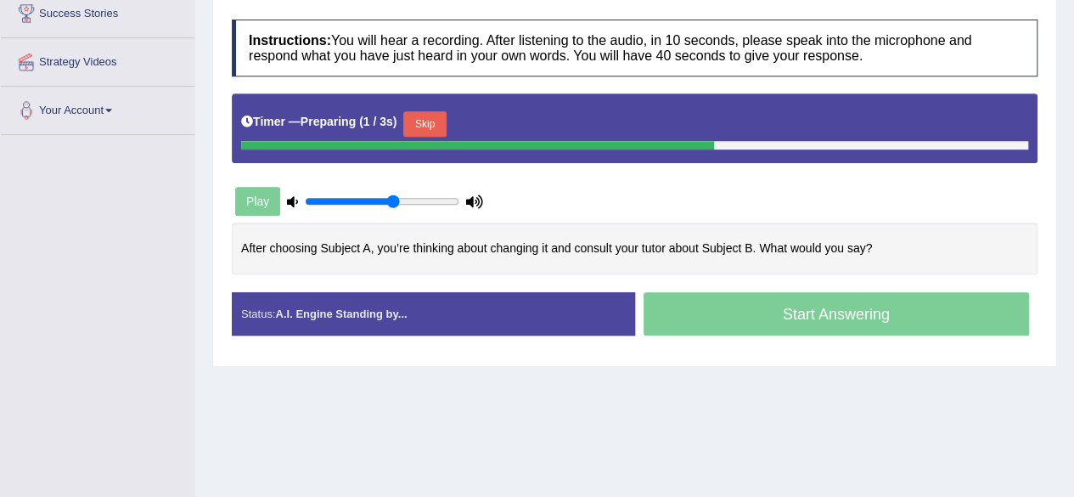
click at [446, 130] on button "Skip" at bounding box center [424, 123] width 42 height 25
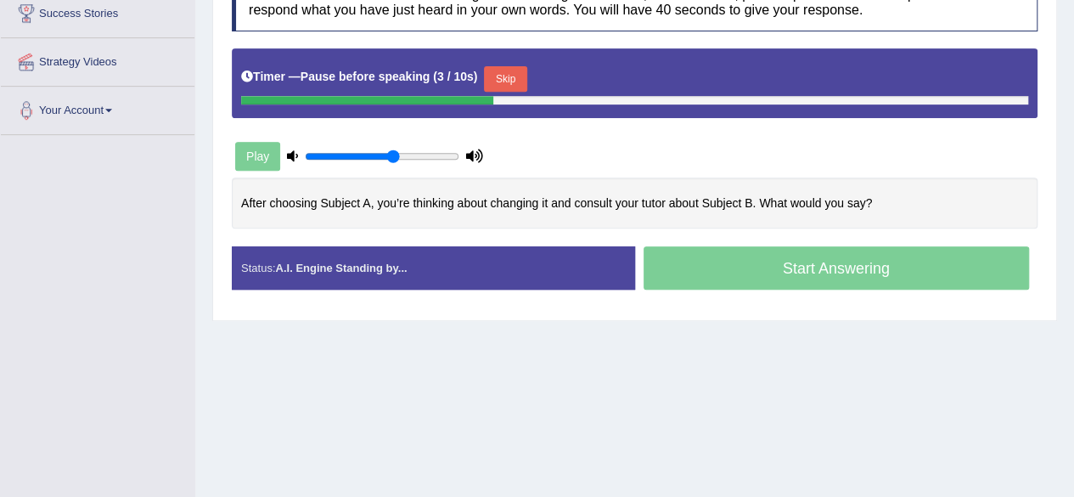
click at [516, 75] on button "Skip" at bounding box center [505, 78] width 42 height 25
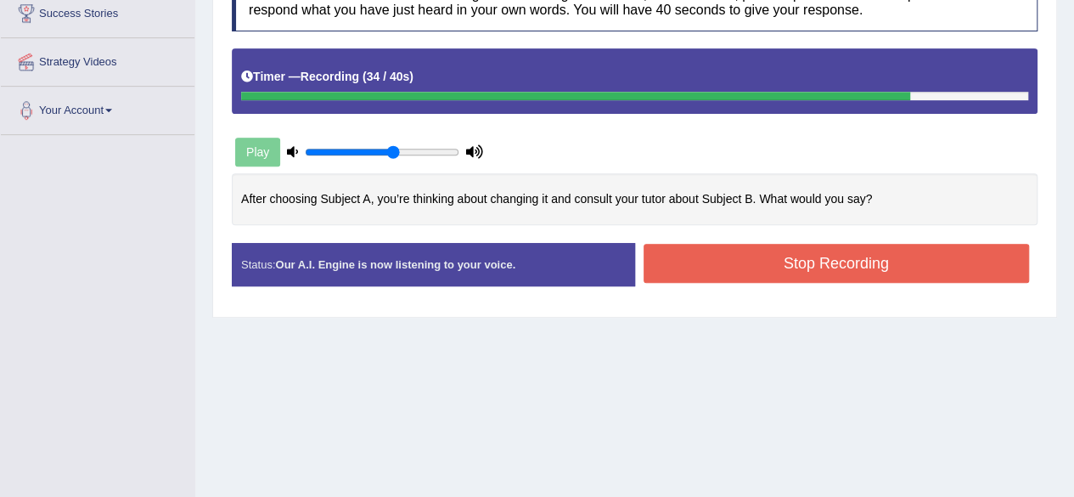
click at [732, 267] on button "Stop Recording" at bounding box center [837, 263] width 386 height 39
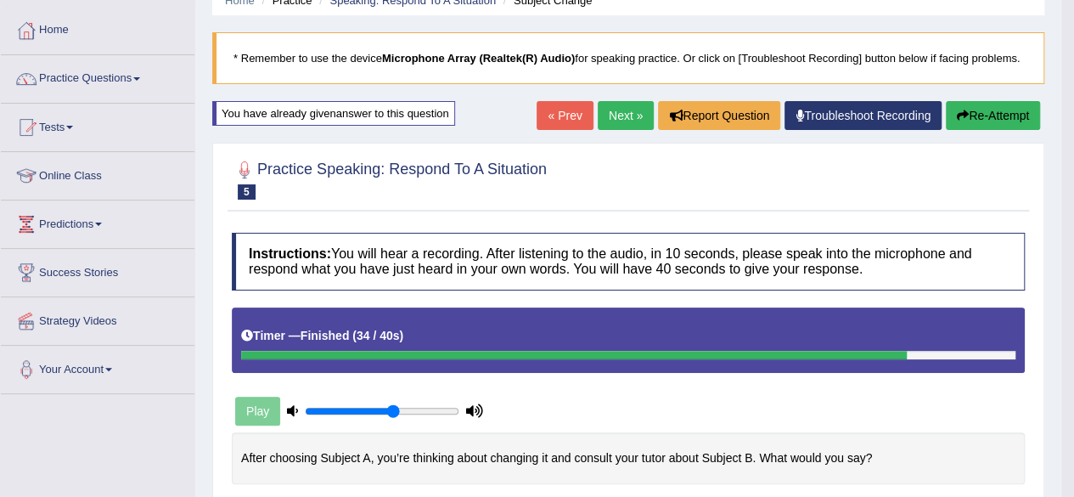
scroll to position [76, 0]
